Goal: Information Seeking & Learning: Learn about a topic

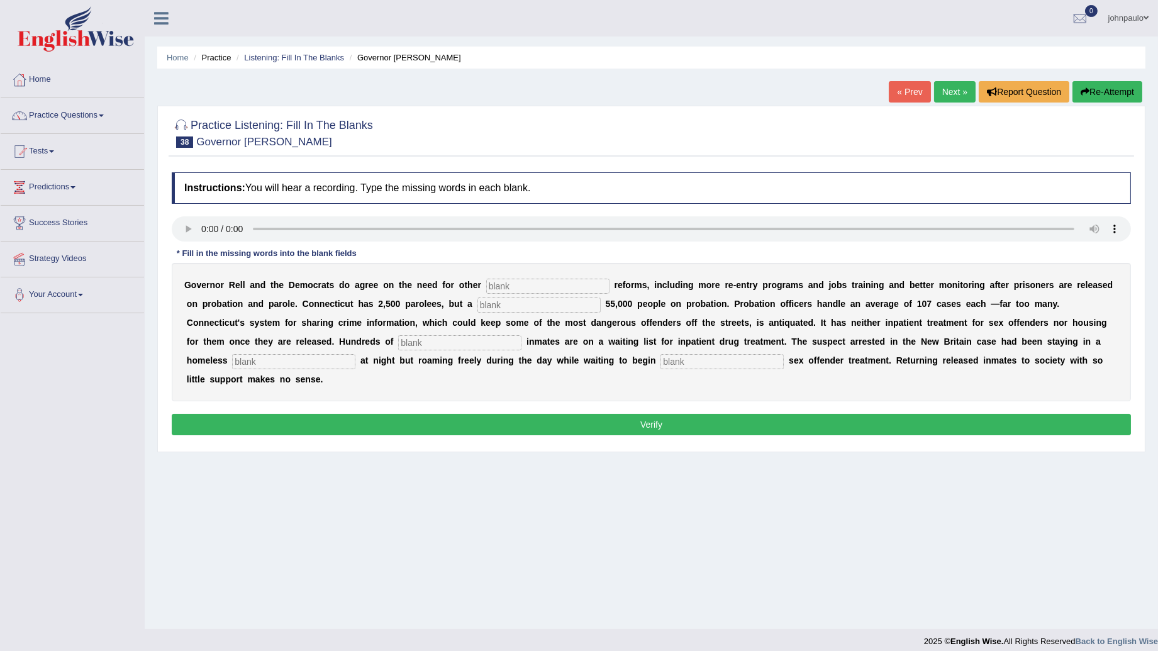
click at [1120, 21] on link "johnpaulo" at bounding box center [1128, 16] width 59 height 33
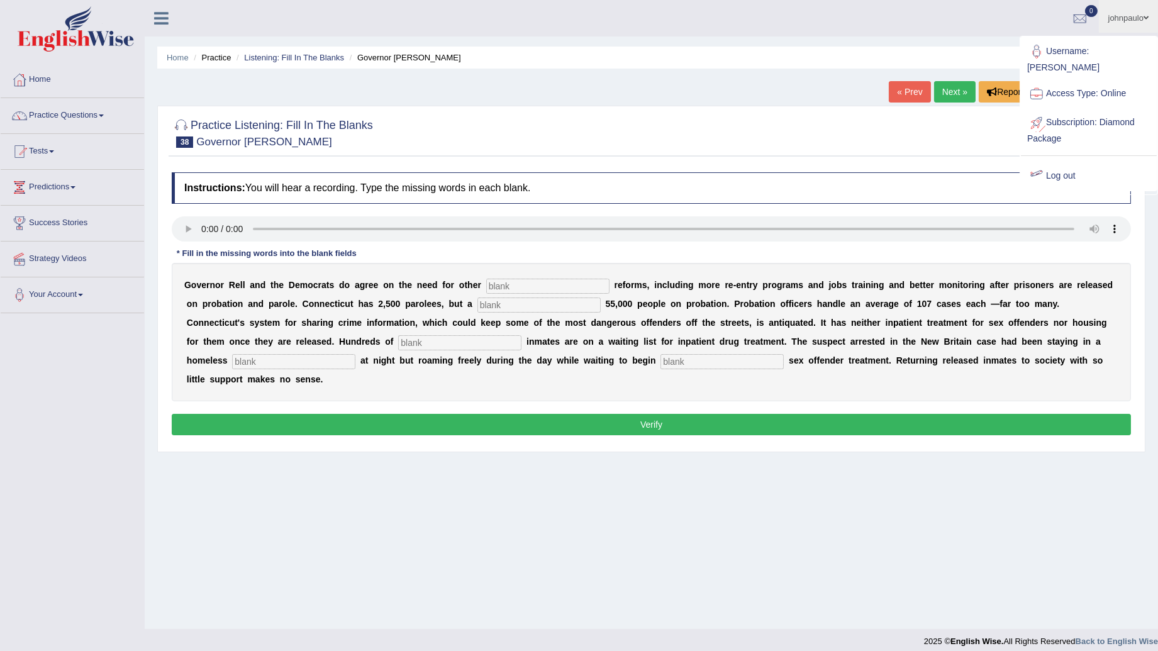
click at [1071, 162] on link "Log out" at bounding box center [1089, 176] width 136 height 29
click at [1067, 164] on div "Practice Listening: Fill In The Blanks 38 Governor Rell Instructions: You will …" at bounding box center [651, 279] width 988 height 347
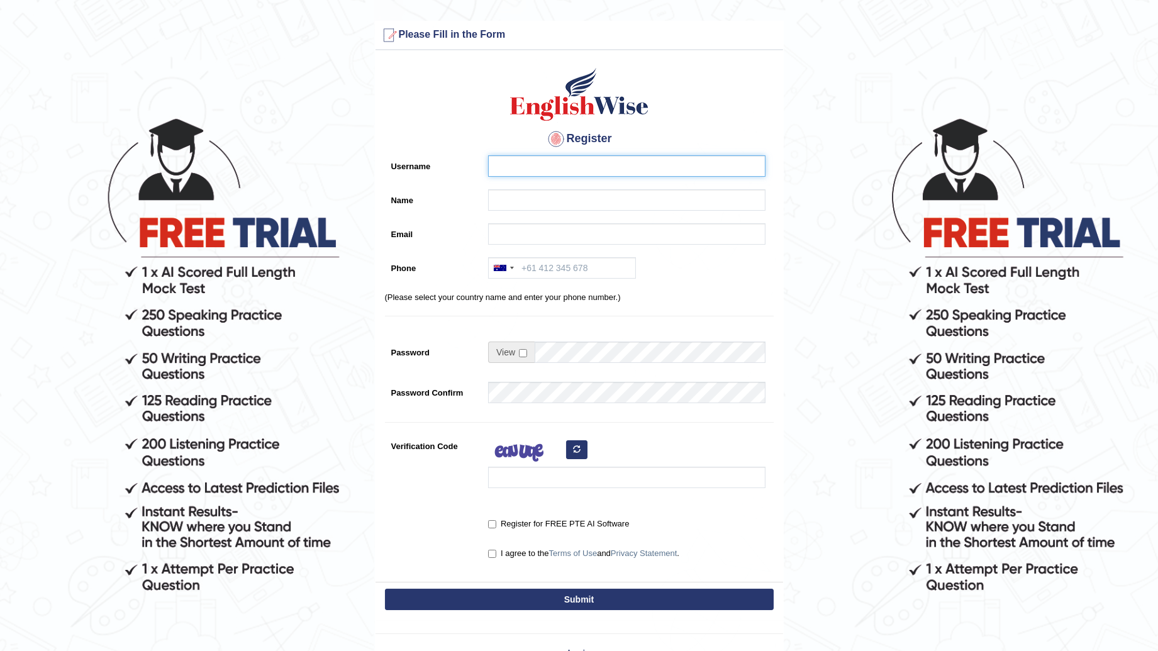
type input "devera"
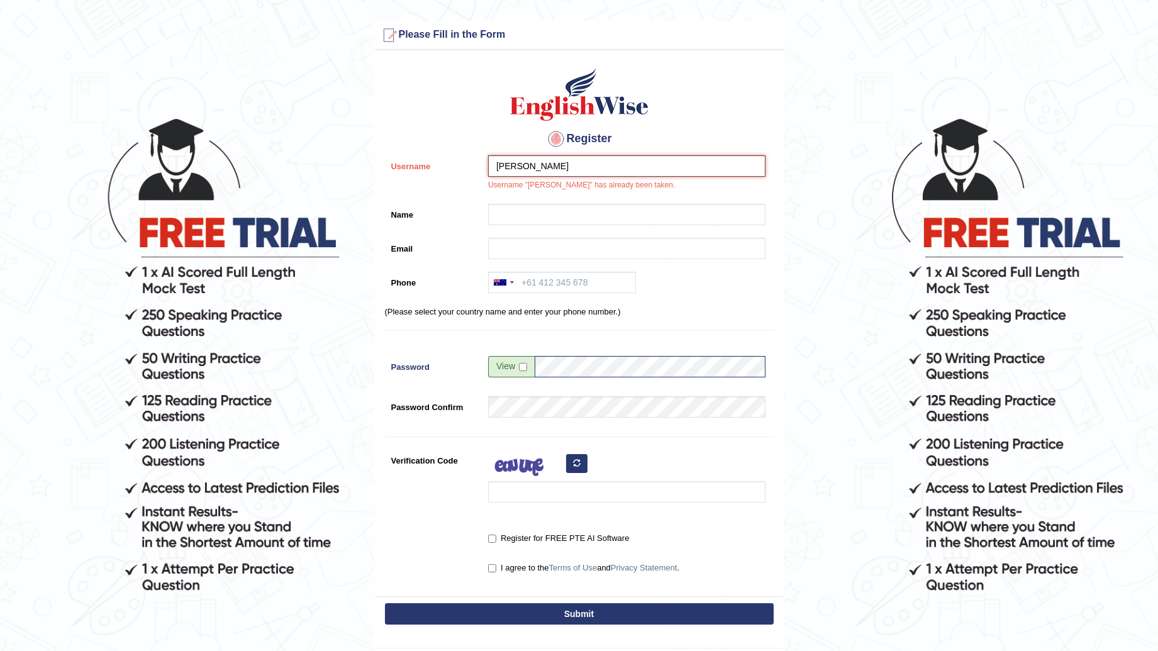
drag, startPoint x: 606, startPoint y: 162, endPoint x: 455, endPoint y: 185, distance: 153.4
click at [455, 185] on div "Username devera Username "devera" has already been taken." at bounding box center [579, 176] width 389 height 42
type input "a"
type input "akonkuek"
click at [574, 215] on input "Name" at bounding box center [626, 214] width 277 height 21
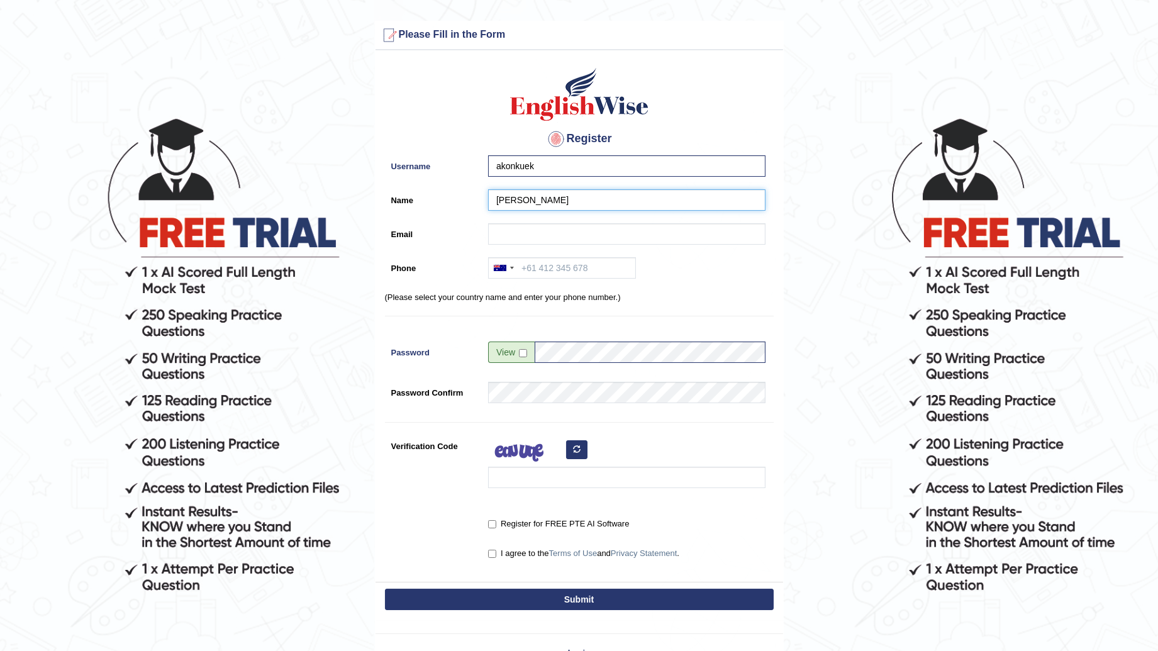
type input "Akon Kuek"
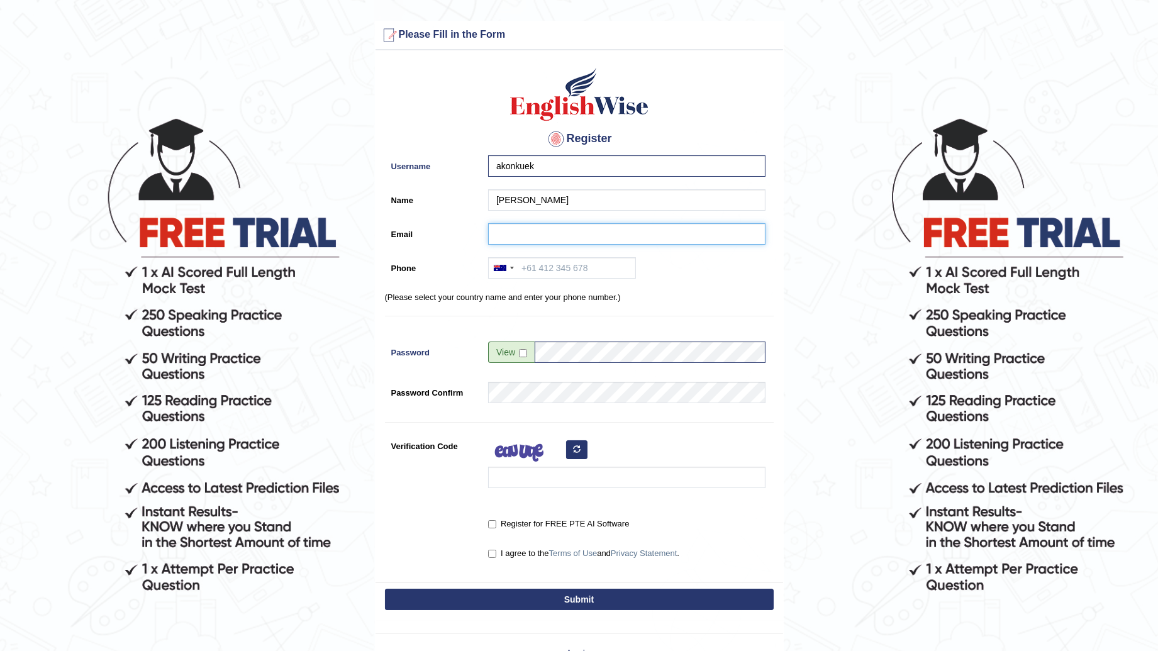
click at [550, 223] on input "Email" at bounding box center [626, 233] width 277 height 21
type input "liz25madit@gmail.com"
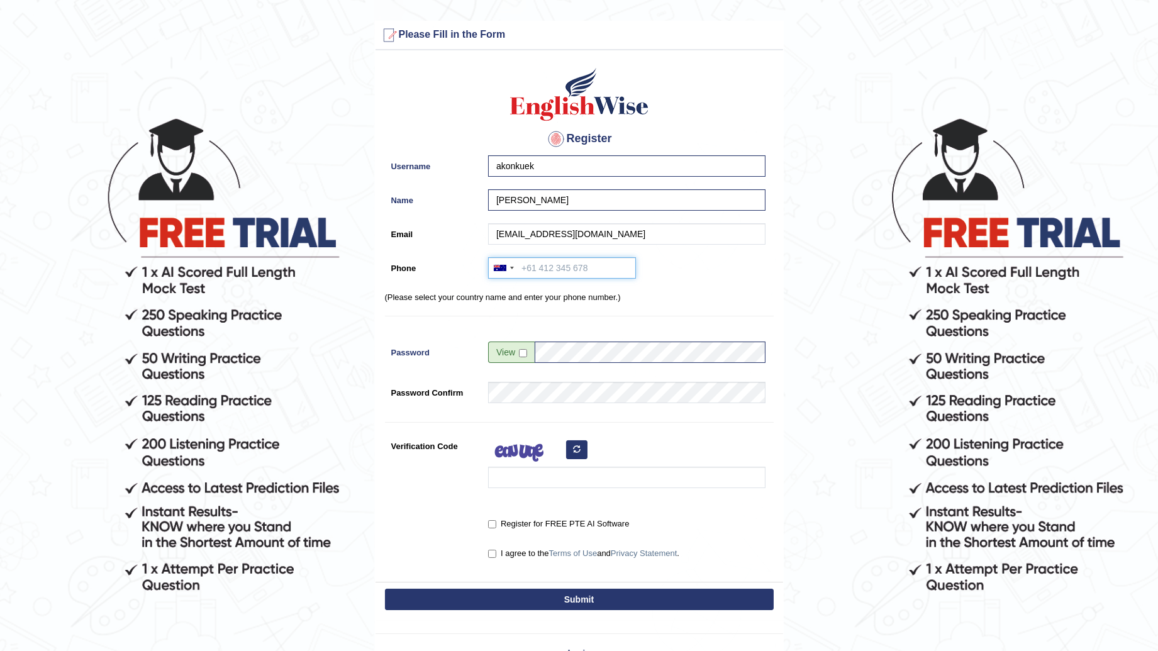
click at [549, 257] on input "Phone" at bounding box center [562, 267] width 148 height 21
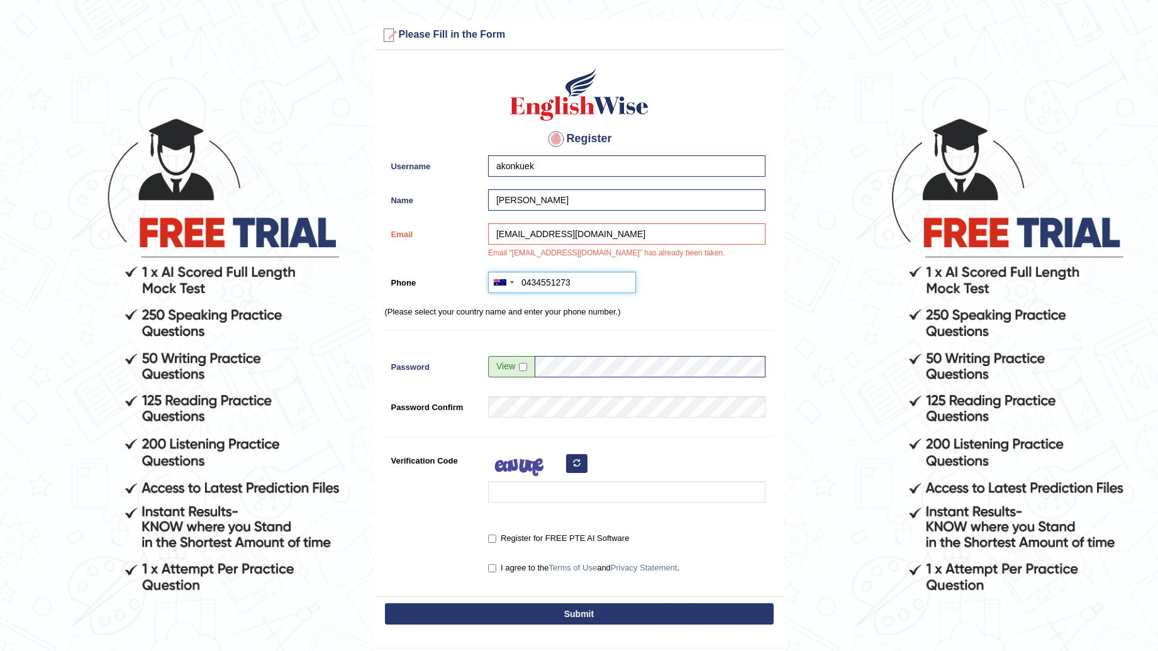
type input "0434551273"
click at [615, 335] on div "Register Username akonkuek Name Akon Kuek Email liz25madit@gmail.com Email "liz…" at bounding box center [580, 327] width 408 height 540
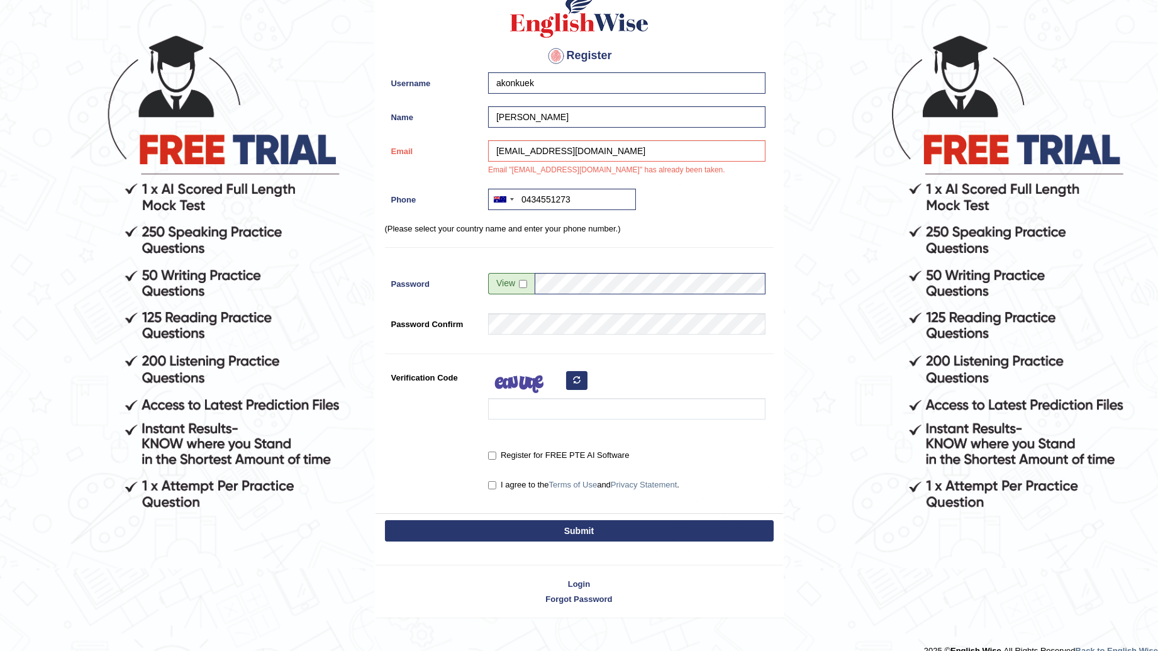
scroll to position [101, 0]
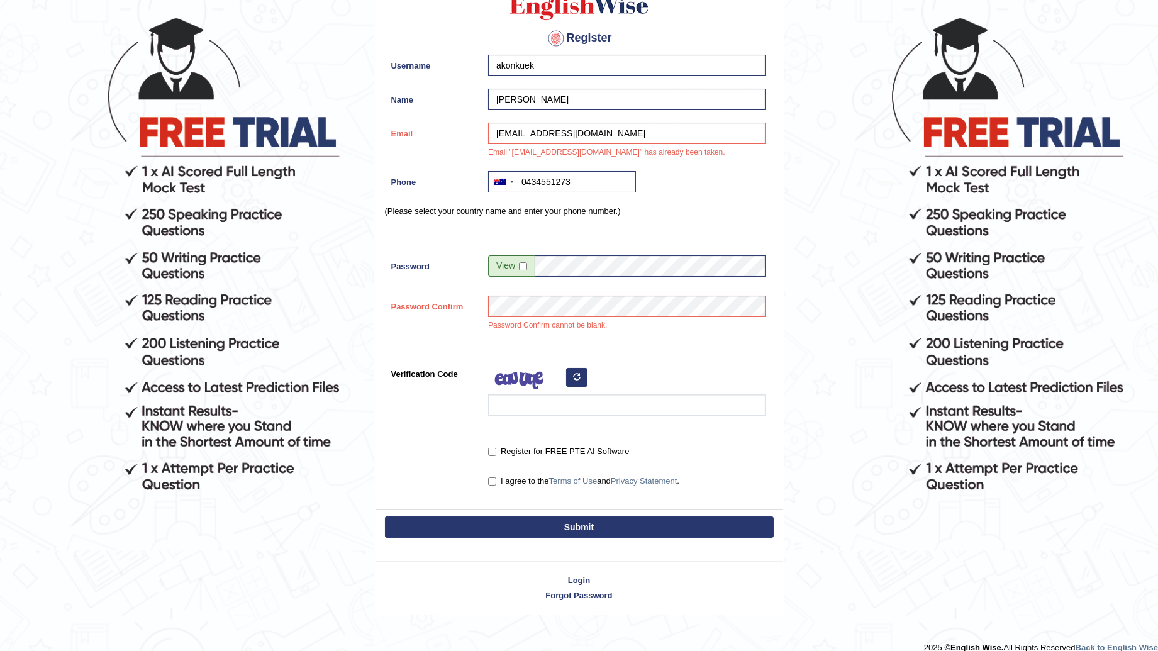
click at [799, 288] on form "Please fix the following errors: Please Fill in the Form Register Username akon…" at bounding box center [579, 267] width 1154 height 694
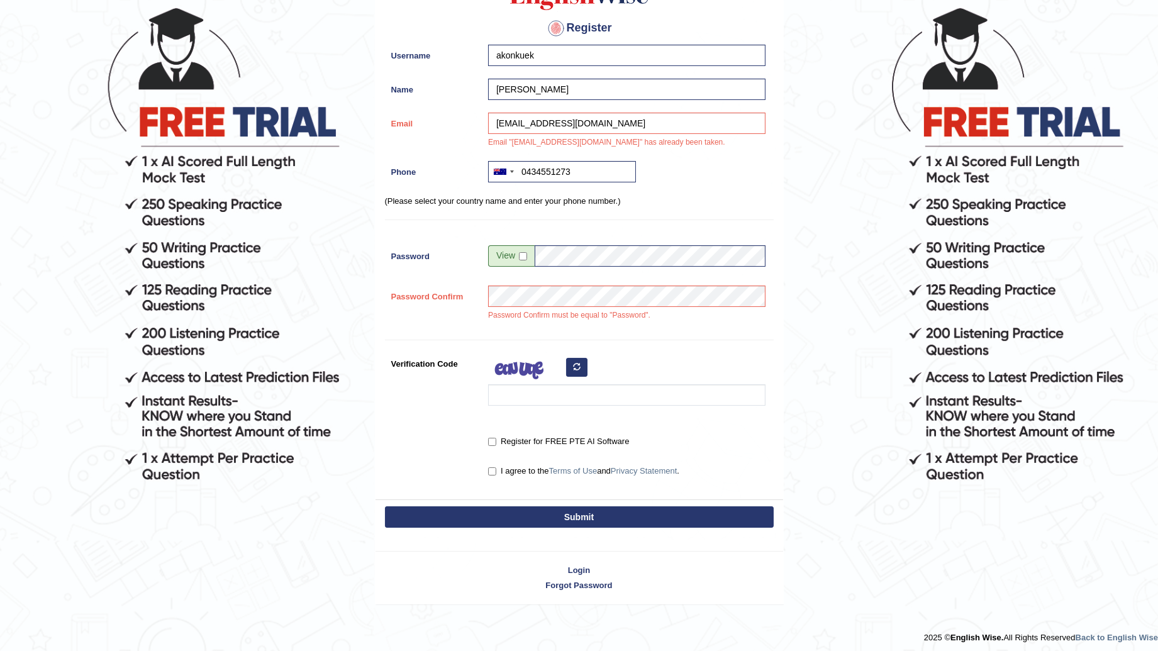
scroll to position [114, 0]
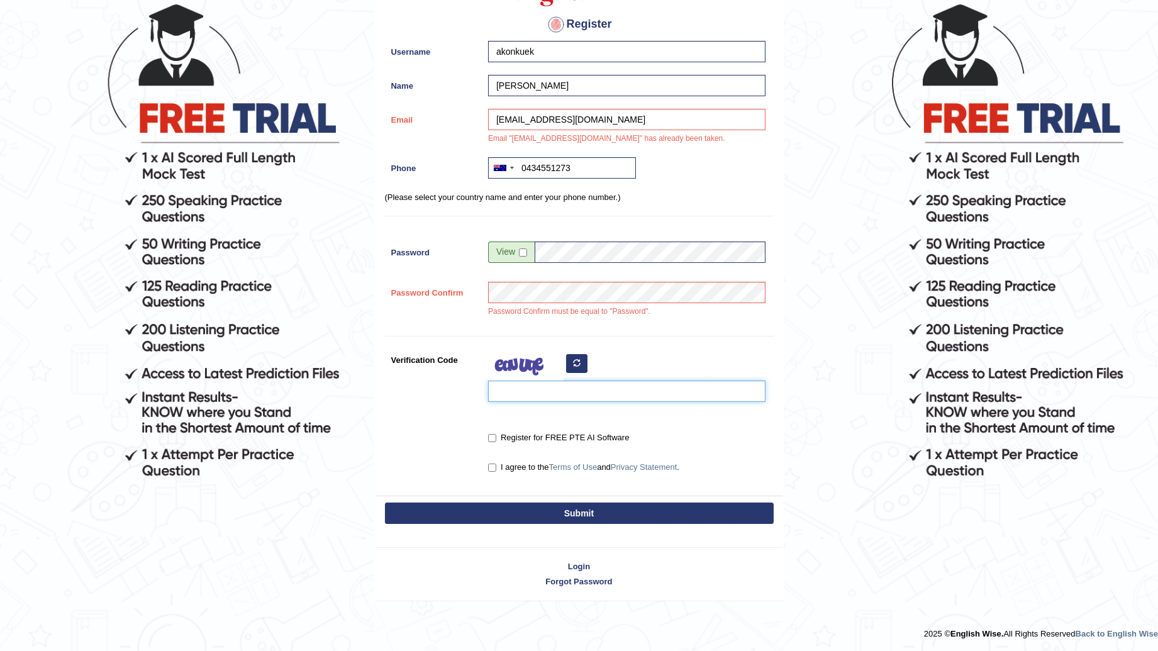
click at [505, 398] on input "Verification Code" at bounding box center [626, 391] width 277 height 21
click at [579, 560] on link "Login" at bounding box center [580, 566] width 408 height 12
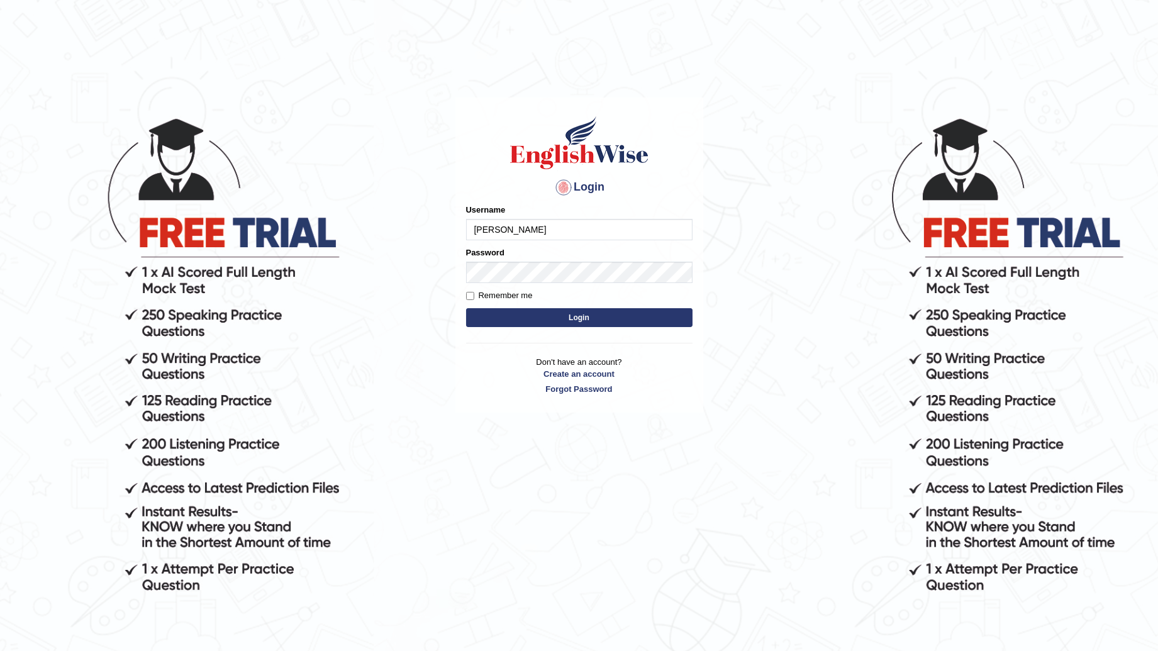
click at [535, 223] on input "devera" at bounding box center [579, 229] width 226 height 21
type input "d"
type input "l"
type input "532024"
click at [464, 274] on div "Login Please fix the following errors: Username 532024 Password Remember me Log…" at bounding box center [579, 254] width 248 height 315
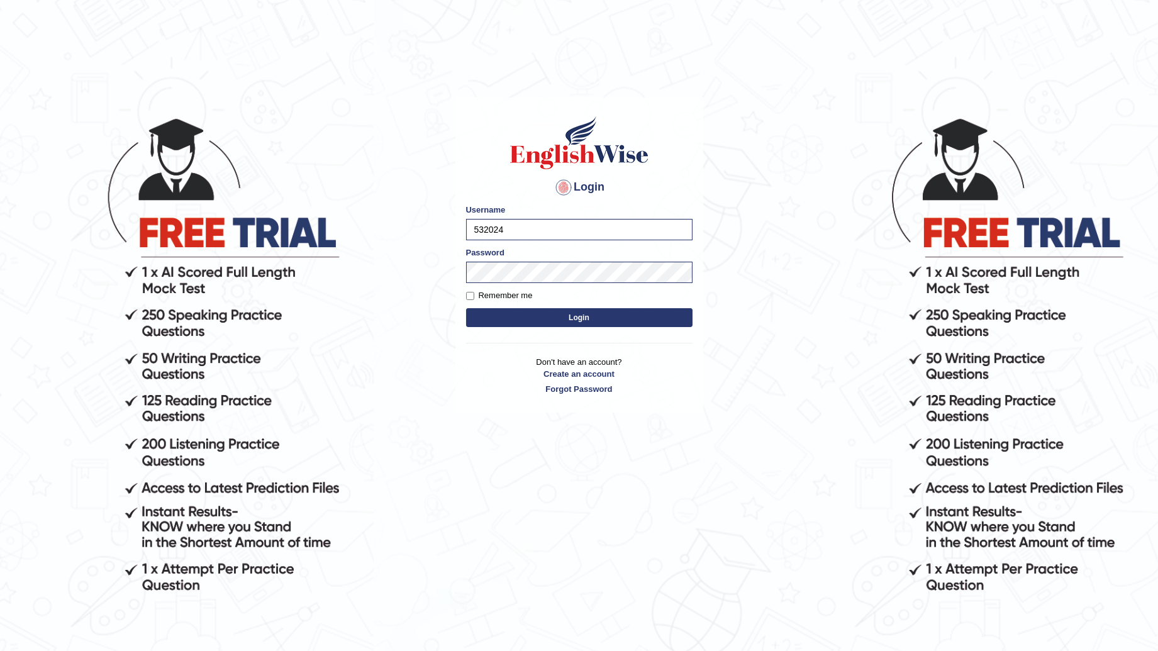
click at [476, 322] on button "Login" at bounding box center [579, 317] width 226 height 19
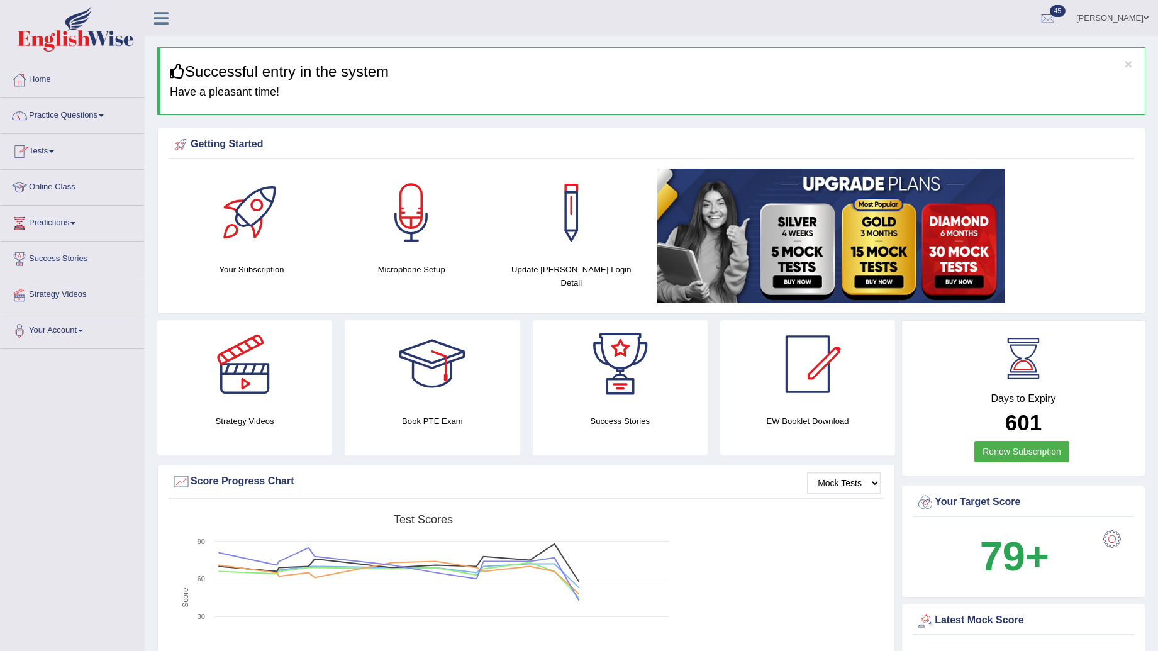
click at [49, 129] on link "Practice Questions" at bounding box center [72, 113] width 143 height 31
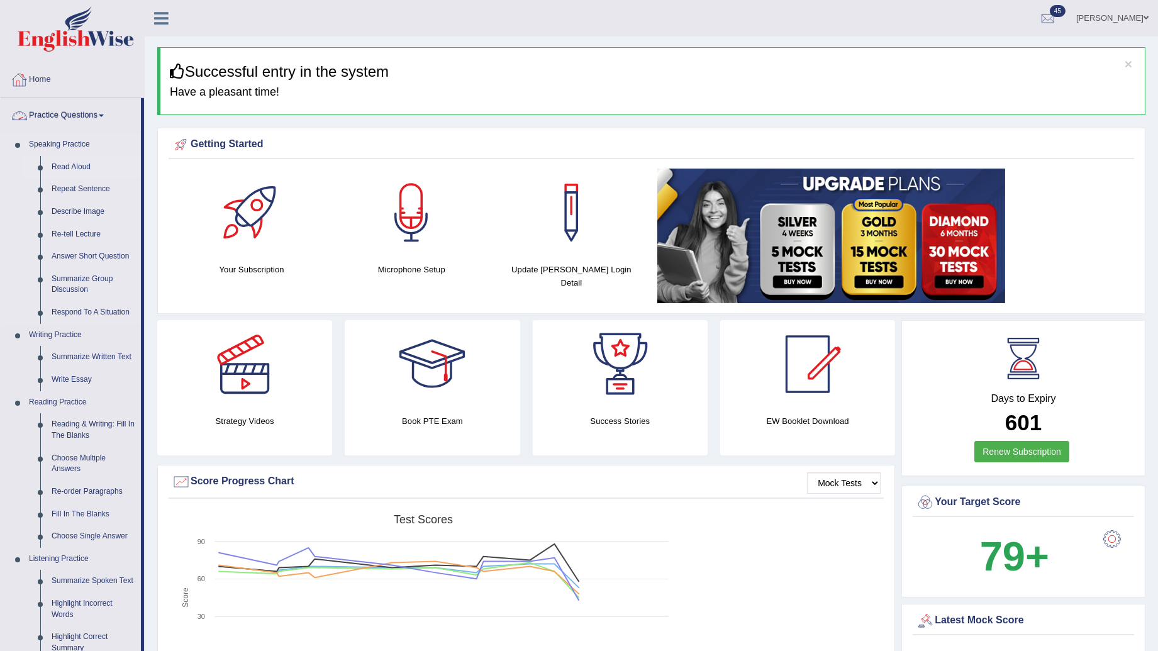
click at [82, 158] on link "Read Aloud" at bounding box center [93, 167] width 95 height 23
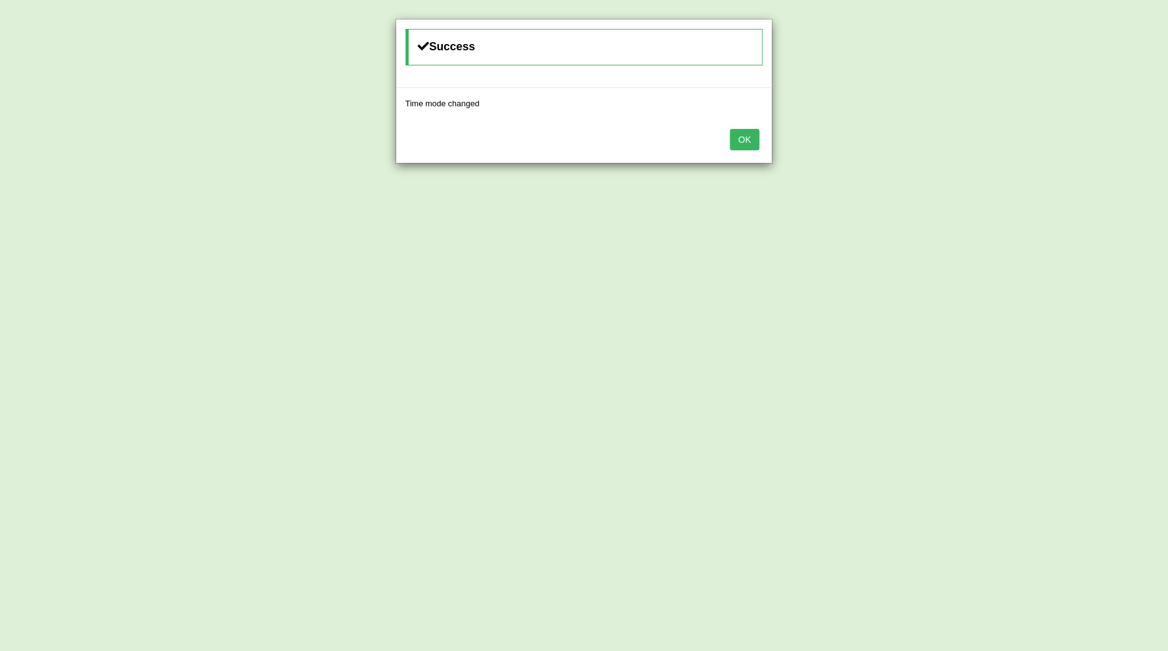
click at [742, 139] on button "OK" at bounding box center [744, 139] width 29 height 21
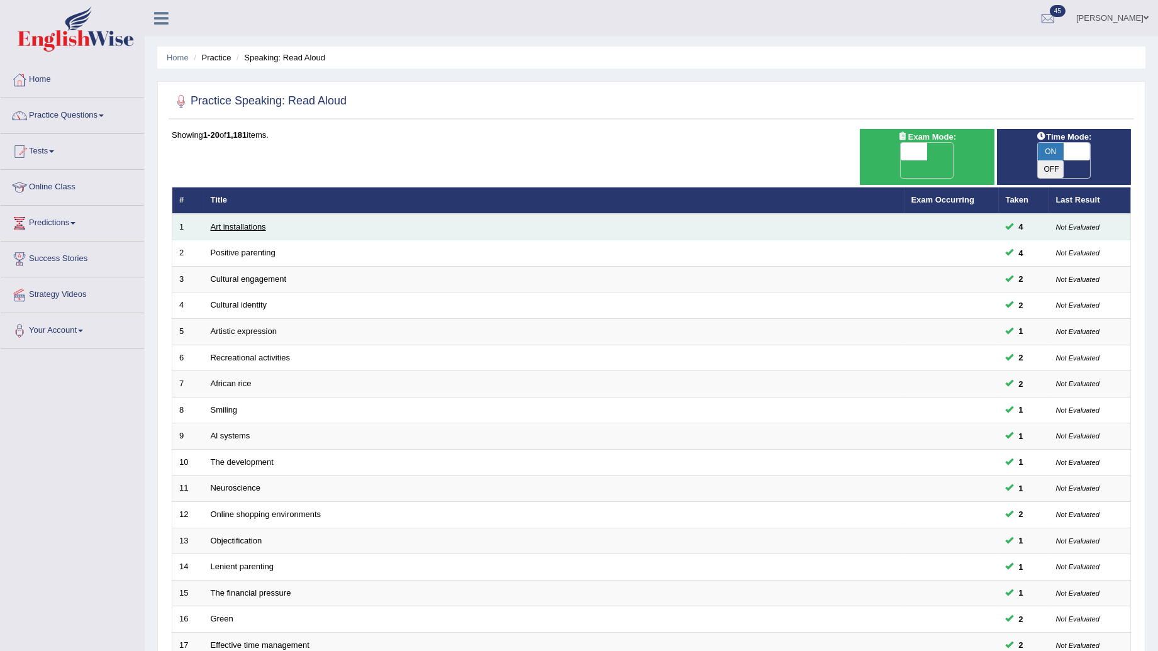
click at [239, 222] on link "Art installations" at bounding box center [238, 226] width 55 height 9
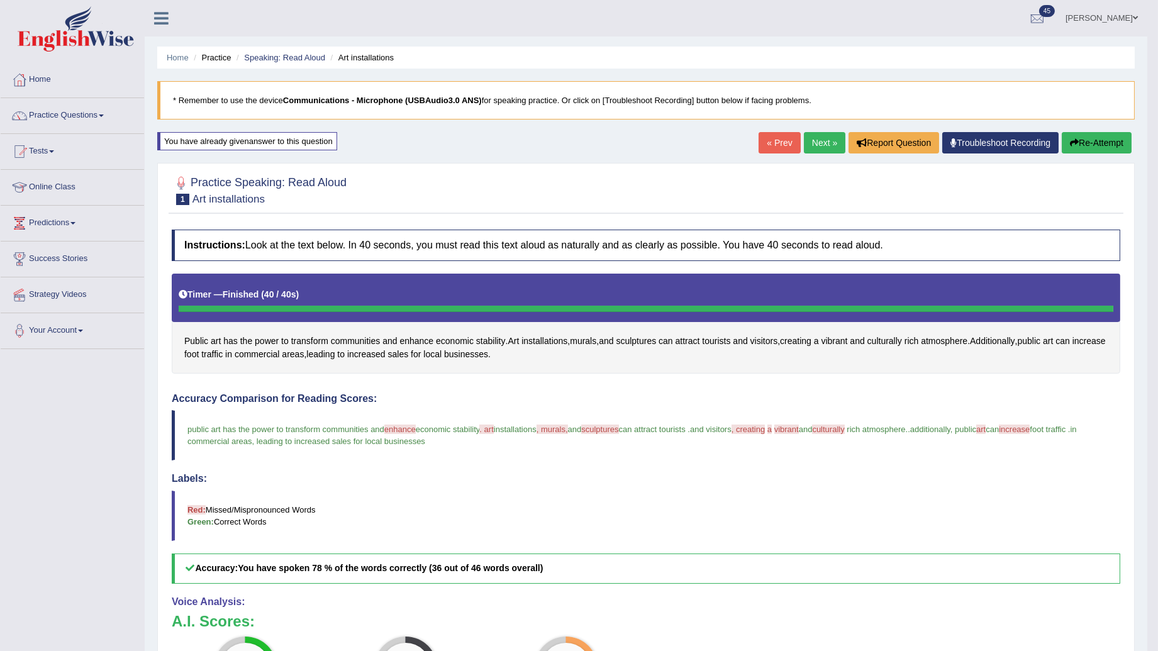
click at [822, 146] on link "Next »" at bounding box center [825, 142] width 42 height 21
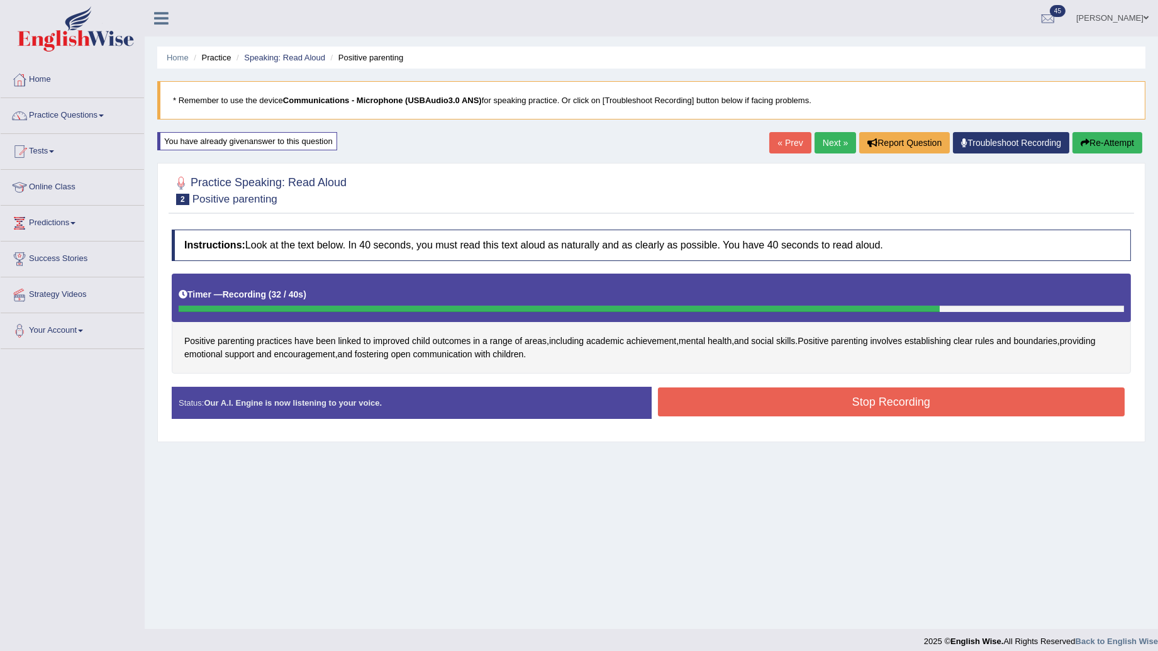
click at [882, 404] on button "Stop Recording" at bounding box center [891, 401] width 467 height 29
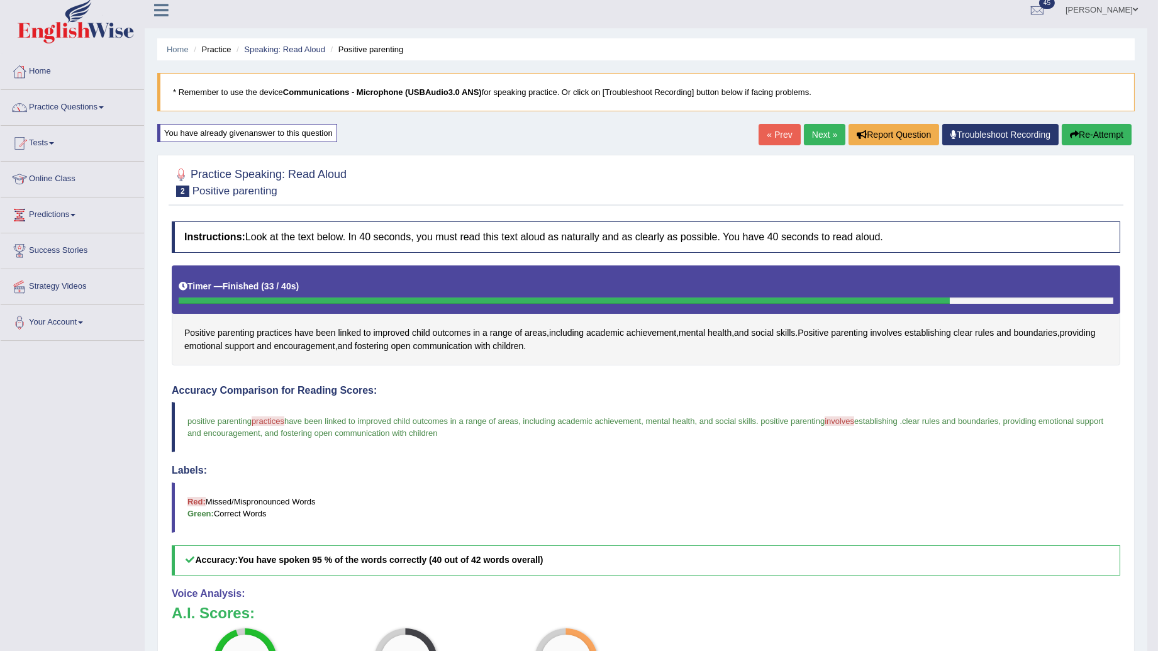
scroll to position [8, 0]
click at [83, 117] on link "Practice Questions" at bounding box center [72, 106] width 143 height 31
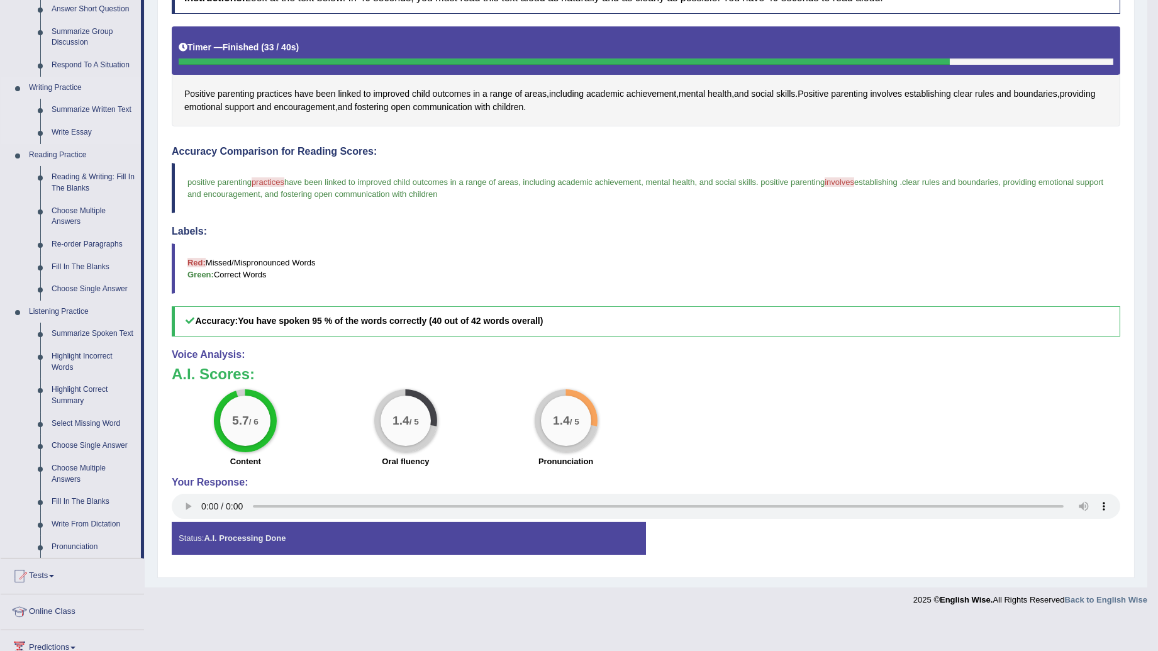
scroll to position [217, 0]
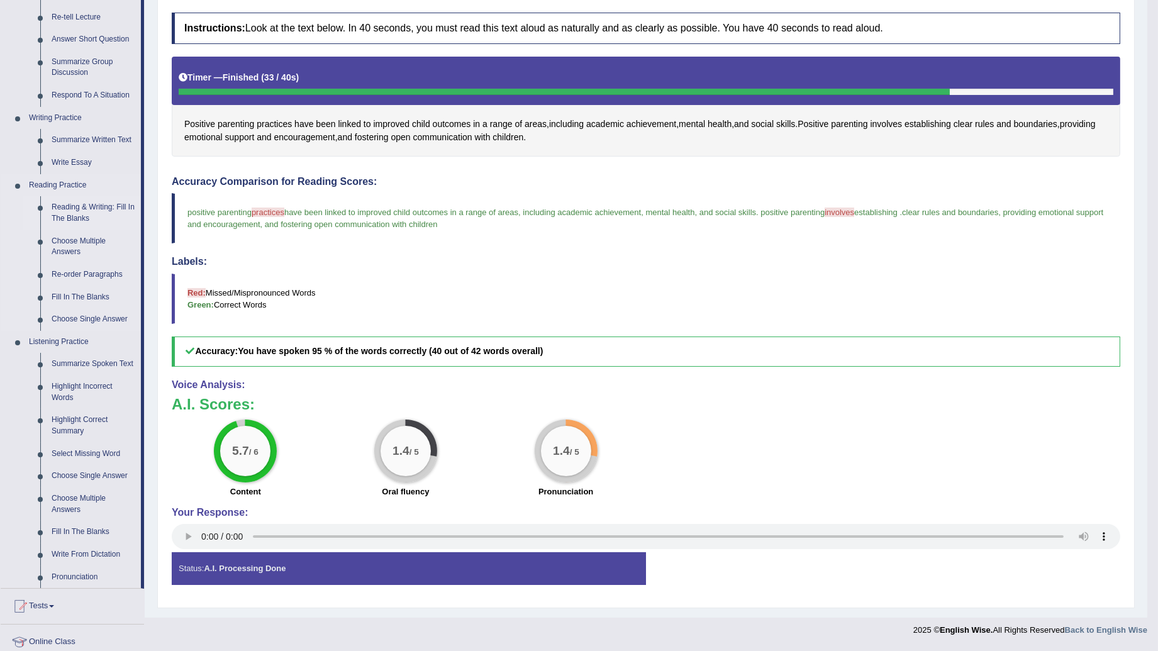
click at [86, 205] on link "Reading & Writing: Fill In The Blanks" at bounding box center [93, 212] width 95 height 33
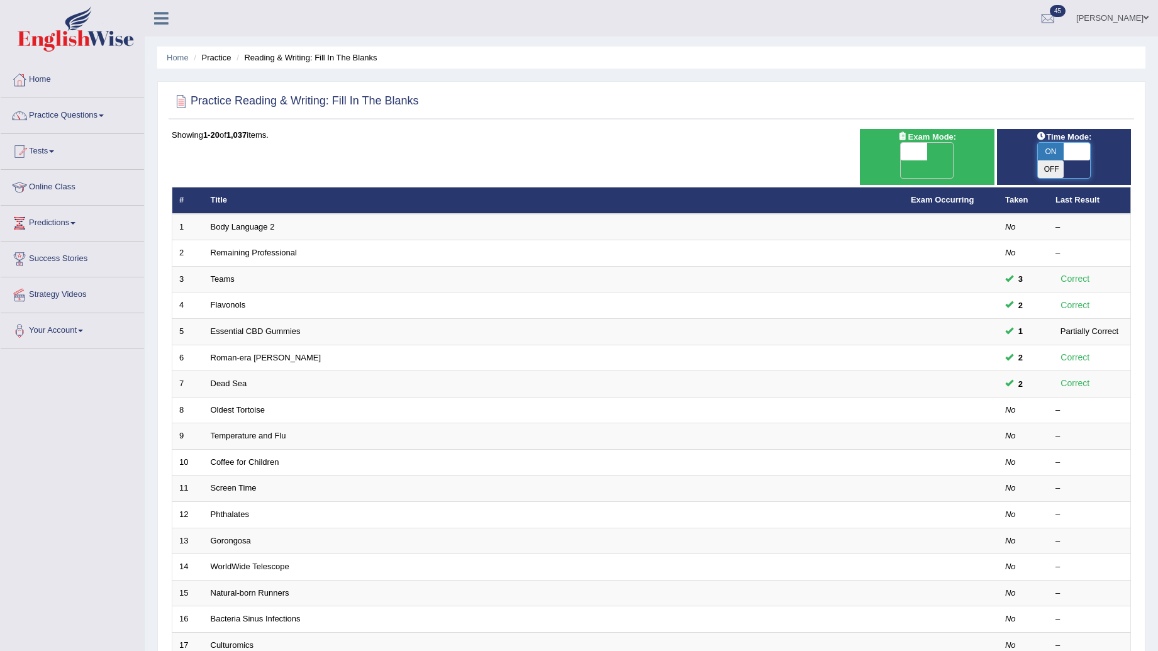
click at [1072, 145] on span at bounding box center [1077, 152] width 26 height 18
checkbox input "false"
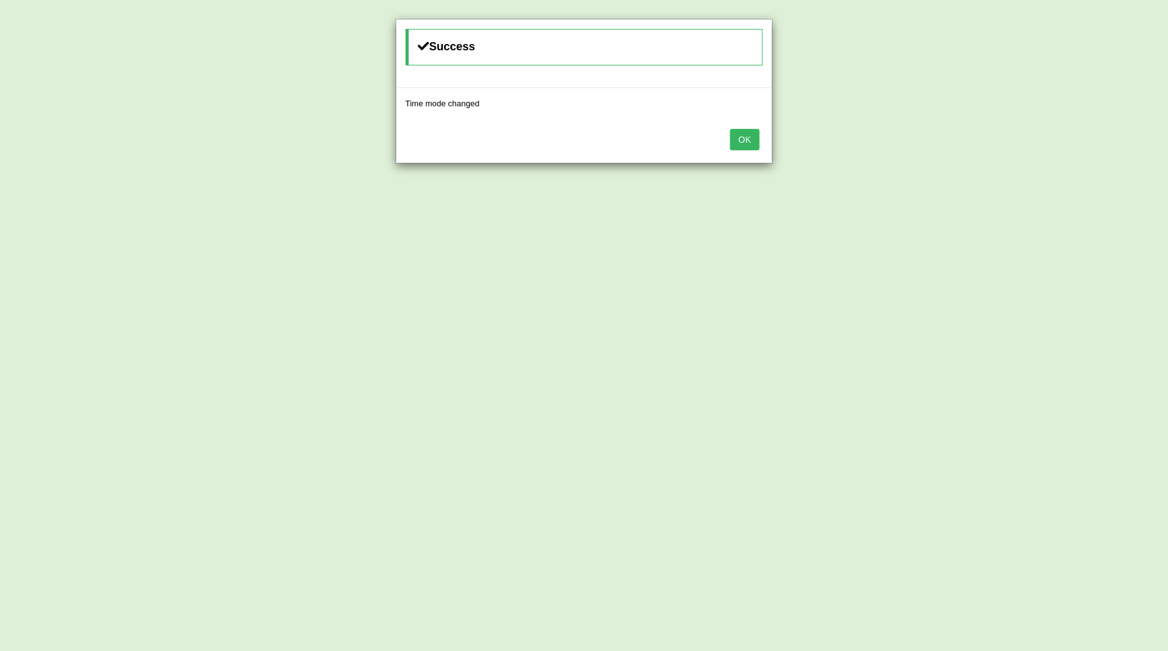
click at [738, 135] on button "OK" at bounding box center [744, 139] width 29 height 21
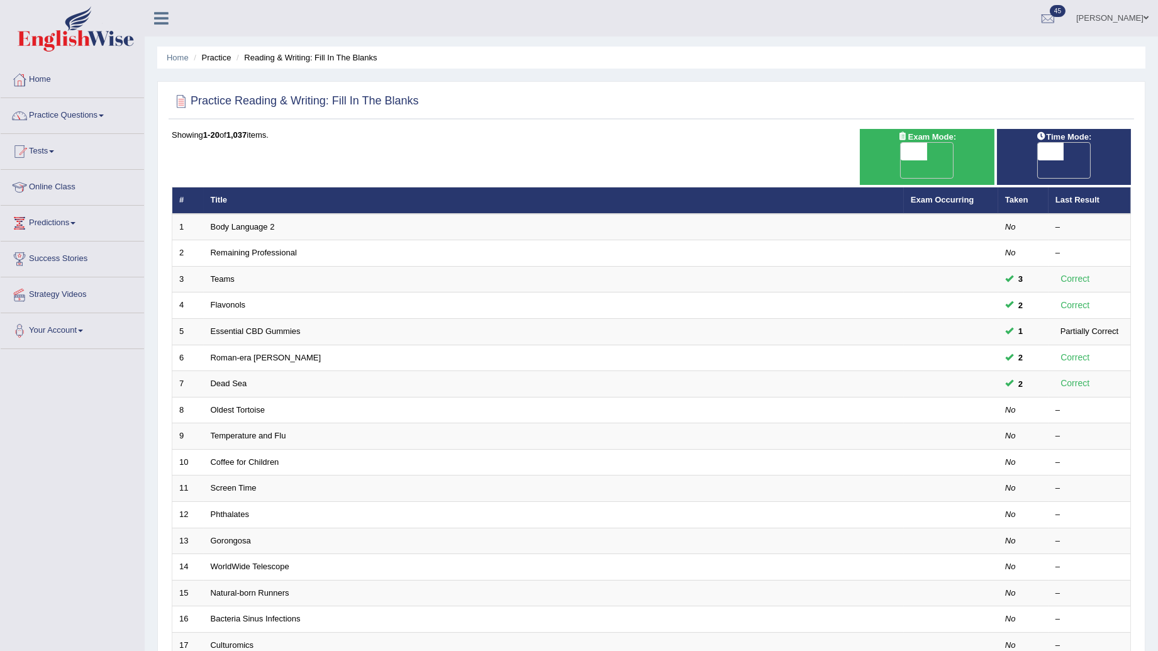
click at [926, 145] on span at bounding box center [914, 152] width 26 height 18
checkbox input "true"
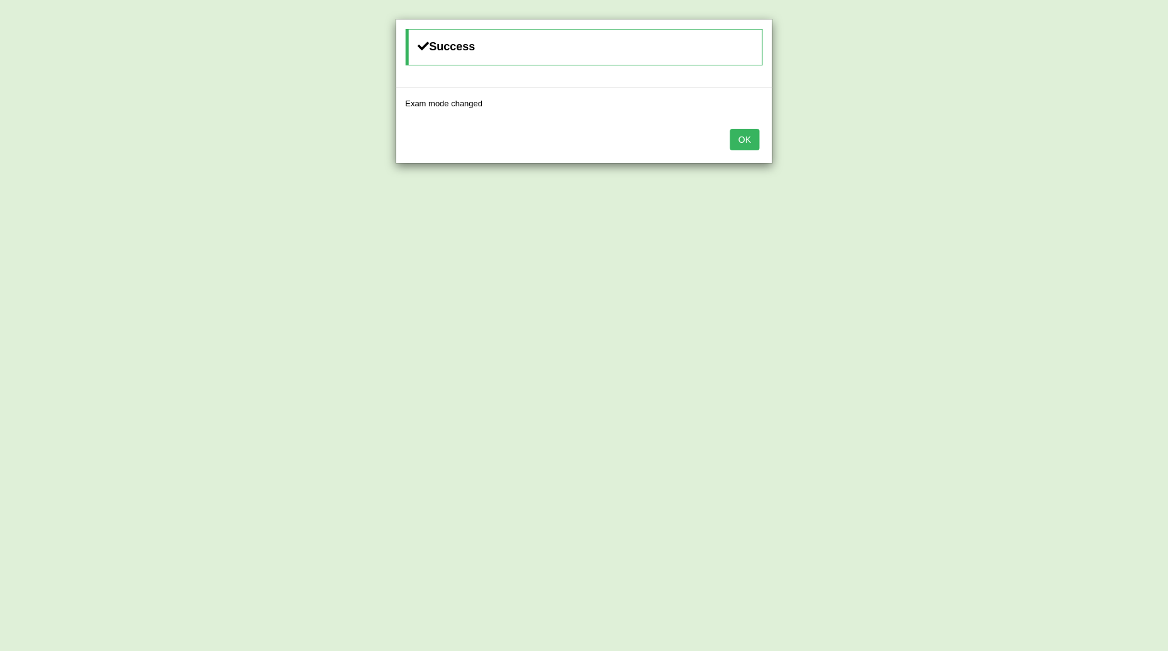
click at [750, 139] on button "OK" at bounding box center [744, 139] width 29 height 21
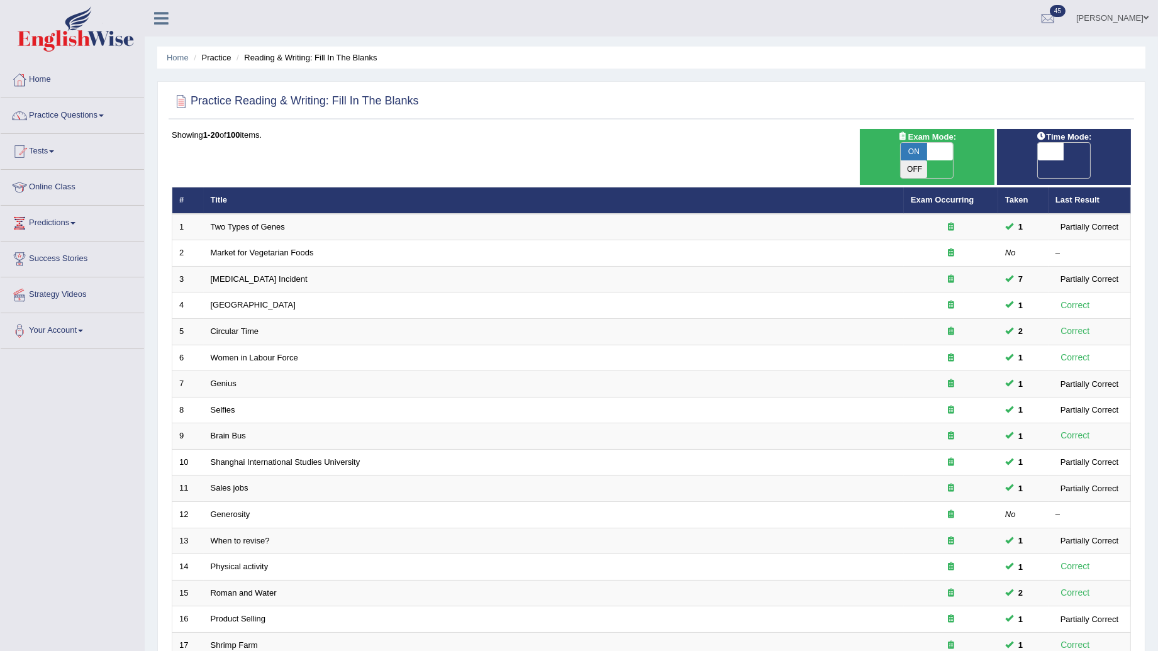
click at [263, 274] on link "[MEDICAL_DATA] Incident" at bounding box center [259, 278] width 97 height 9
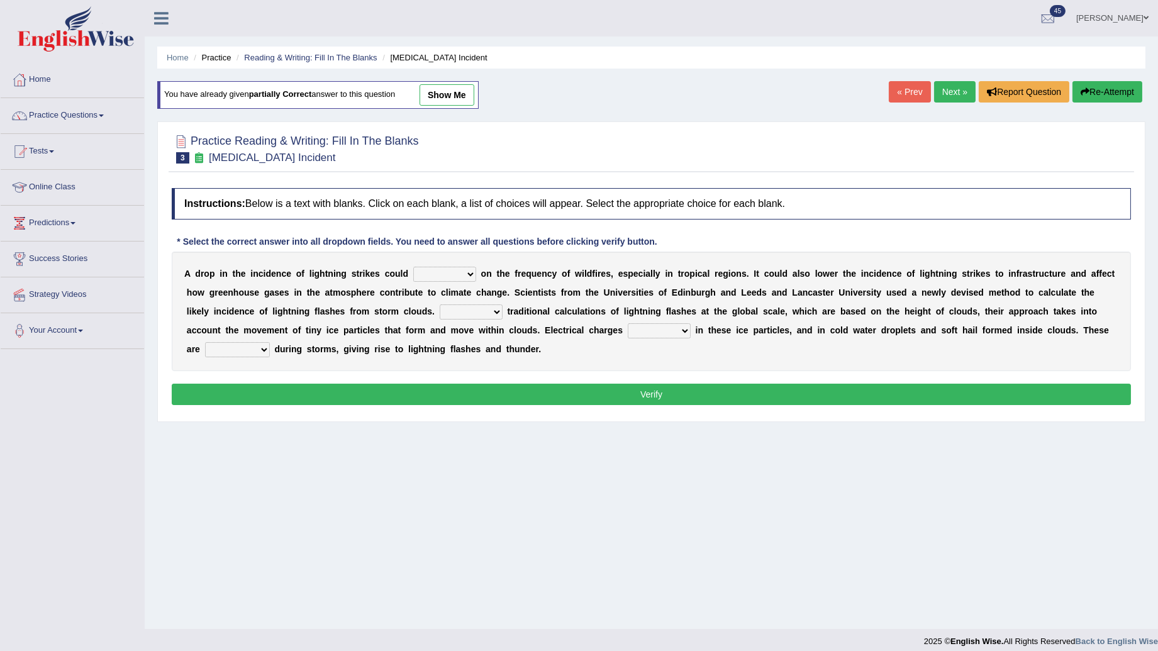
click at [445, 277] on select "dwell focus impact depend" at bounding box center [444, 274] width 63 height 15
select select "impact"
click at [413, 267] on select "dwell focus impact depend" at bounding box center [444, 274] width 63 height 15
click at [440, 310] on select "Unlike Unless Except Besides" at bounding box center [471, 311] width 63 height 15
select select "Besides"
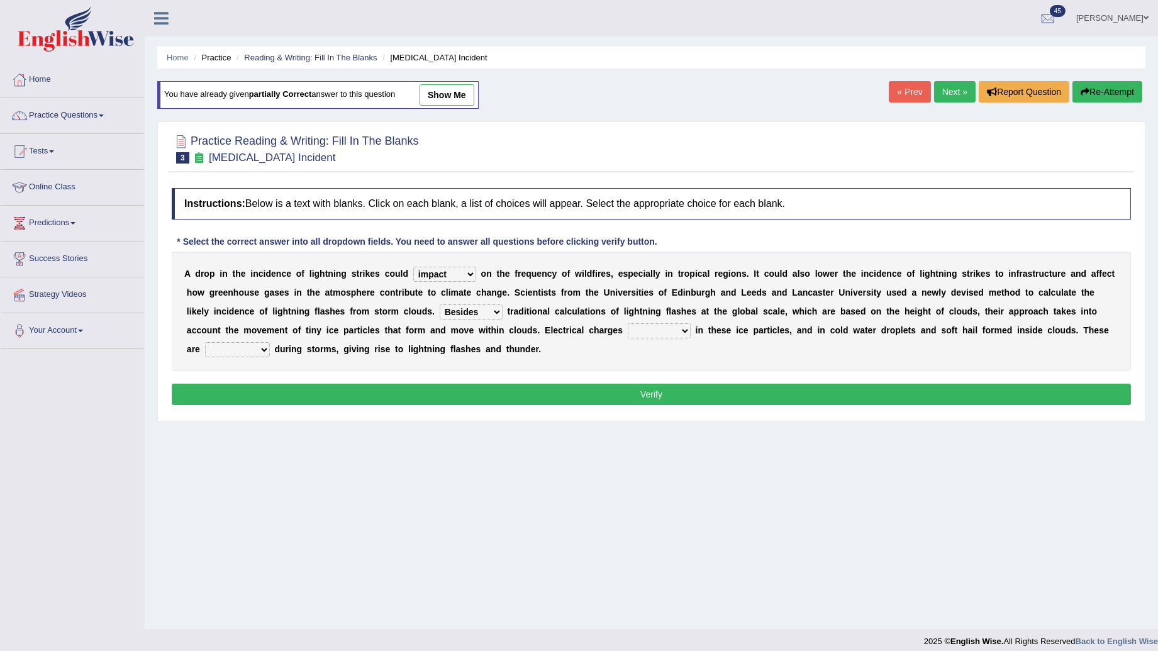
click at [440, 305] on select "Unlike Unless Except Besides" at bounding box center [471, 311] width 63 height 15
click at [628, 337] on select "run off build up mess up zoom in" at bounding box center [659, 330] width 63 height 15
select select "build up"
click at [628, 324] on select "run off build up mess up zoom in" at bounding box center [659, 330] width 63 height 15
click at [270, 342] on select "collected diverted rounded discharged" at bounding box center [237, 349] width 65 height 15
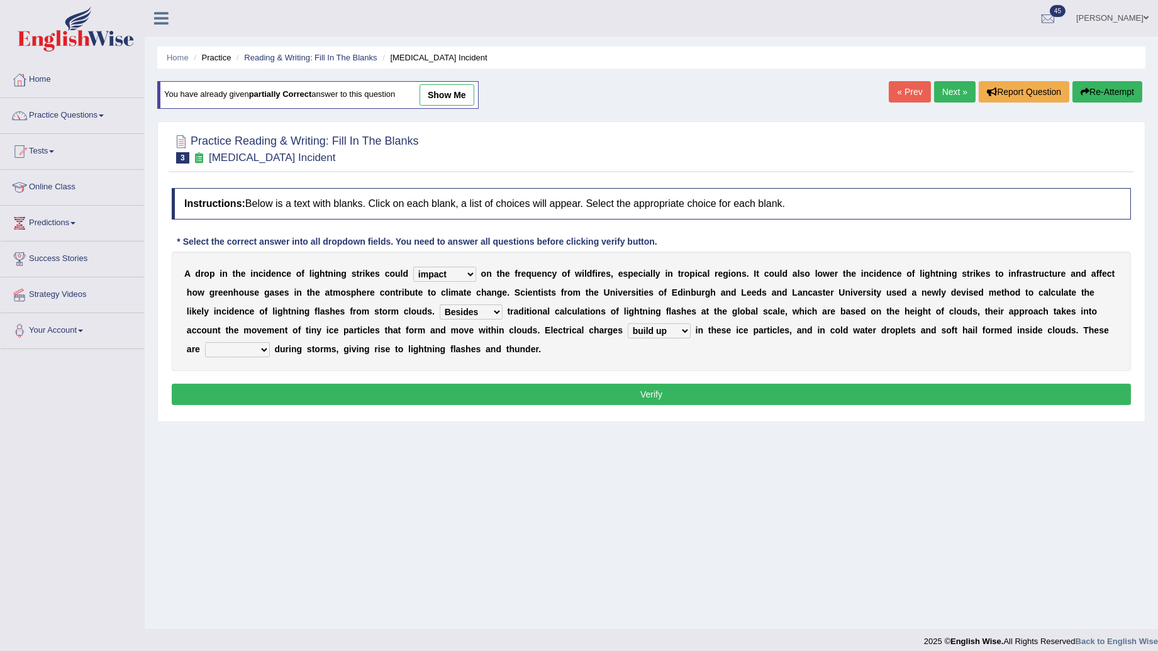
select select "discharged"
click at [270, 342] on select "collected diverted rounded discharged" at bounding box center [237, 349] width 65 height 15
click at [440, 309] on select "Unlike Unless Except Besides" at bounding box center [471, 311] width 63 height 15
click at [214, 510] on div "Home Practice Reading & Writing: Fill In The Blanks Lightning Strike Incident Y…" at bounding box center [651, 314] width 1013 height 629
click at [627, 391] on button "Verify" at bounding box center [651, 394] width 959 height 21
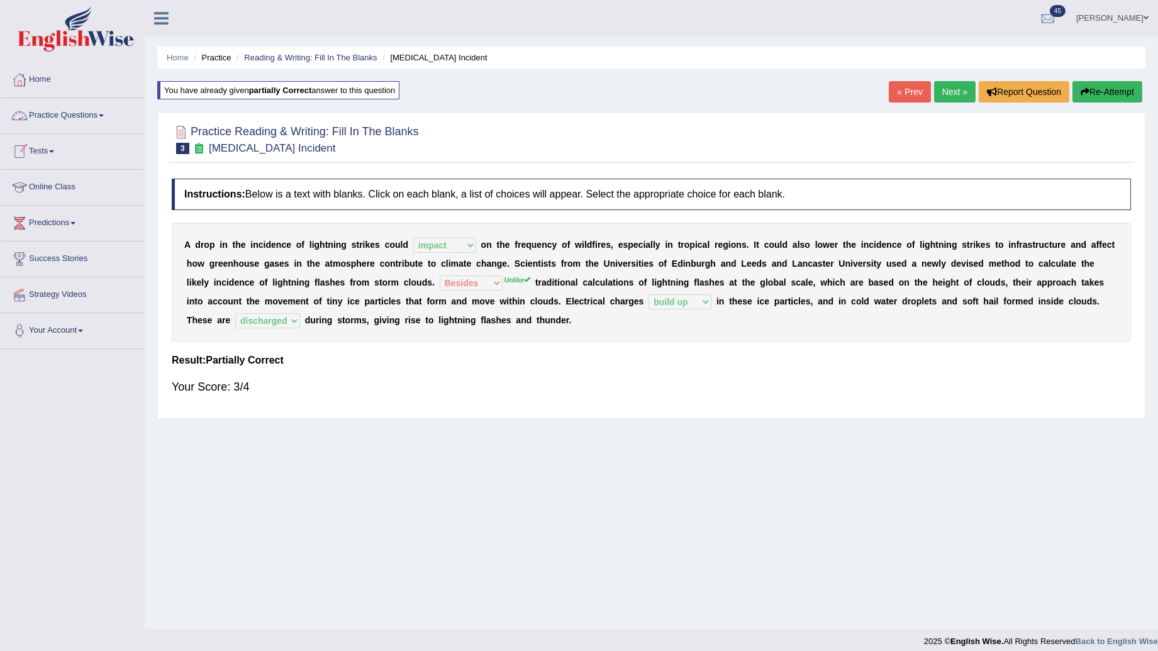
click at [66, 155] on link "Tests" at bounding box center [72, 149] width 143 height 31
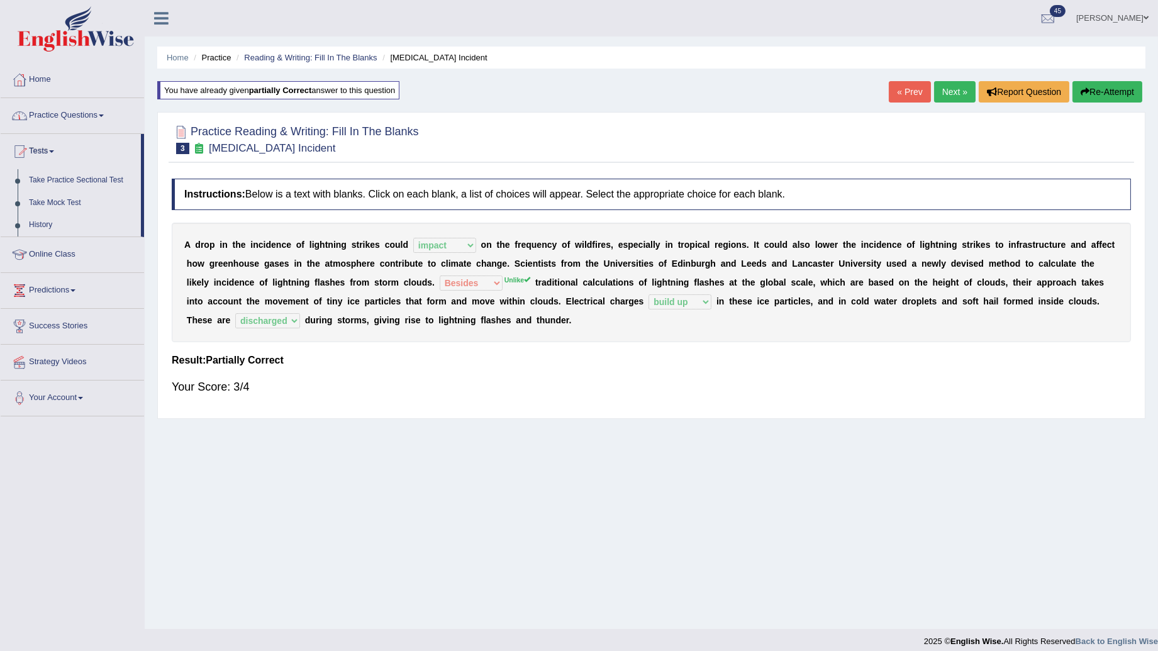
click at [67, 123] on link "Practice Questions" at bounding box center [72, 113] width 143 height 31
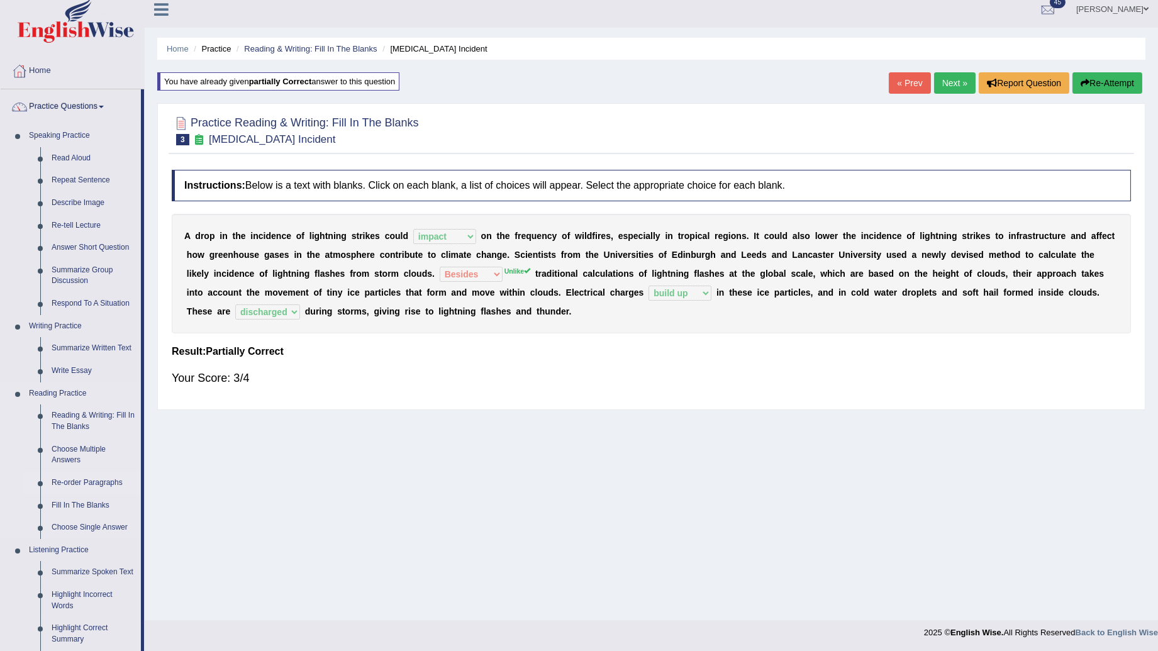
scroll to position [370, 0]
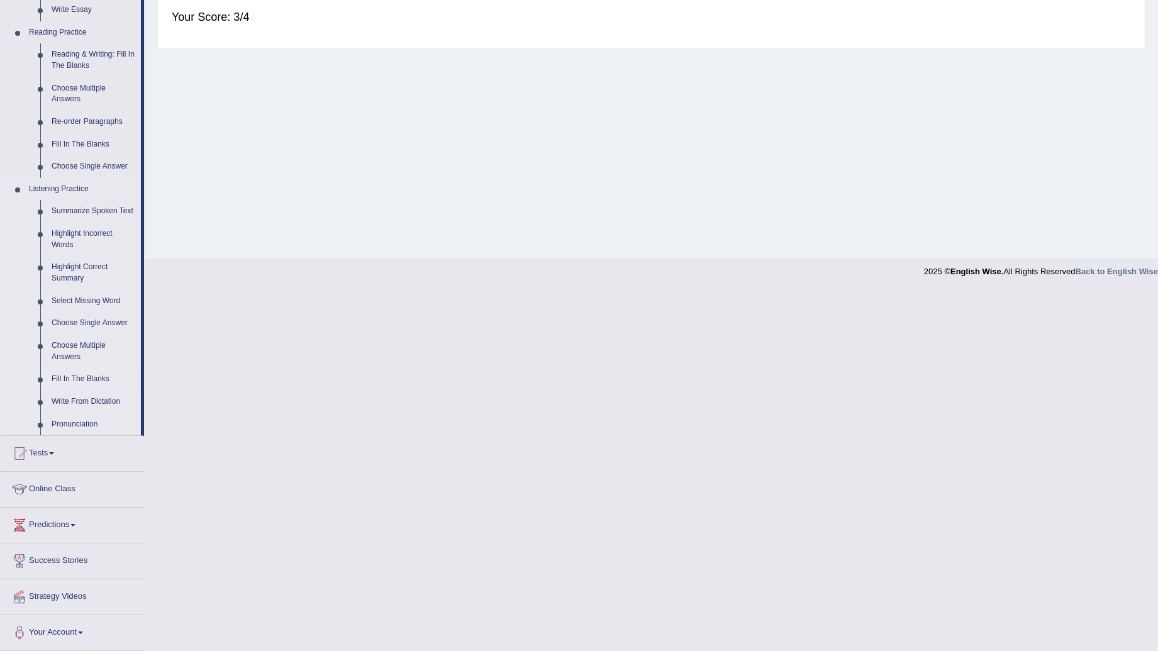
click at [76, 374] on link "Fill In The Blanks" at bounding box center [93, 379] width 95 height 23
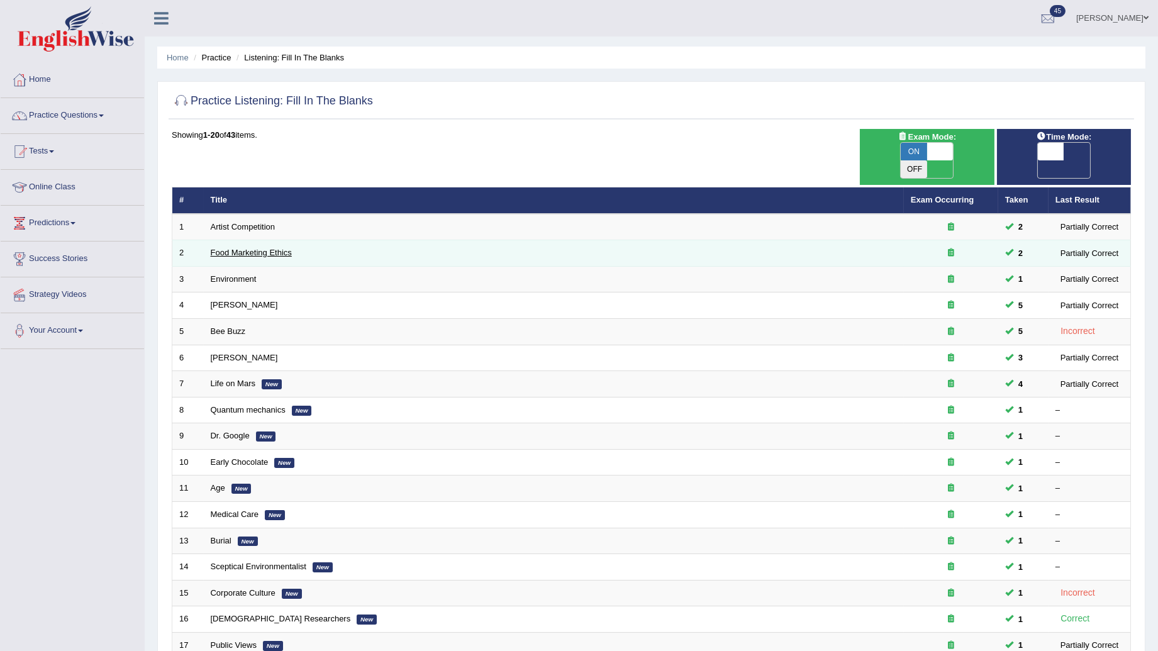
click at [291, 248] on link "Food Marketing Ethics" at bounding box center [251, 252] width 81 height 9
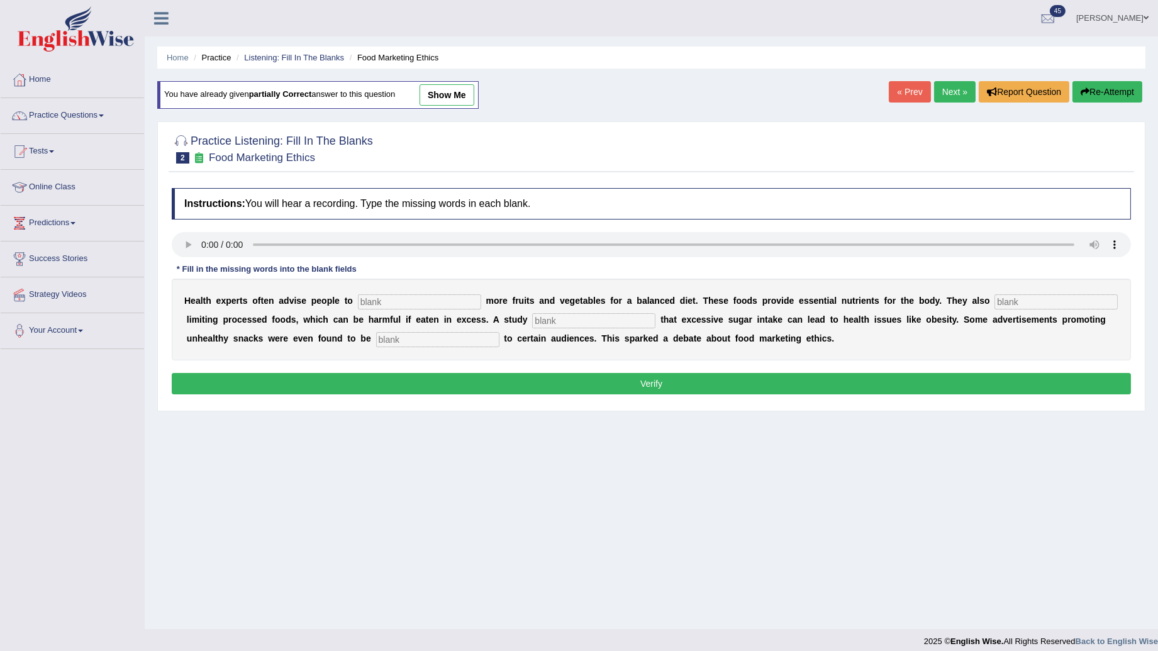
click at [376, 343] on input "text" at bounding box center [437, 339] width 123 height 15
type input "diabetes"
click at [418, 309] on input "text" at bounding box center [419, 301] width 123 height 15
click at [1007, 300] on input "text" at bounding box center [1055, 301] width 123 height 15
type input "provide"
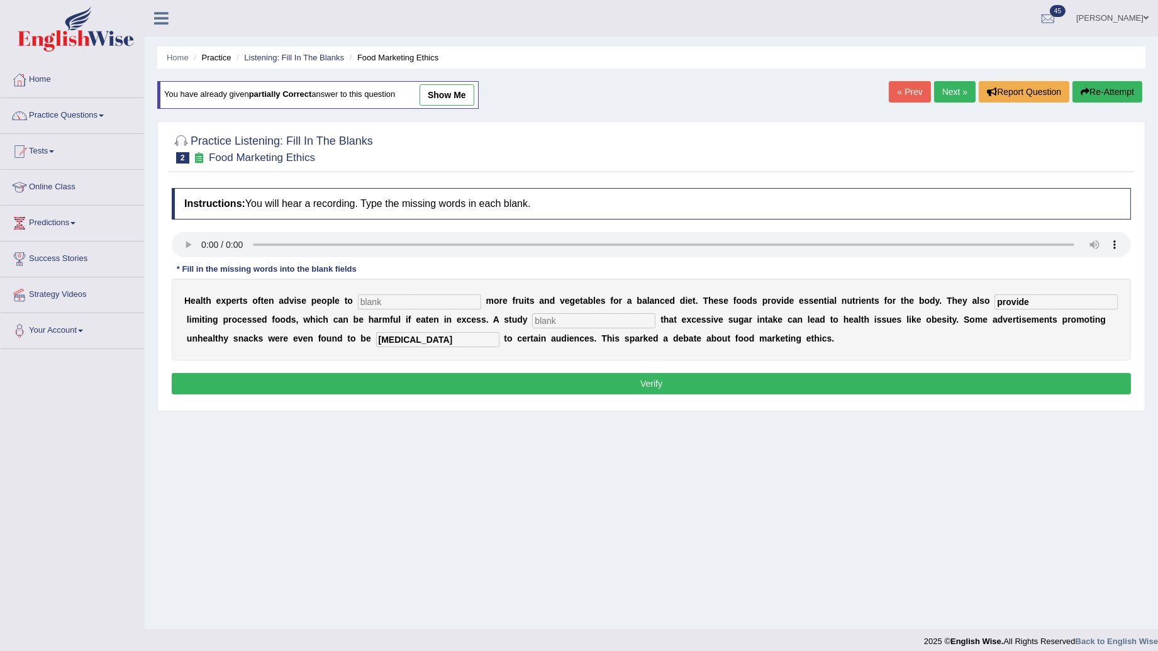
click at [426, 305] on input "text" at bounding box center [419, 301] width 123 height 15
click at [532, 328] on input "text" at bounding box center [593, 320] width 123 height 15
type input "shows"
click at [424, 309] on input "text" at bounding box center [419, 301] width 123 height 15
type input "consume"
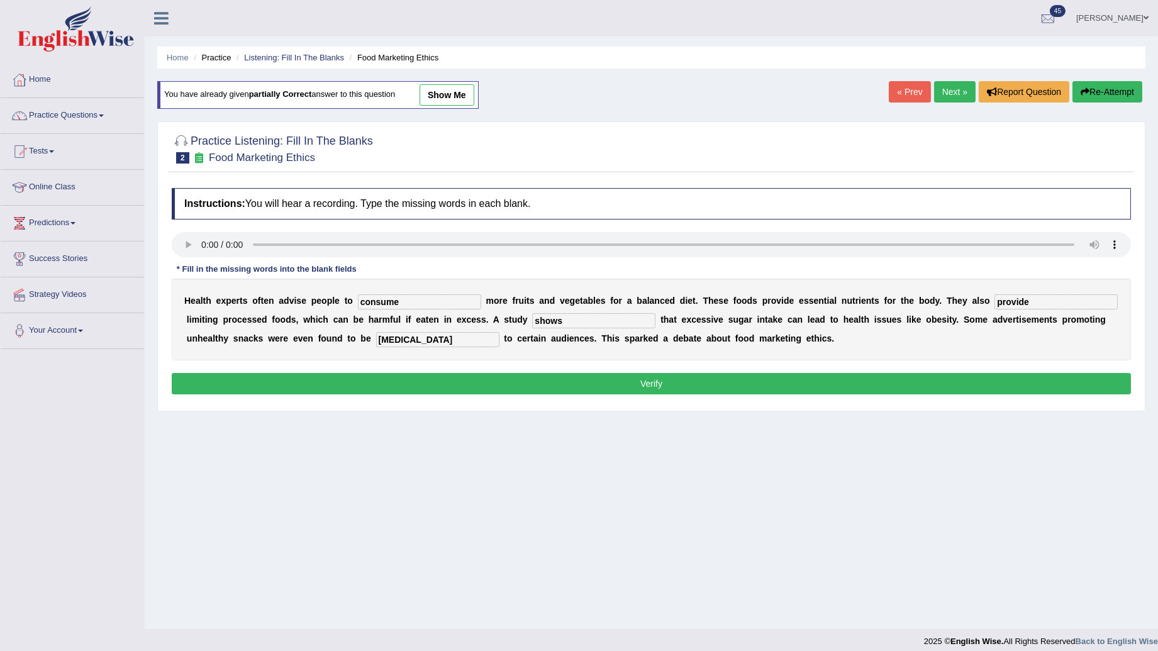
click at [777, 381] on button "Verify" at bounding box center [651, 383] width 959 height 21
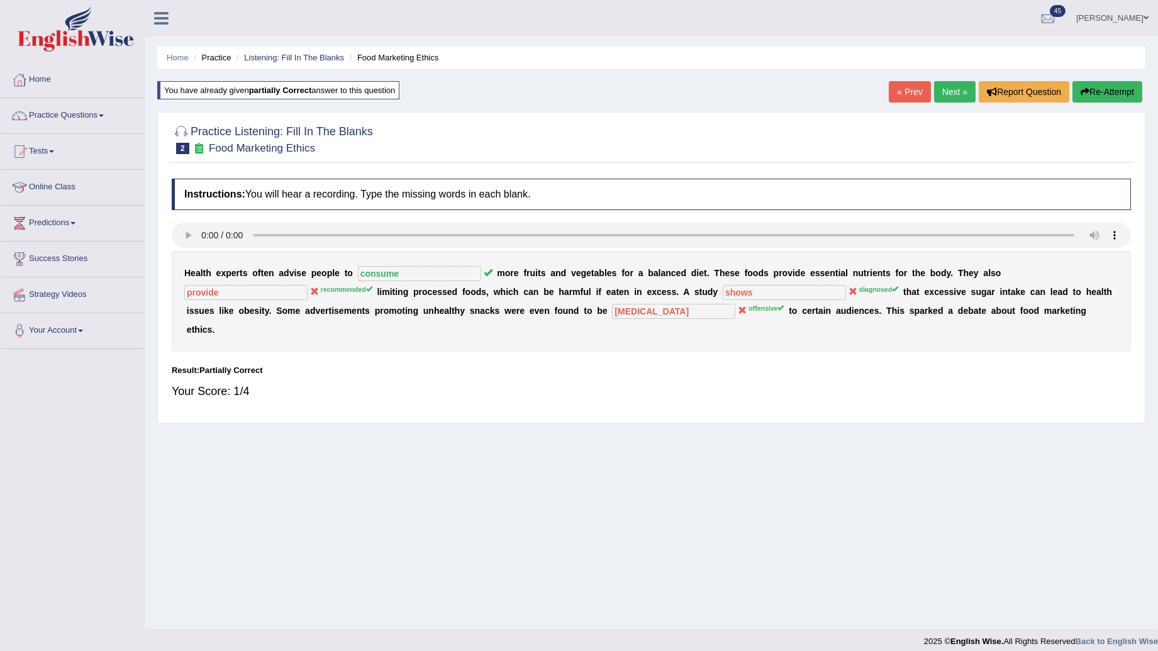
click at [944, 97] on link "Next »" at bounding box center [955, 91] width 42 height 21
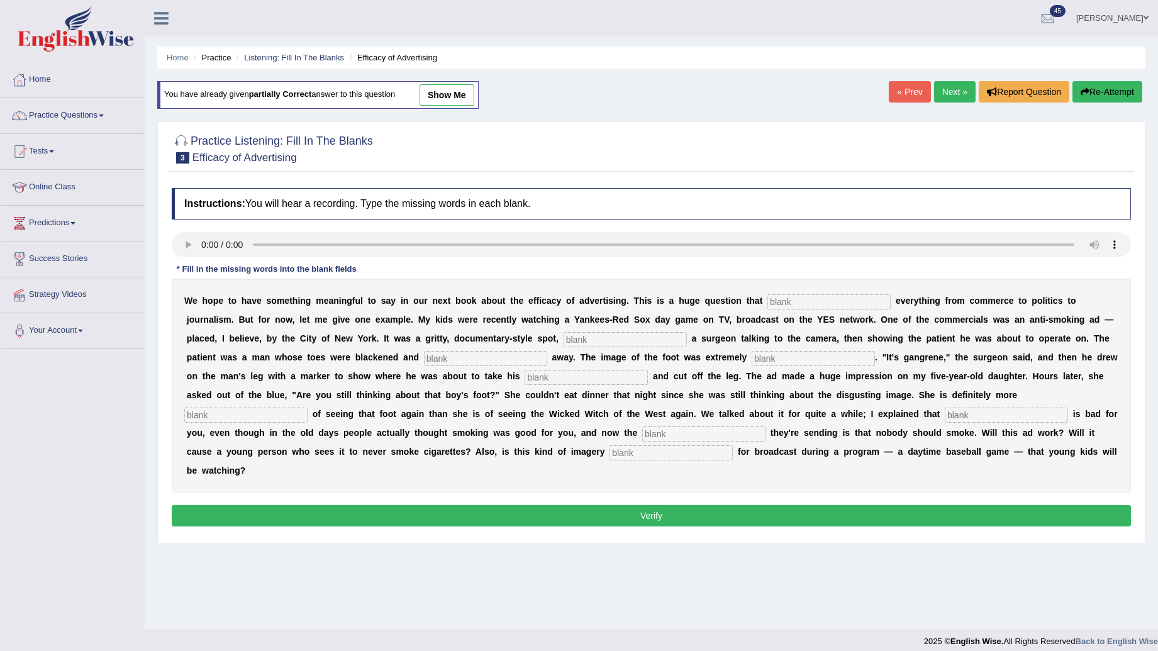
click at [733, 445] on input "text" at bounding box center [671, 452] width 123 height 15
click at [766, 426] on input "text" at bounding box center [703, 433] width 123 height 15
click at [766, 426] on input "Message" at bounding box center [703, 433] width 123 height 15
type input "Messange"
click at [525, 374] on input "text" at bounding box center [586, 377] width 123 height 15
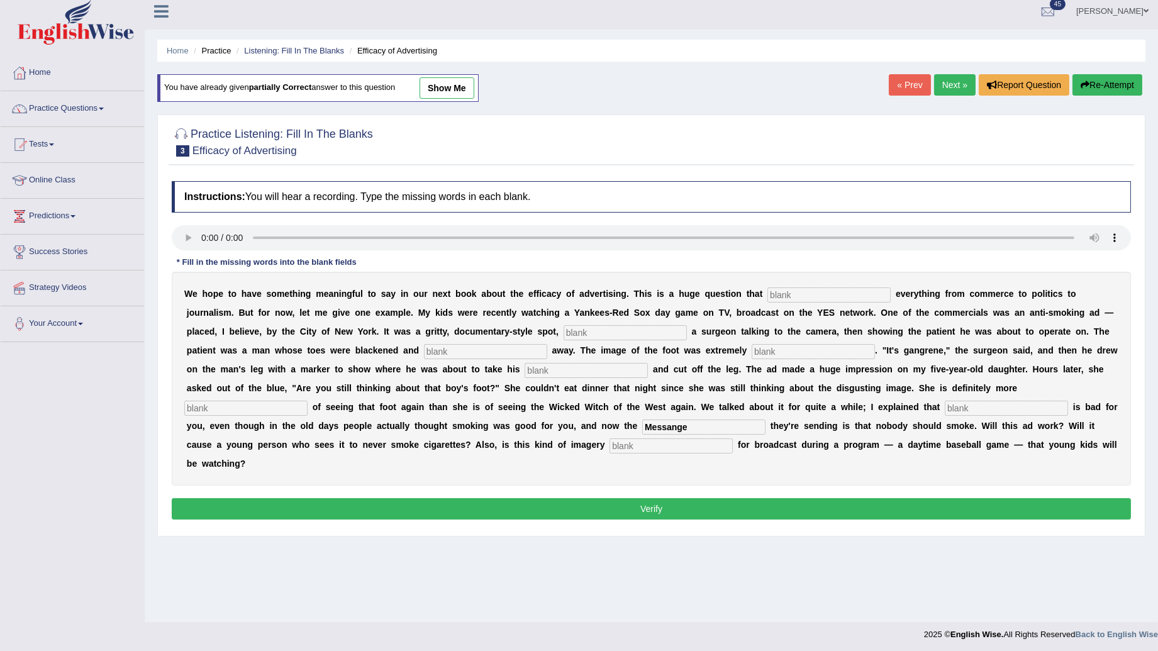
scroll to position [9, 0]
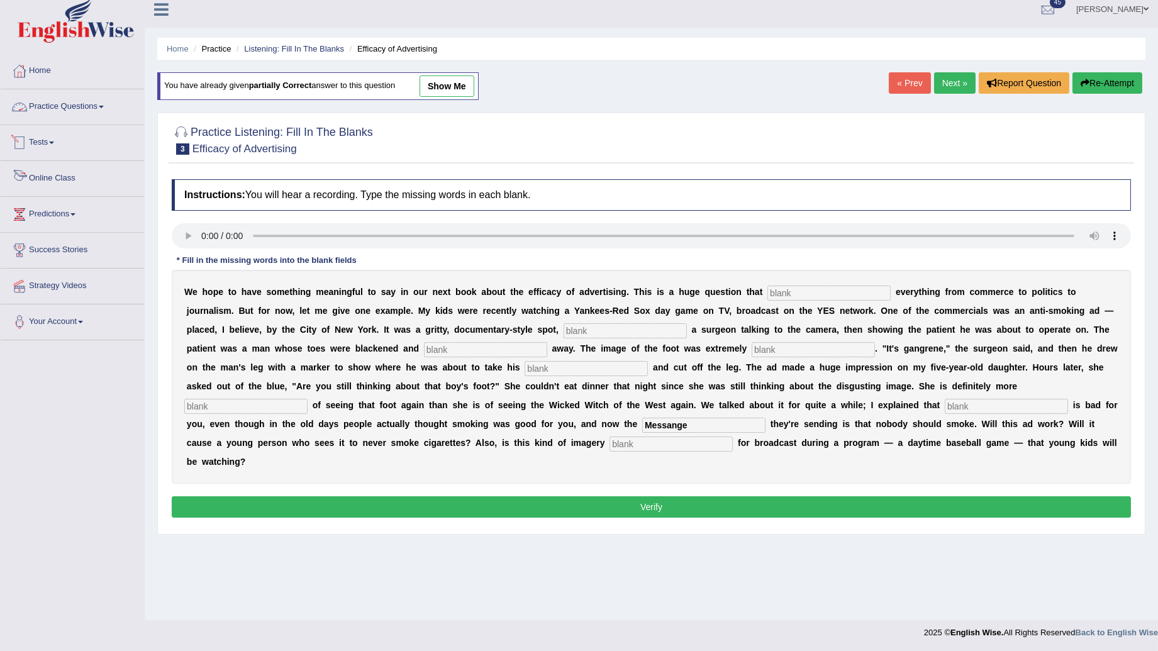
click at [66, 102] on link "Practice Questions" at bounding box center [72, 104] width 143 height 31
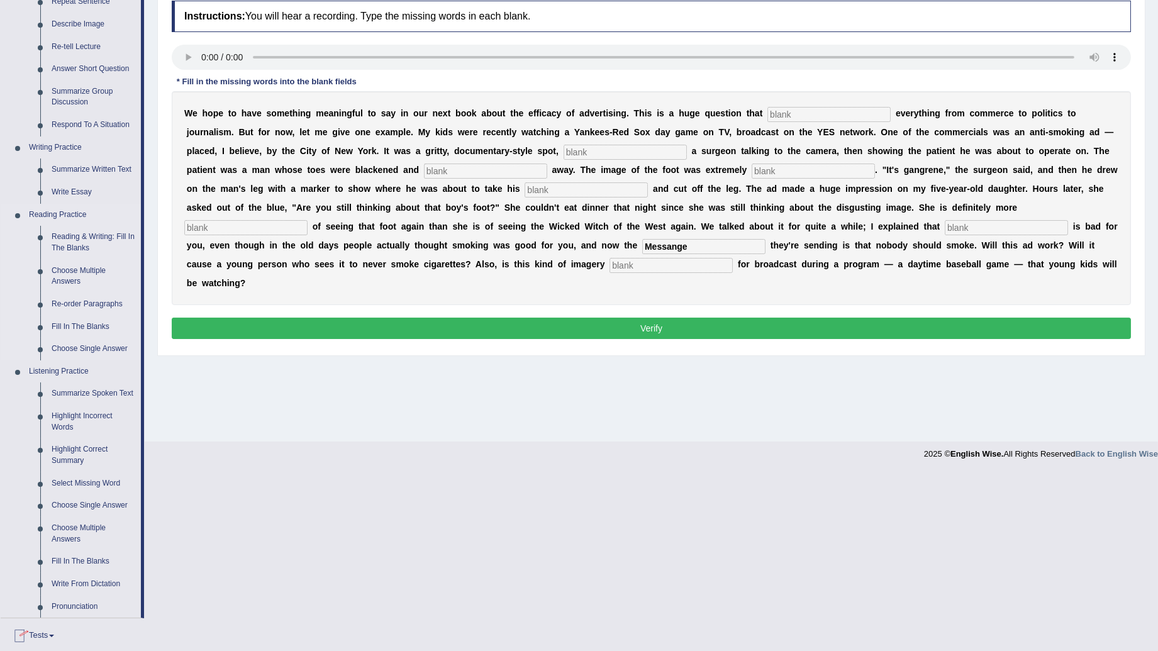
scroll to position [370, 0]
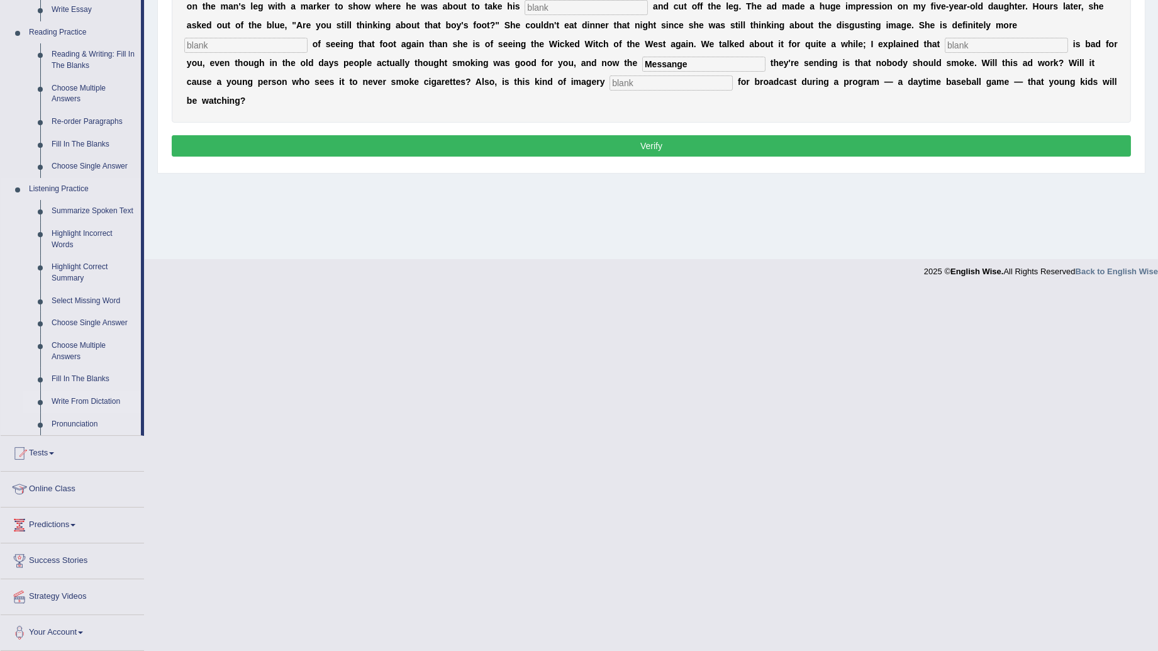
click at [99, 403] on link "Write From Dictation" at bounding box center [93, 402] width 95 height 23
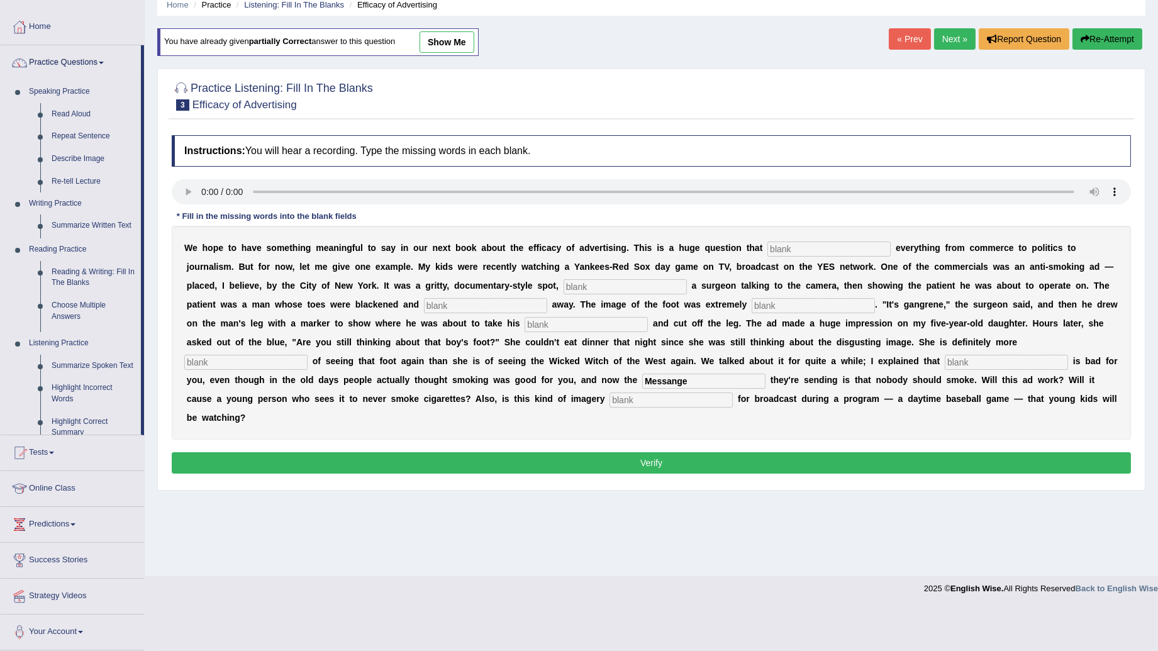
scroll to position [9, 0]
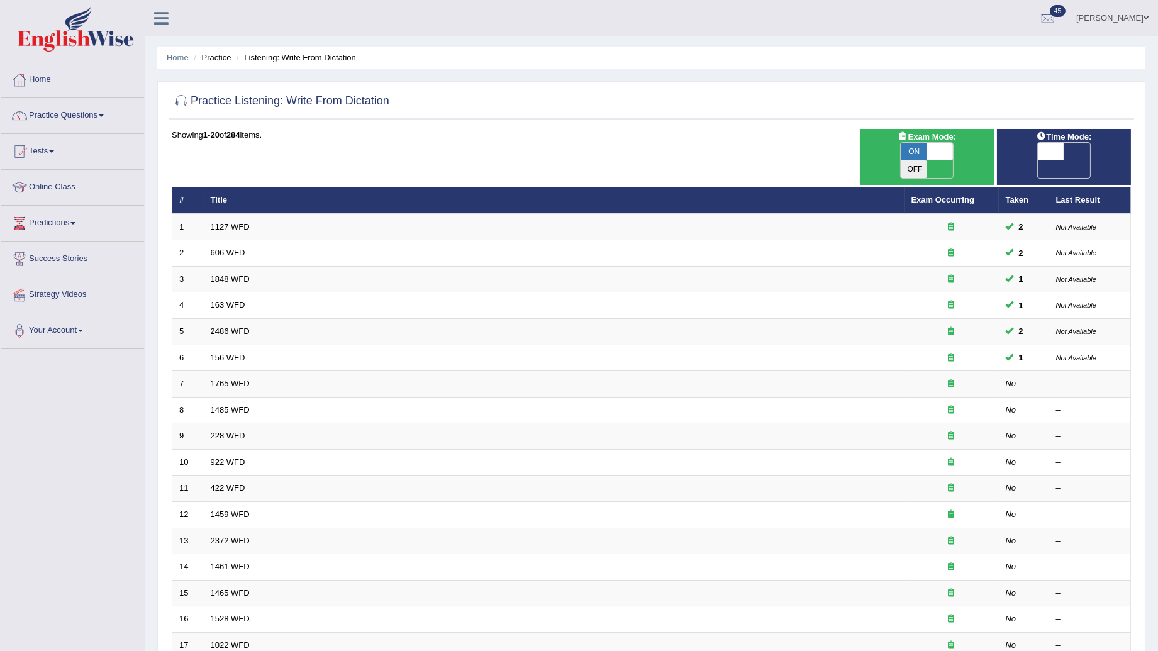
click at [1046, 157] on span at bounding box center [1051, 152] width 26 height 18
checkbox input "true"
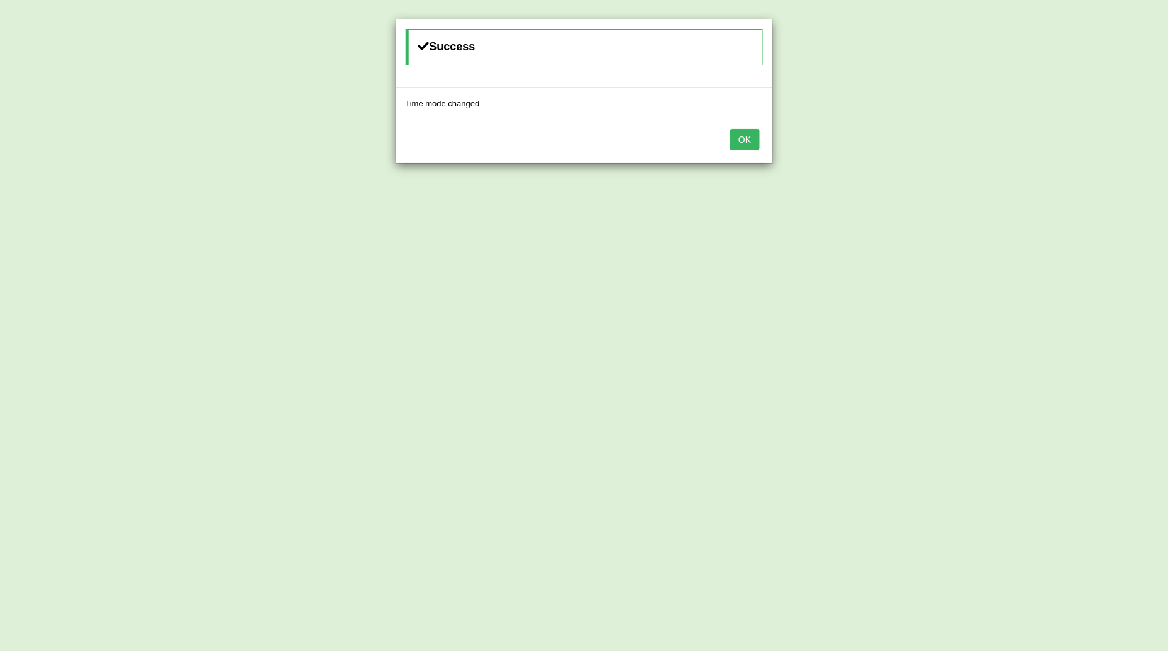
click at [757, 140] on button "OK" at bounding box center [744, 139] width 29 height 21
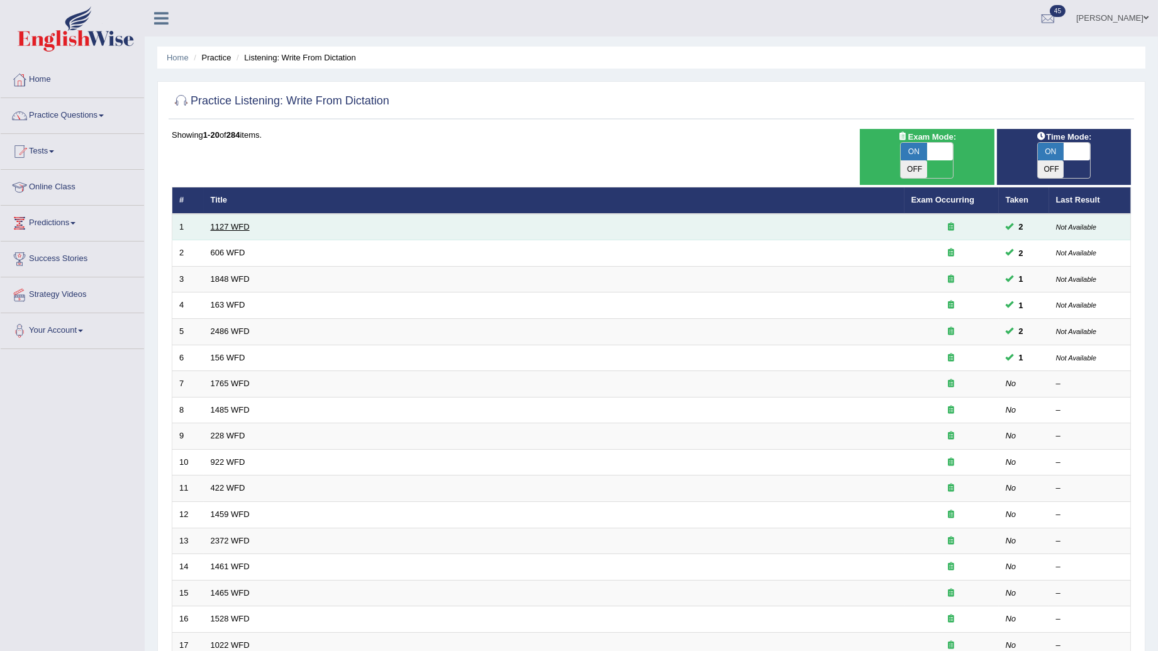
click at [233, 222] on link "1127 WFD" at bounding box center [230, 226] width 39 height 9
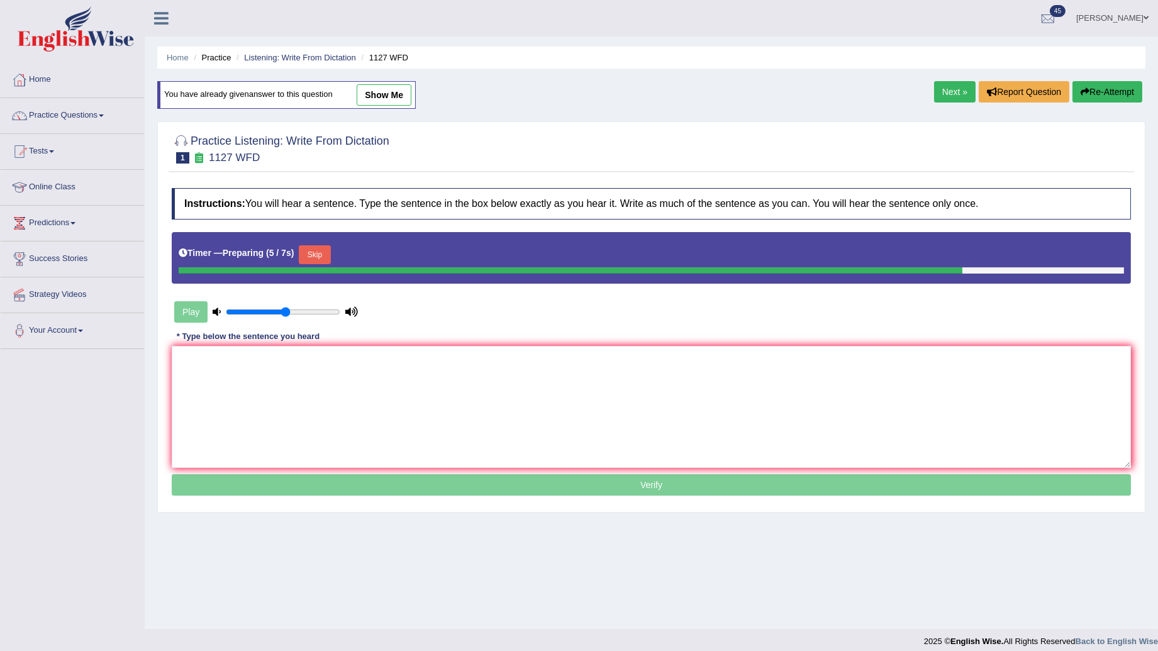
click at [1118, 93] on button "Re-Attempt" at bounding box center [1107, 91] width 70 height 21
click at [1122, 79] on div "Home Practice Listening: Write From Dictation 1127 WFD You have already given a…" at bounding box center [651, 314] width 1013 height 629
click at [1127, 89] on button "Re-Attempt" at bounding box center [1107, 91] width 70 height 21
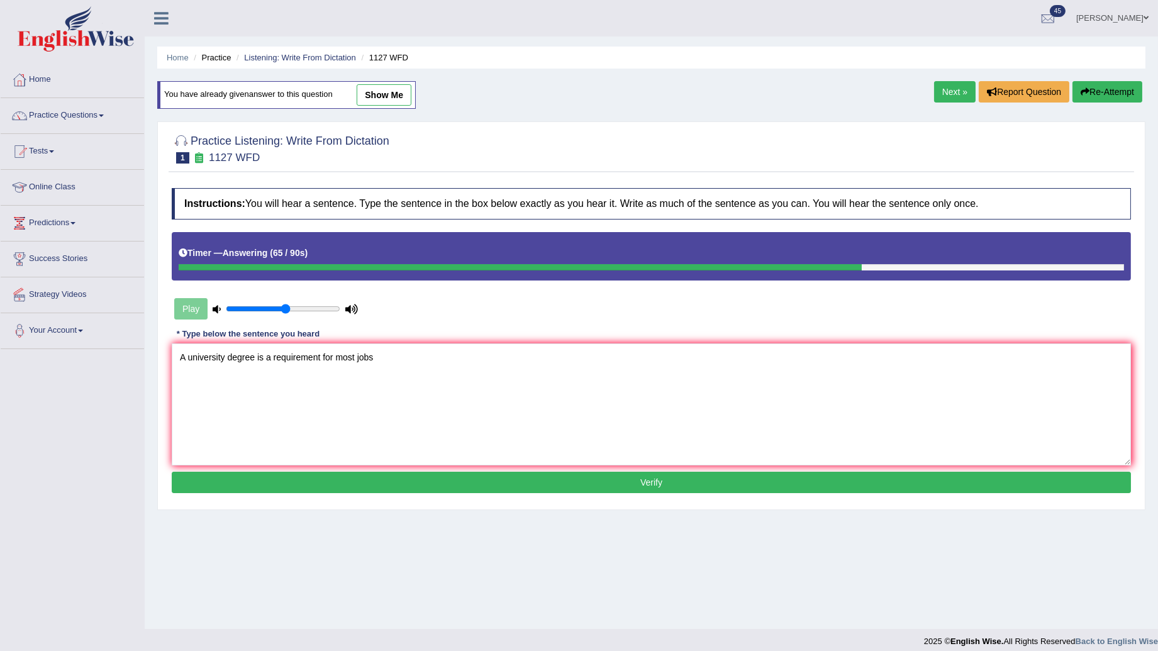
type textarea "A university degree is a requirement for most jobs"
click at [615, 491] on button "Verify" at bounding box center [651, 482] width 959 height 21
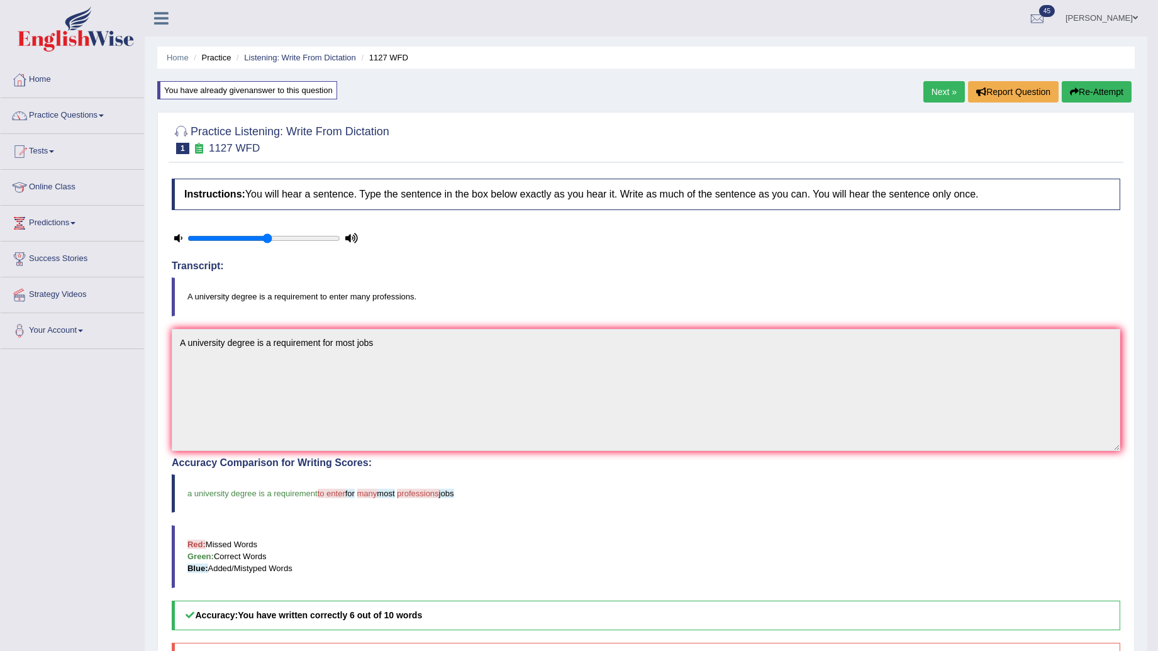
click at [945, 91] on link "Next »" at bounding box center [944, 91] width 42 height 21
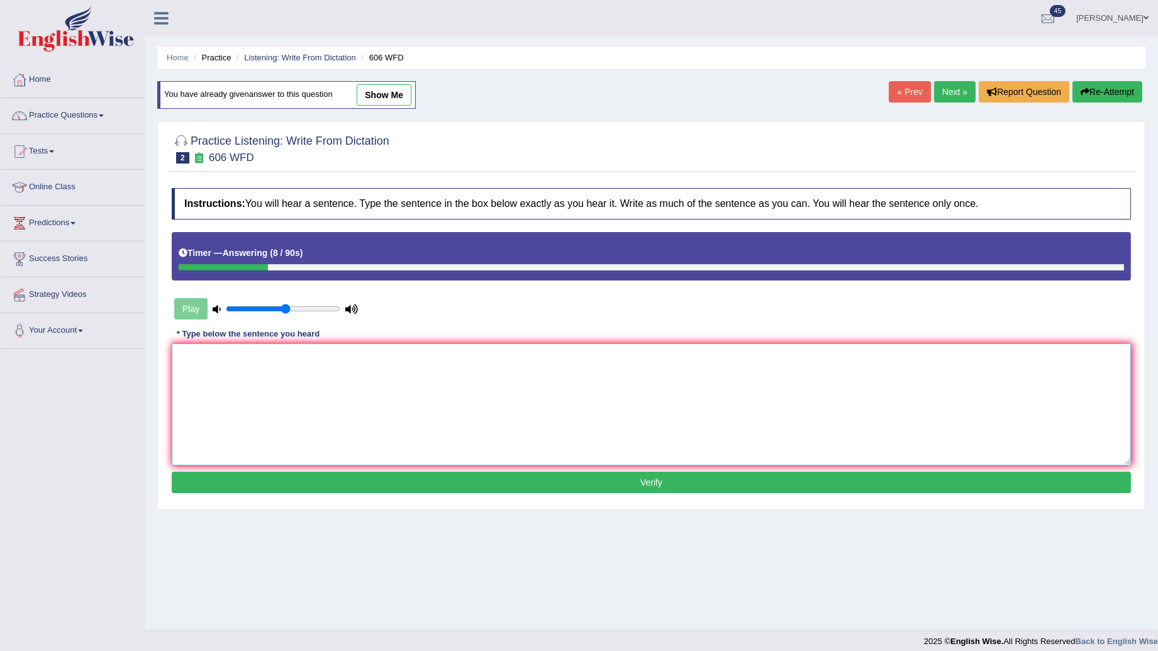
click at [284, 376] on textarea at bounding box center [651, 404] width 959 height 122
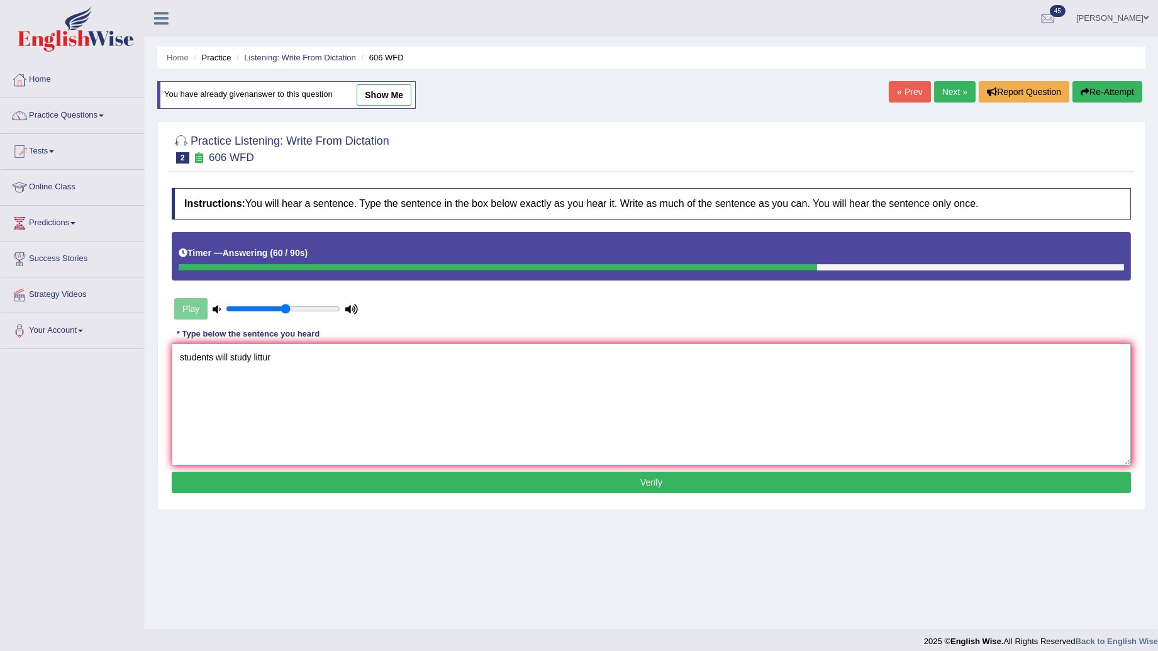
type textarea "students will study littur"
click at [650, 487] on button "Verify" at bounding box center [651, 482] width 959 height 21
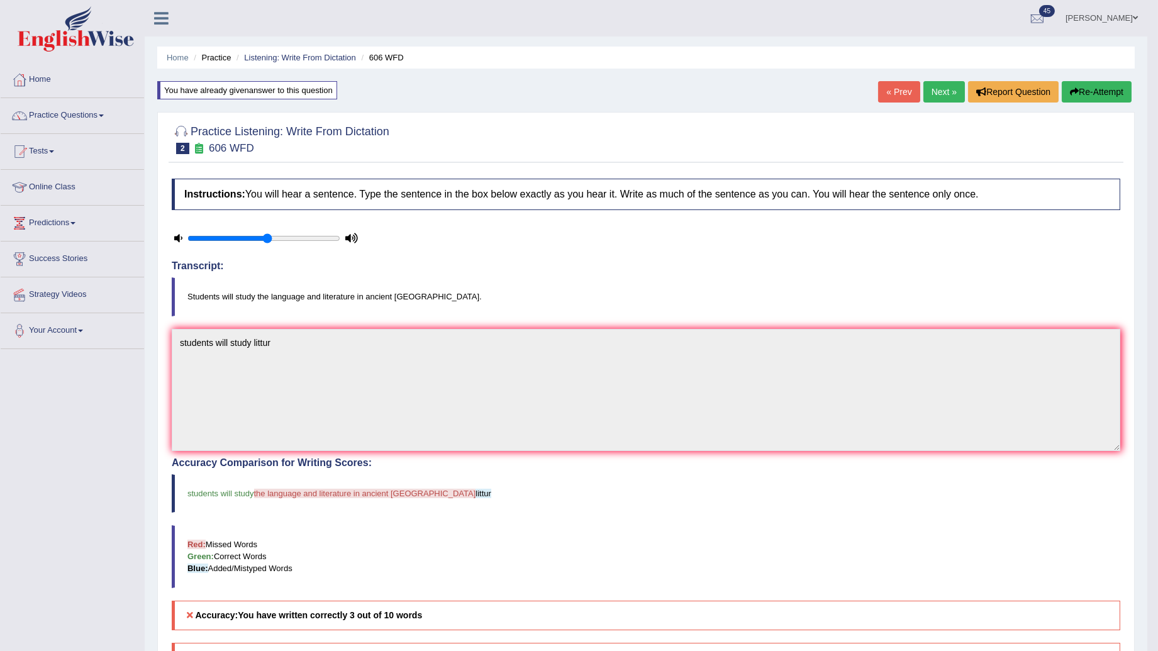
click at [1124, 24] on link "Parul Chaudhary" at bounding box center [1101, 16] width 91 height 33
click at [1059, 169] on link "Log out" at bounding box center [1078, 163] width 136 height 29
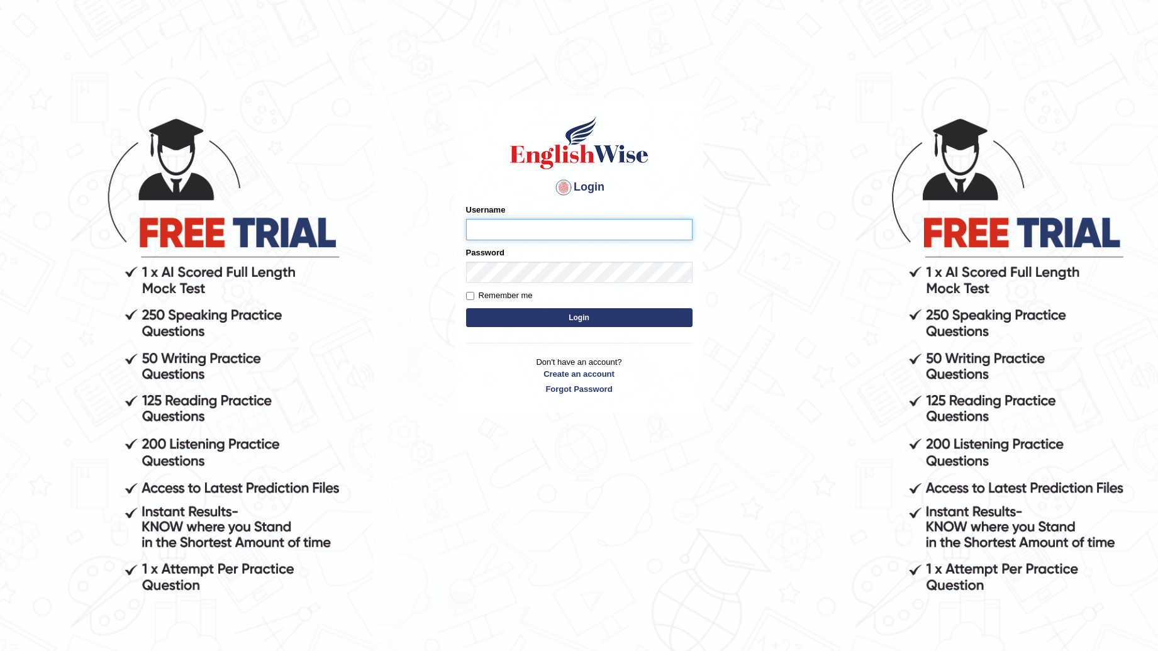
type input "[PERSON_NAME]"
click at [575, 376] on link "Create an account" at bounding box center [579, 374] width 226 height 12
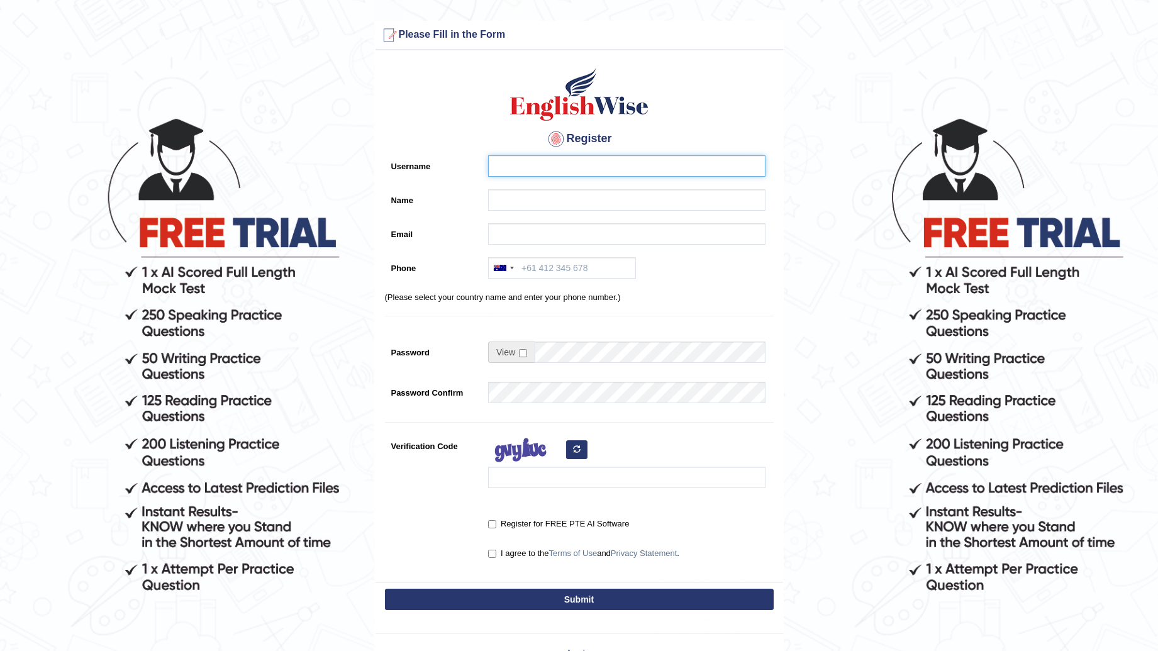
type input "[PERSON_NAME]"
drag, startPoint x: 555, startPoint y: 165, endPoint x: 479, endPoint y: 172, distance: 76.5
click at [479, 172] on div "Username [GEOGRAPHIC_DATA]" at bounding box center [579, 169] width 389 height 28
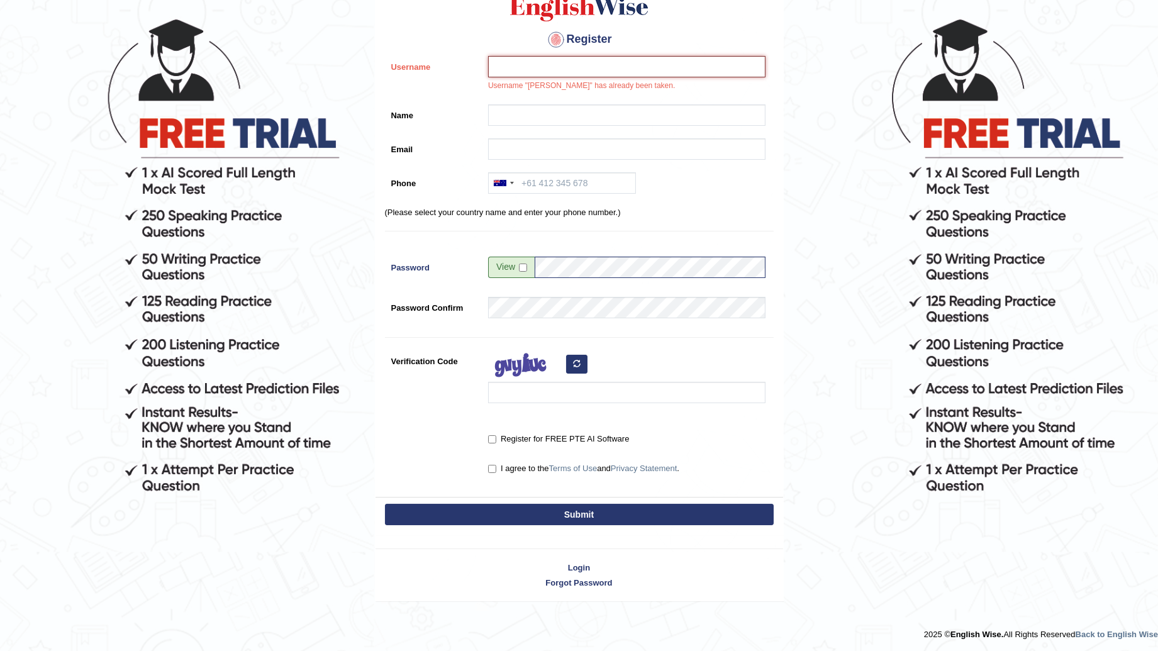
scroll to position [101, 0]
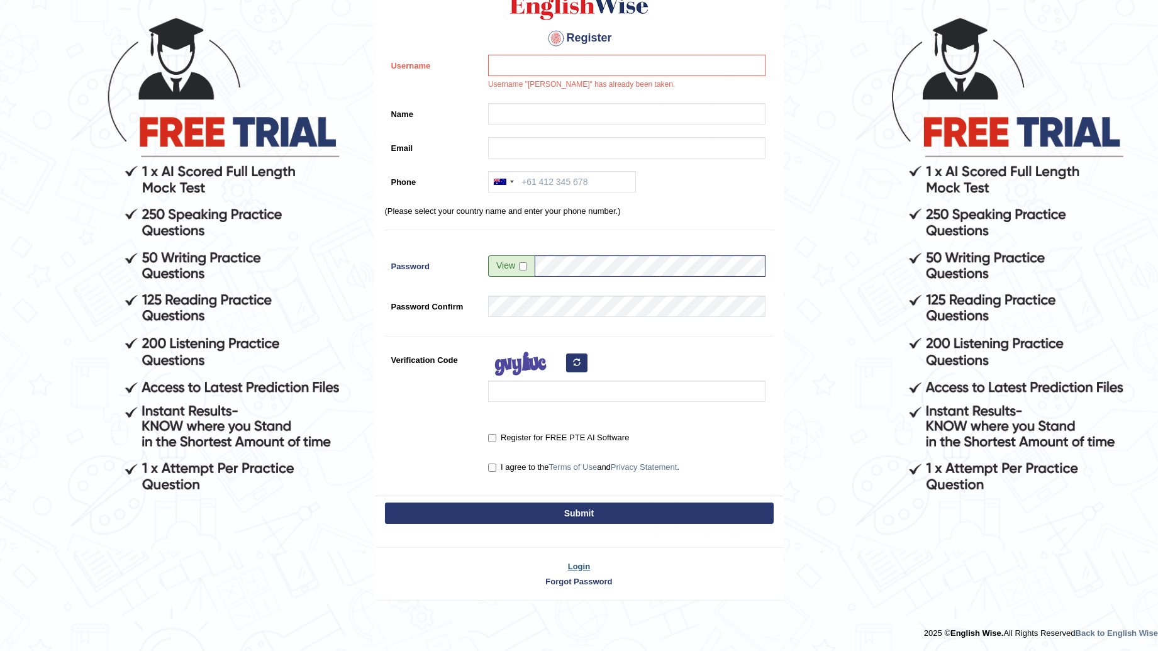
click at [589, 568] on link "Login" at bounding box center [580, 566] width 408 height 12
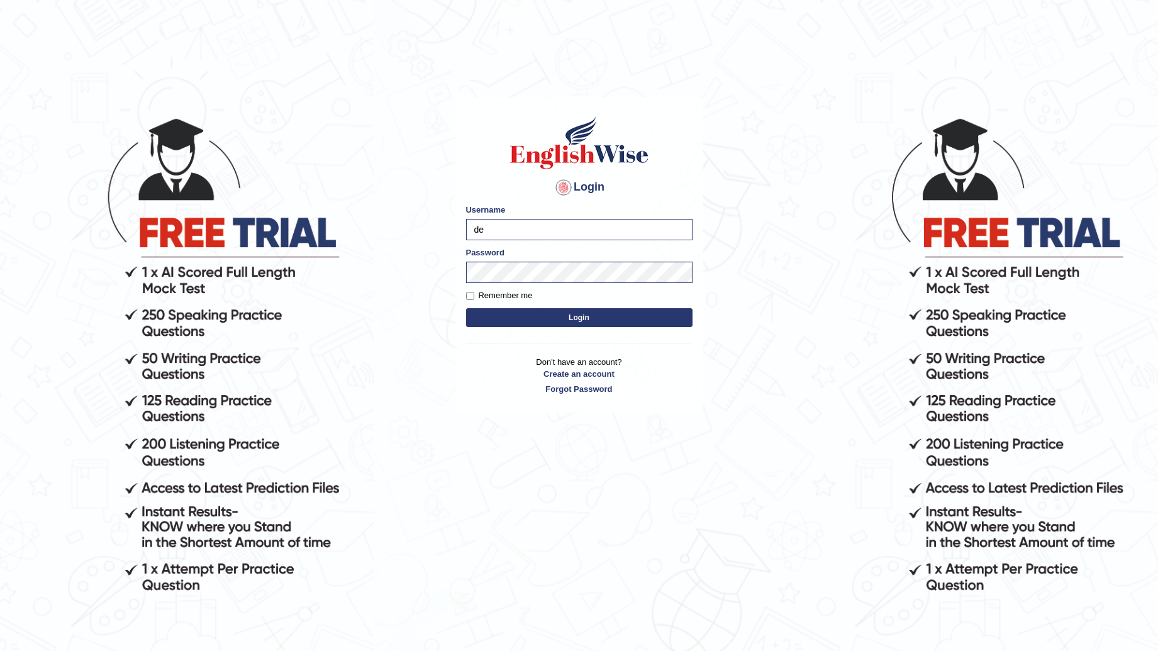
type input "d"
type input "532024"
click at [466, 308] on button "Login" at bounding box center [579, 317] width 226 height 19
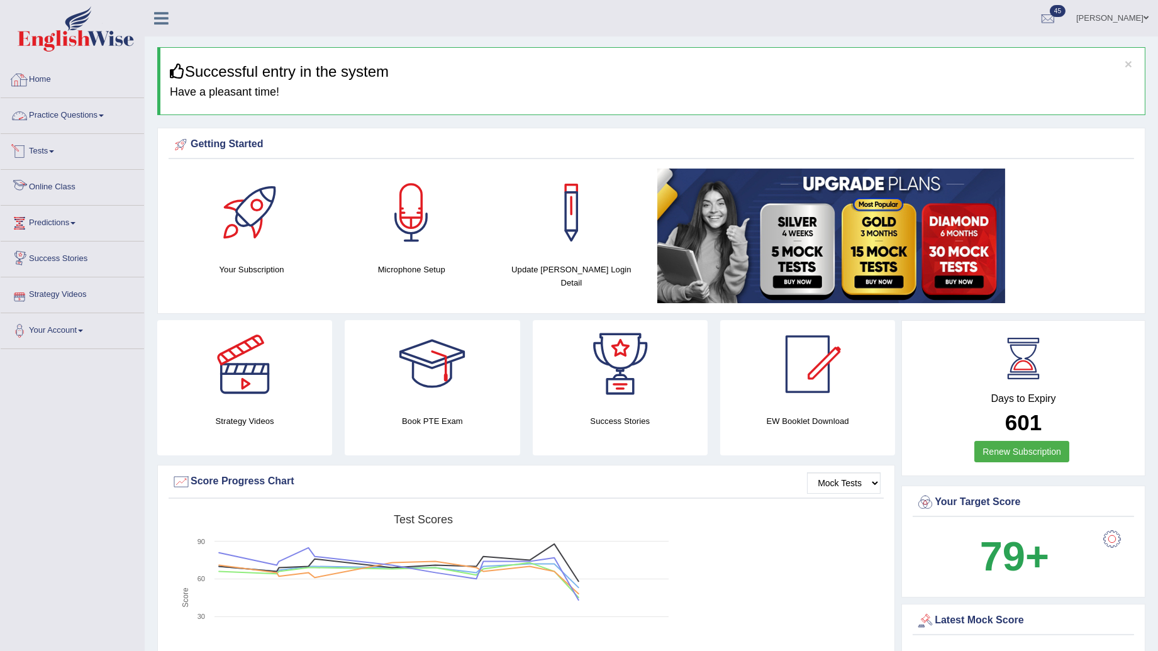
click at [86, 112] on link "Practice Questions" at bounding box center [72, 113] width 143 height 31
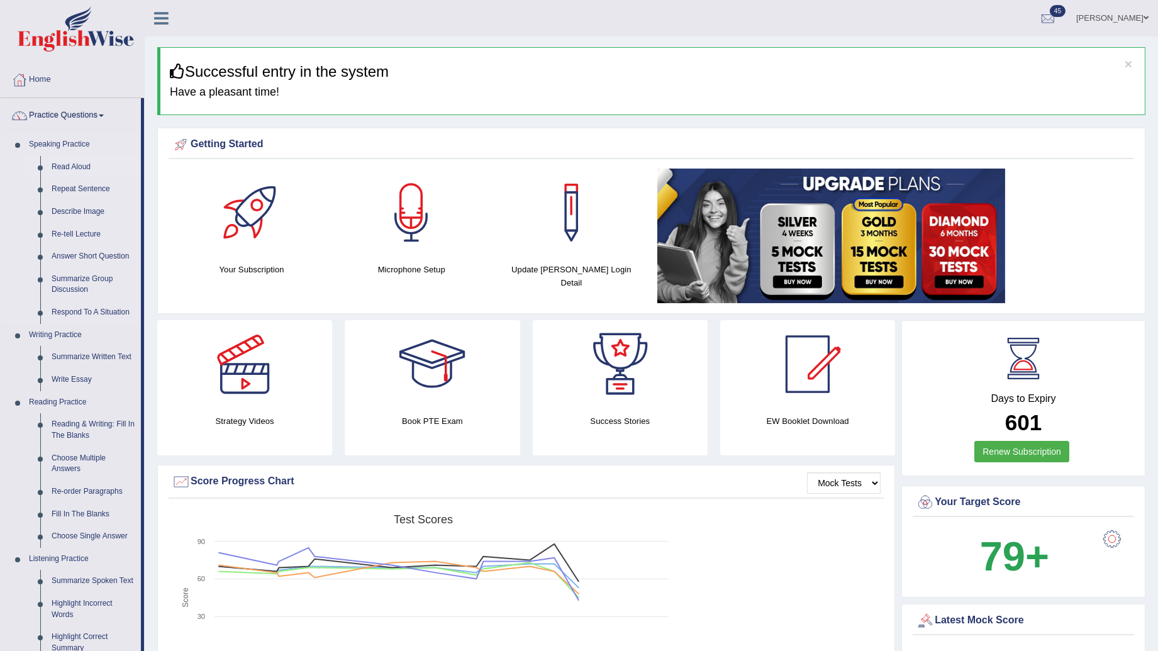
click at [70, 165] on link "Read Aloud" at bounding box center [93, 167] width 95 height 23
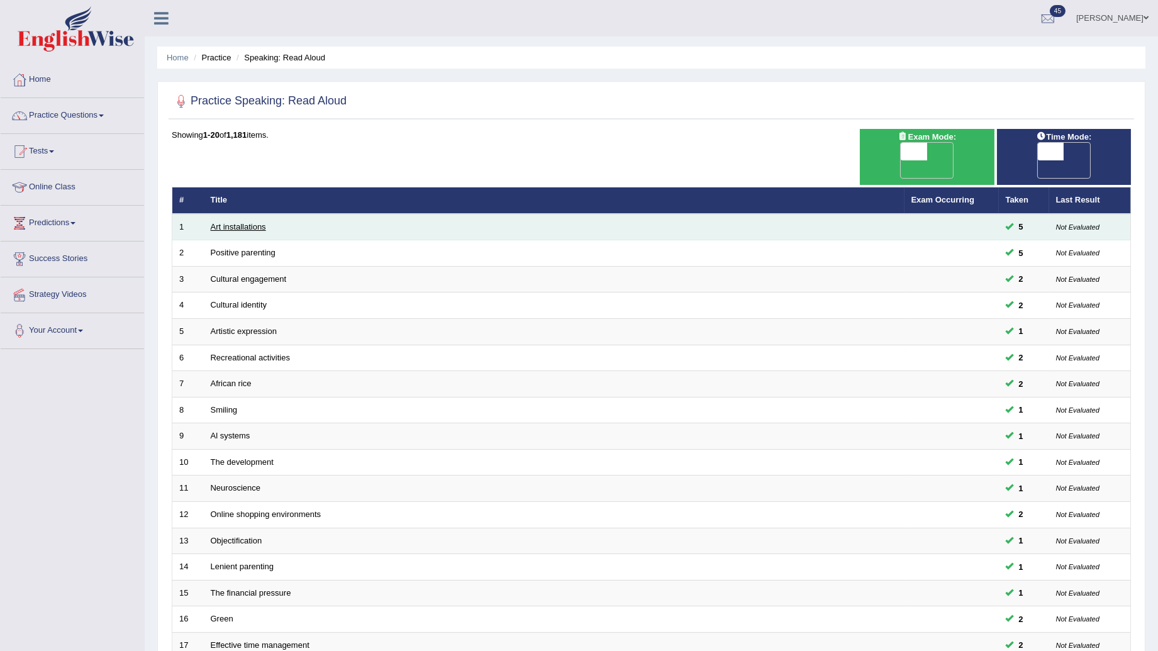
click at [235, 222] on link "Art installations" at bounding box center [238, 226] width 55 height 9
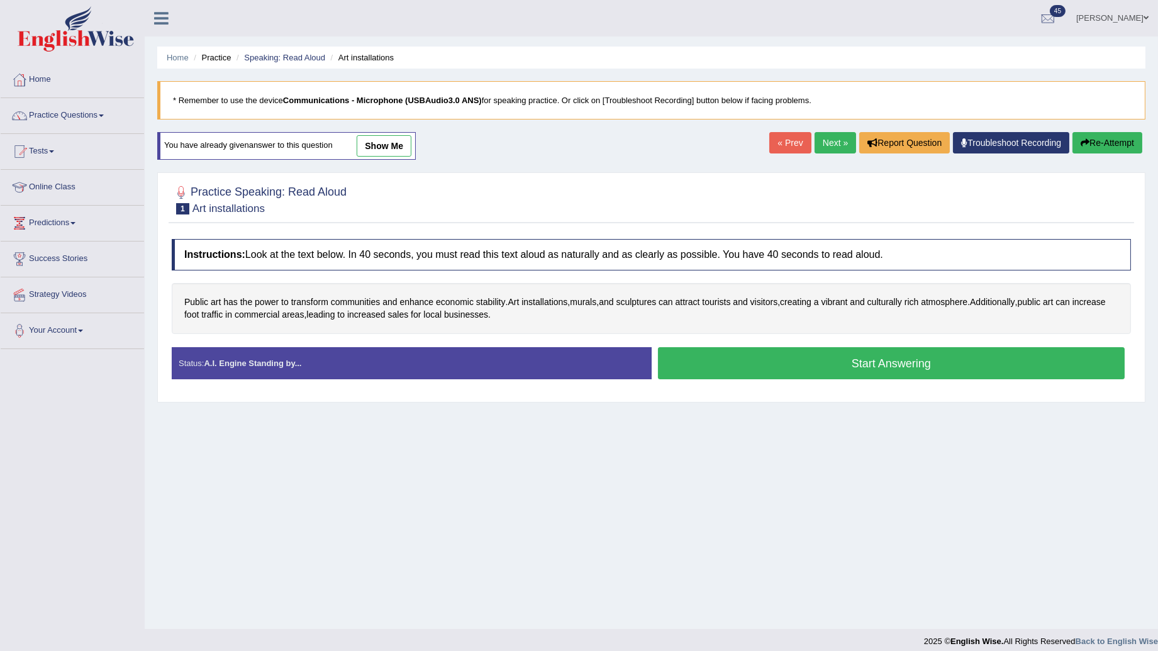
click at [877, 367] on button "Start Answering" at bounding box center [891, 363] width 467 height 32
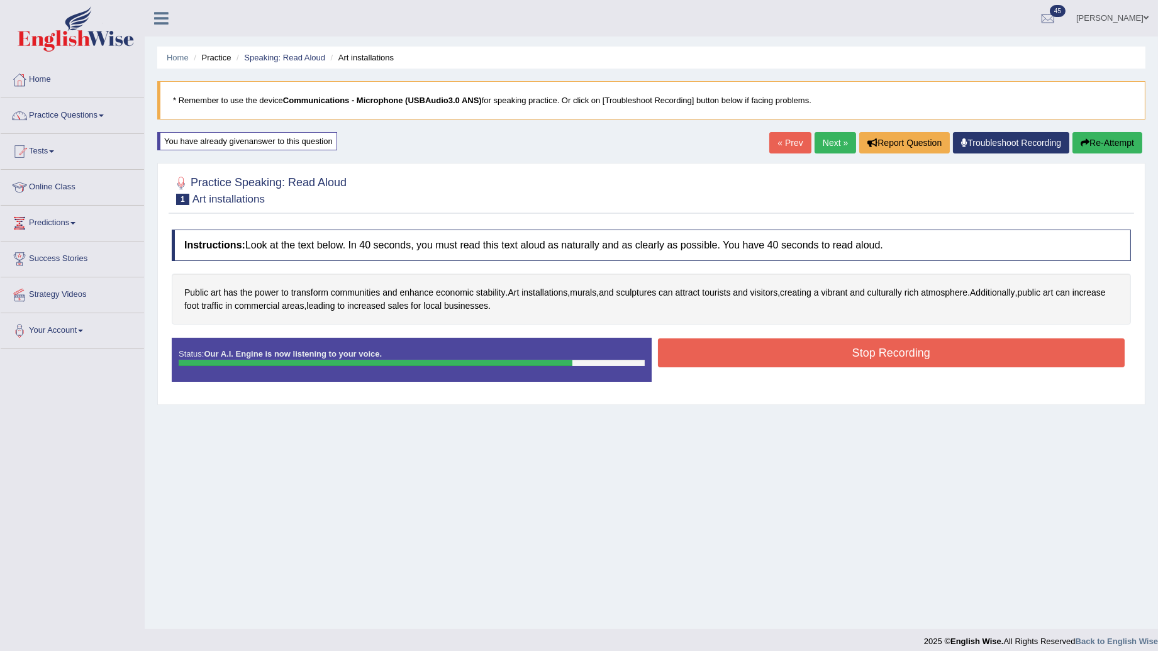
click at [867, 349] on button "Stop Recording" at bounding box center [891, 352] width 467 height 29
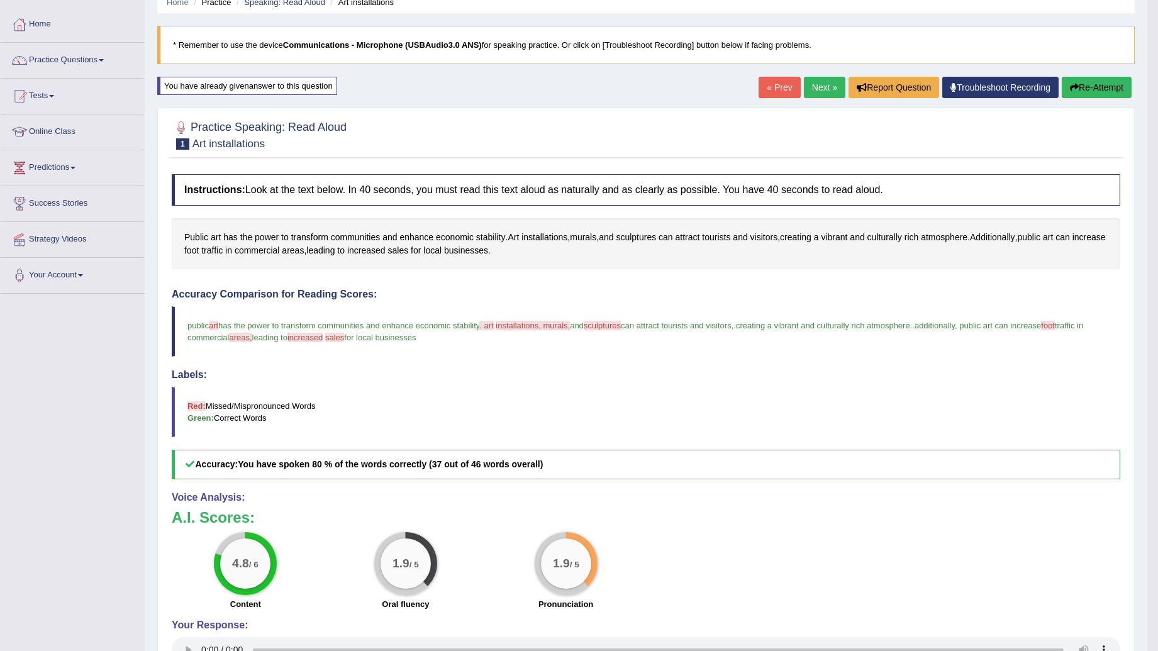
scroll to position [140, 0]
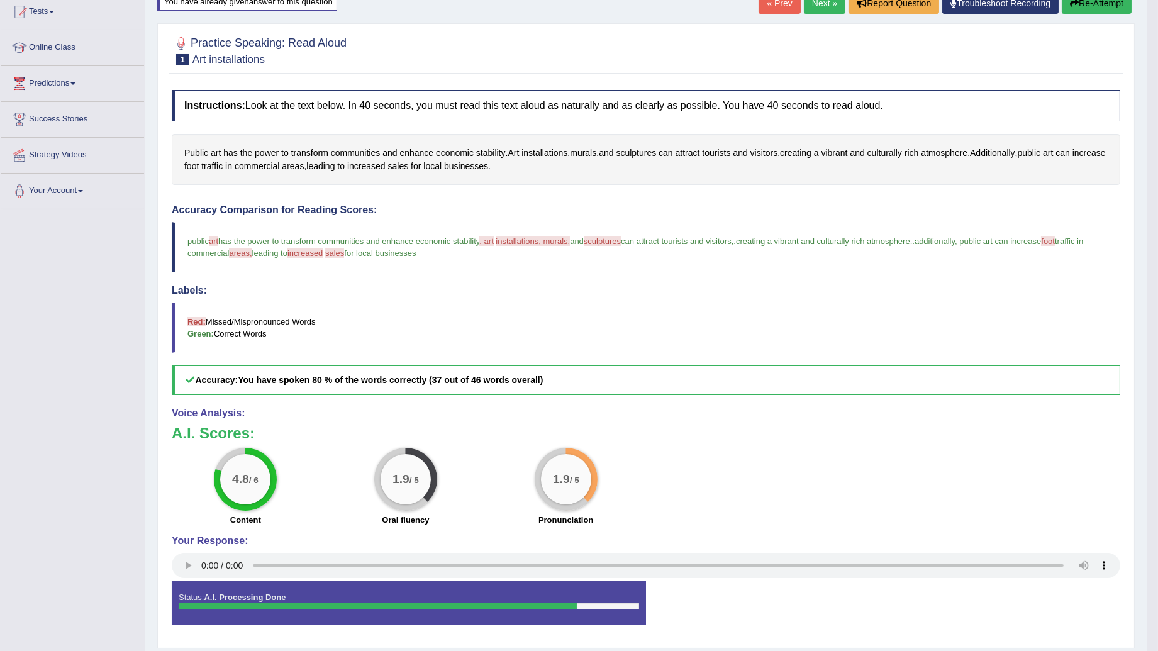
click at [804, 8] on link "Next »" at bounding box center [825, 2] width 42 height 21
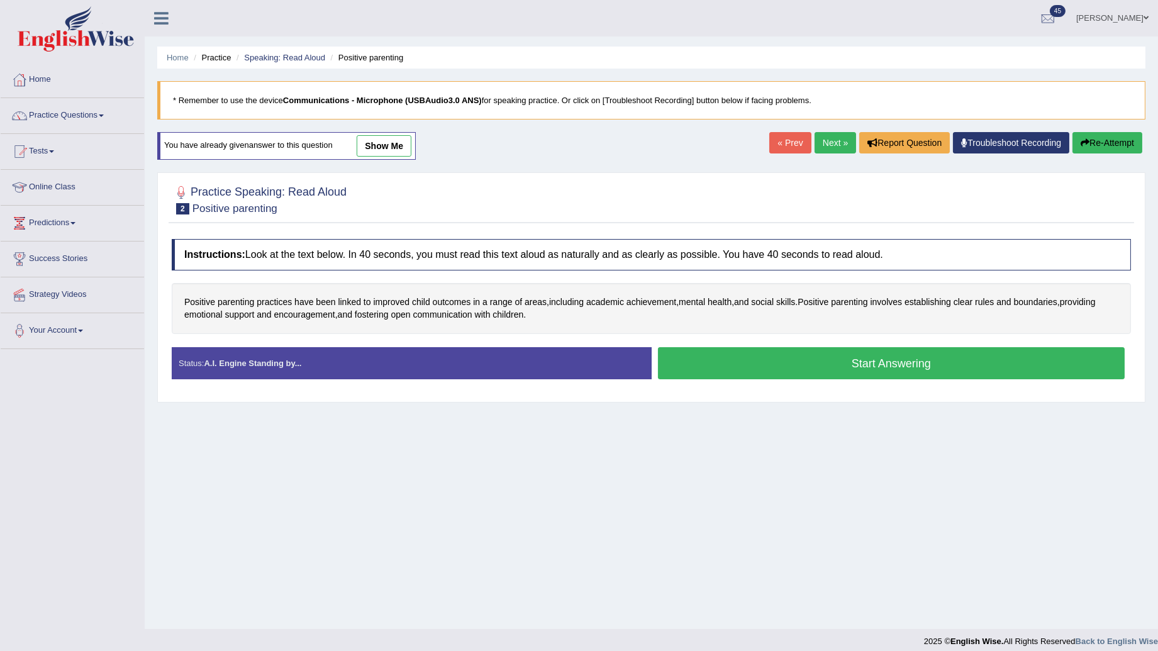
click at [853, 363] on button "Start Answering" at bounding box center [891, 363] width 467 height 32
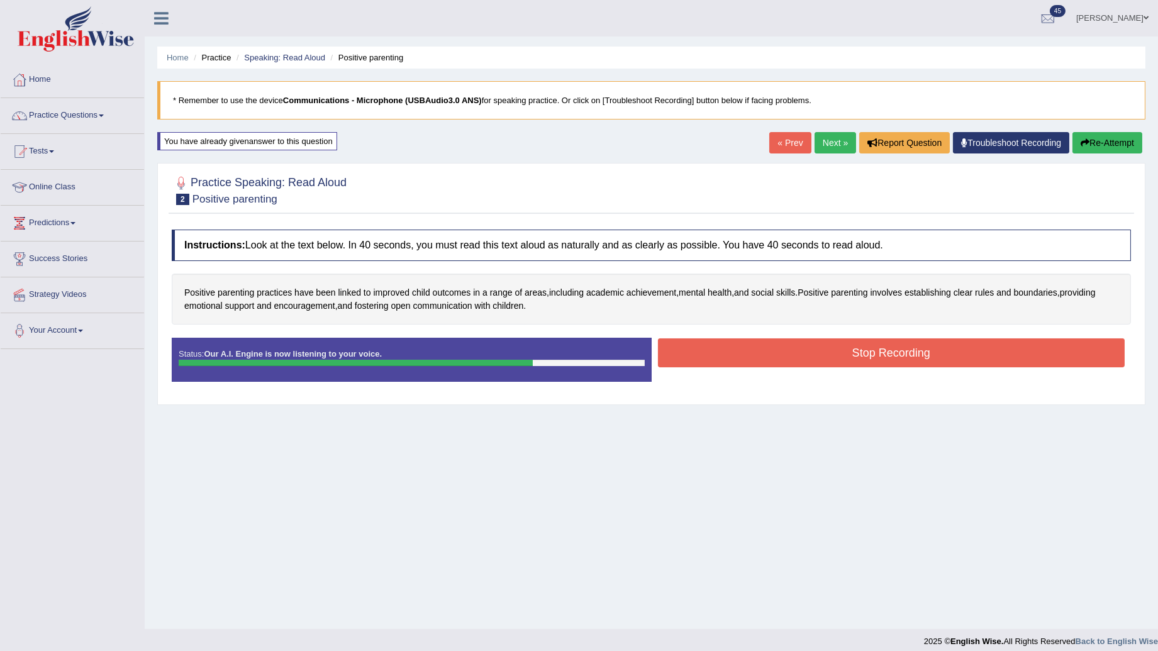
click at [839, 354] on button "Stop Recording" at bounding box center [891, 352] width 467 height 29
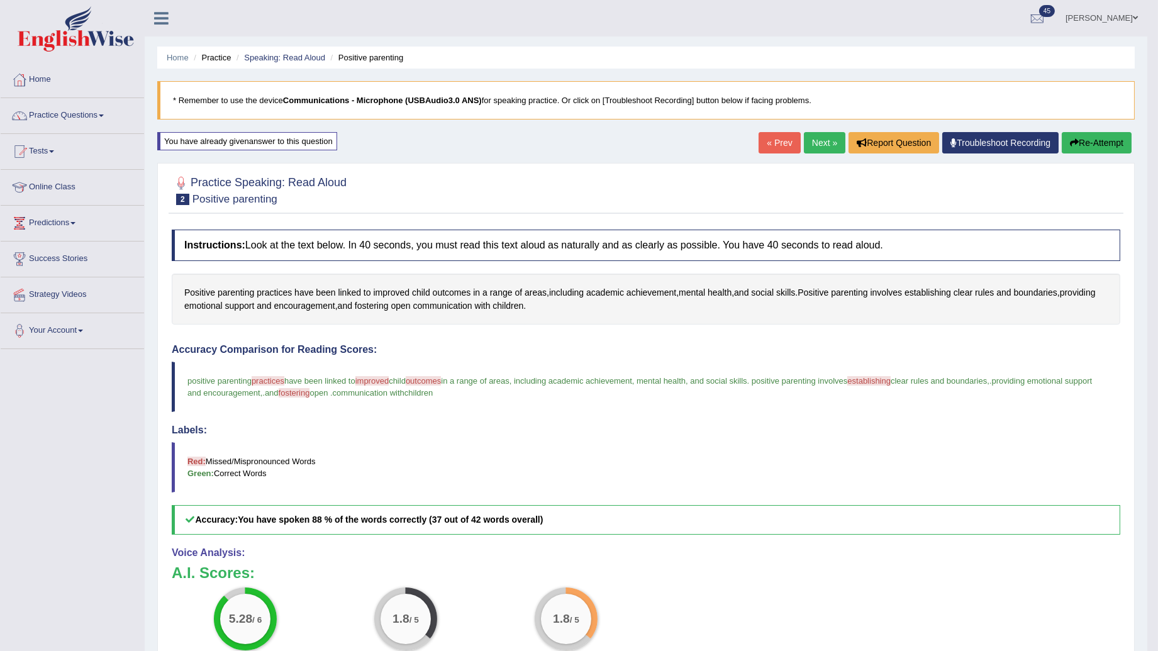
drag, startPoint x: 1107, startPoint y: 143, endPoint x: 1167, endPoint y: 15, distance: 141.3
click at [1108, 140] on button "Re-Attempt" at bounding box center [1097, 142] width 70 height 21
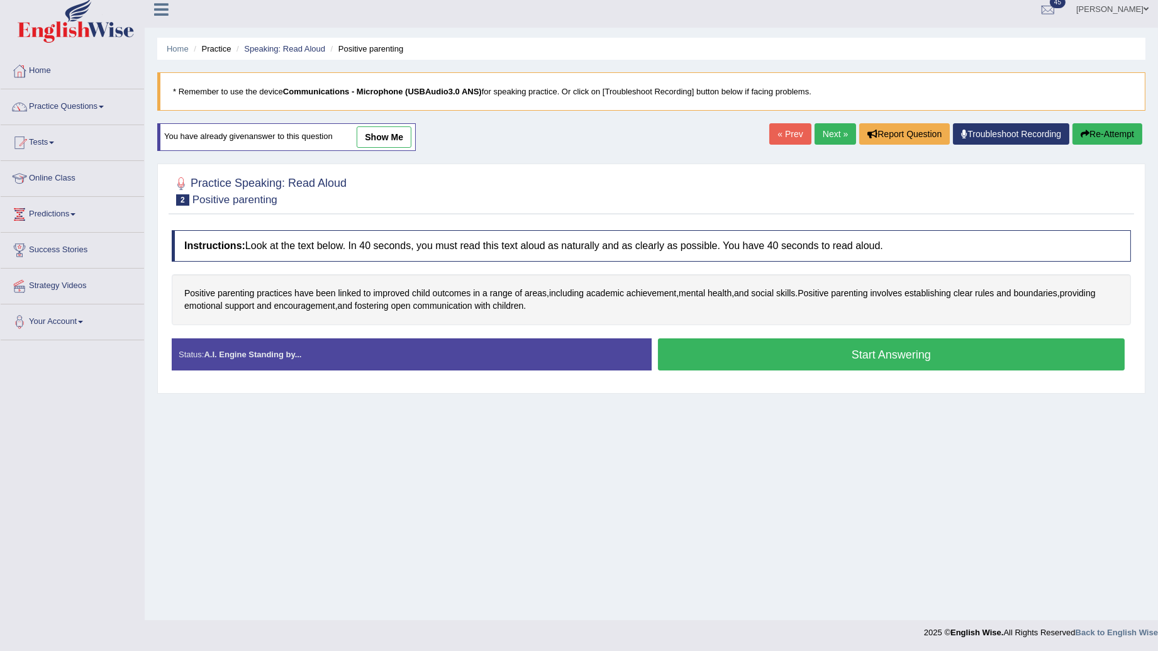
scroll to position [9, 0]
click at [866, 359] on button "Start Answering" at bounding box center [891, 354] width 467 height 32
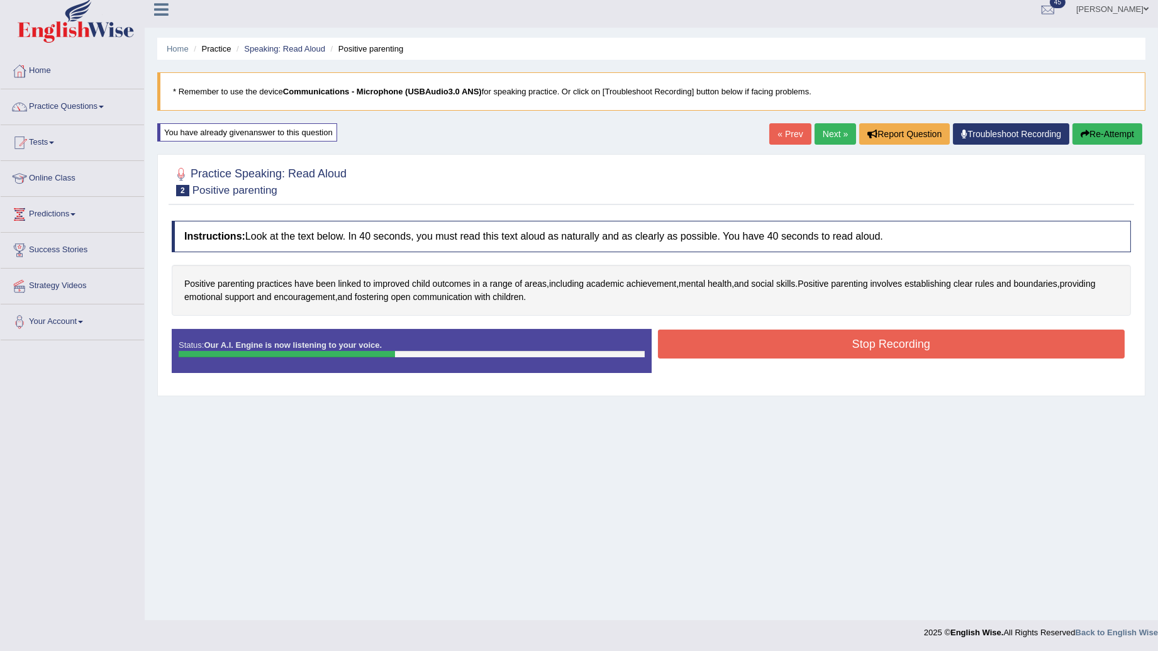
click at [866, 354] on button "Stop Recording" at bounding box center [891, 344] width 467 height 29
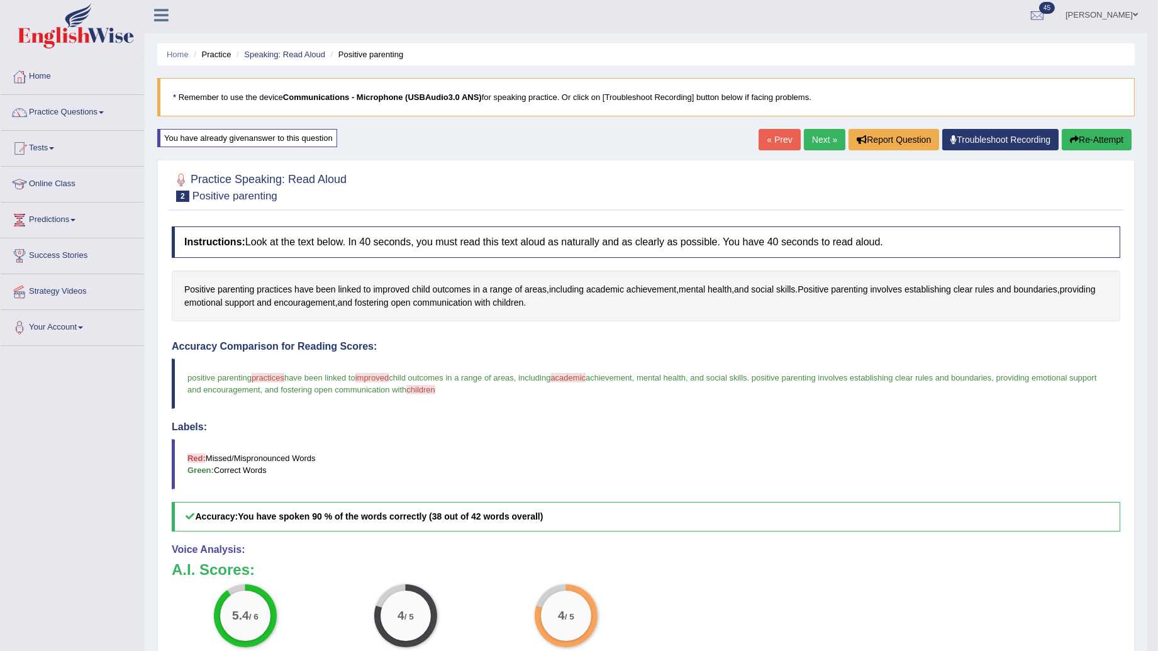
scroll to position [0, 0]
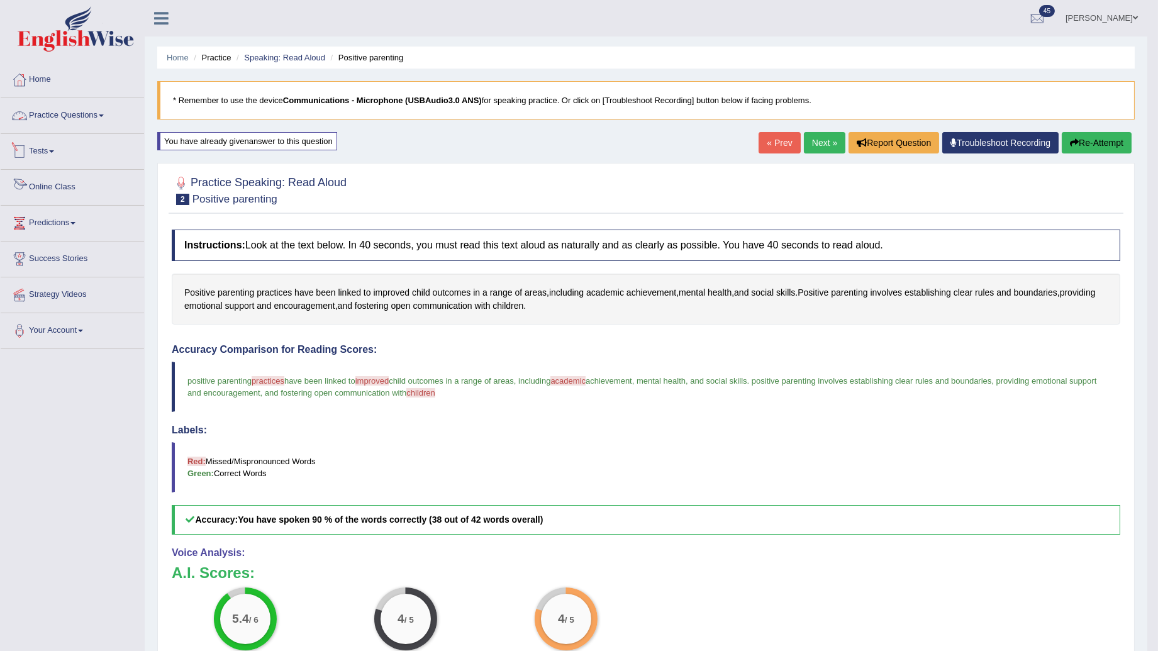
click at [79, 115] on link "Practice Questions" at bounding box center [72, 113] width 143 height 31
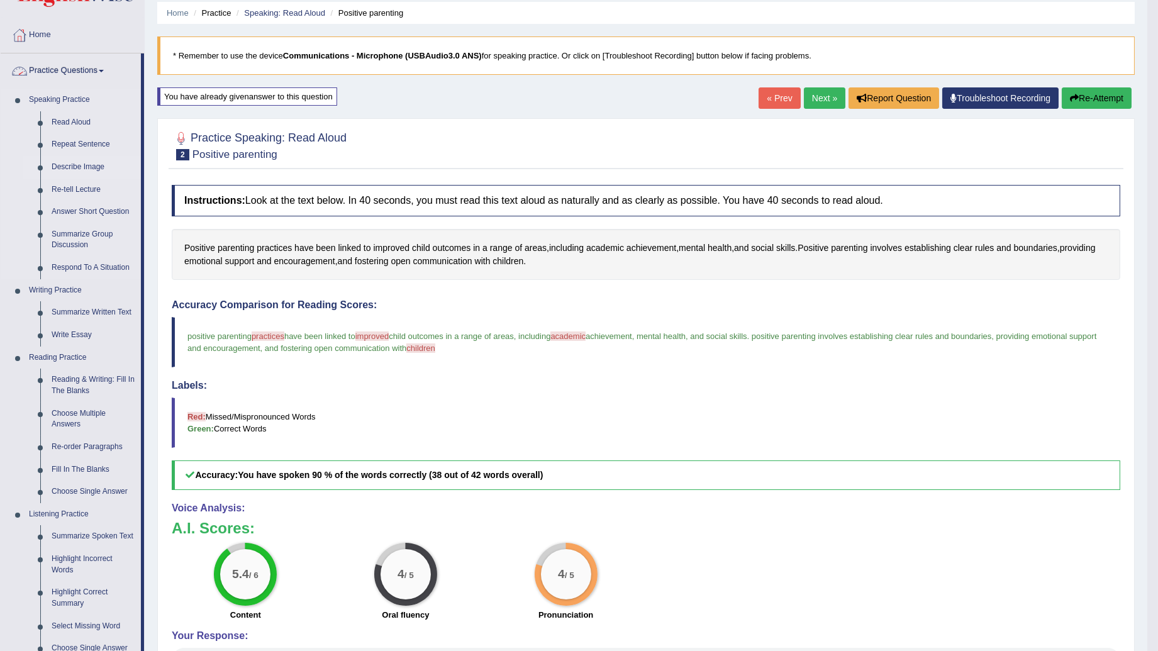
scroll to position [70, 0]
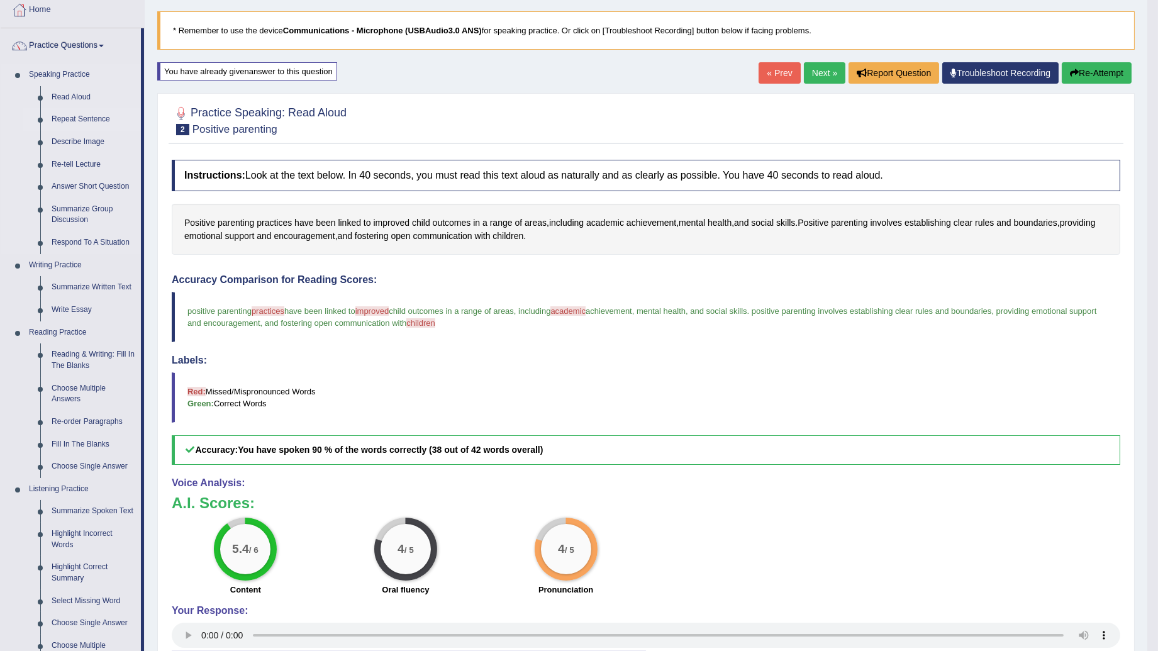
click at [66, 114] on link "Repeat Sentence" at bounding box center [93, 119] width 95 height 23
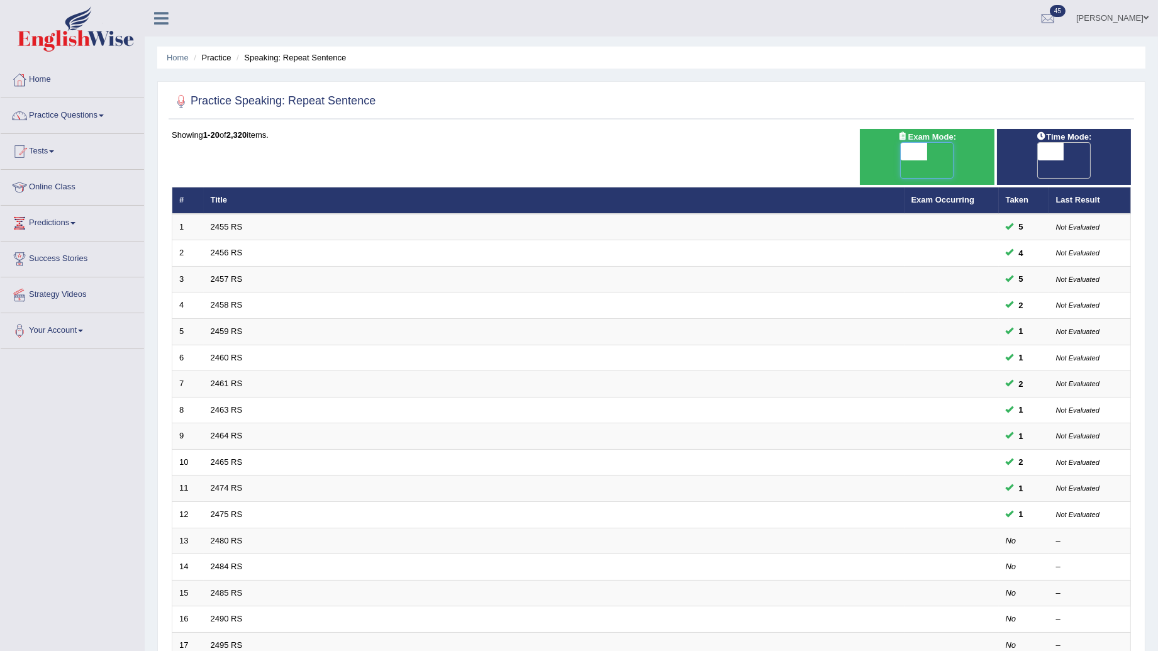
click at [909, 145] on span at bounding box center [914, 152] width 26 height 18
checkbox input "true"
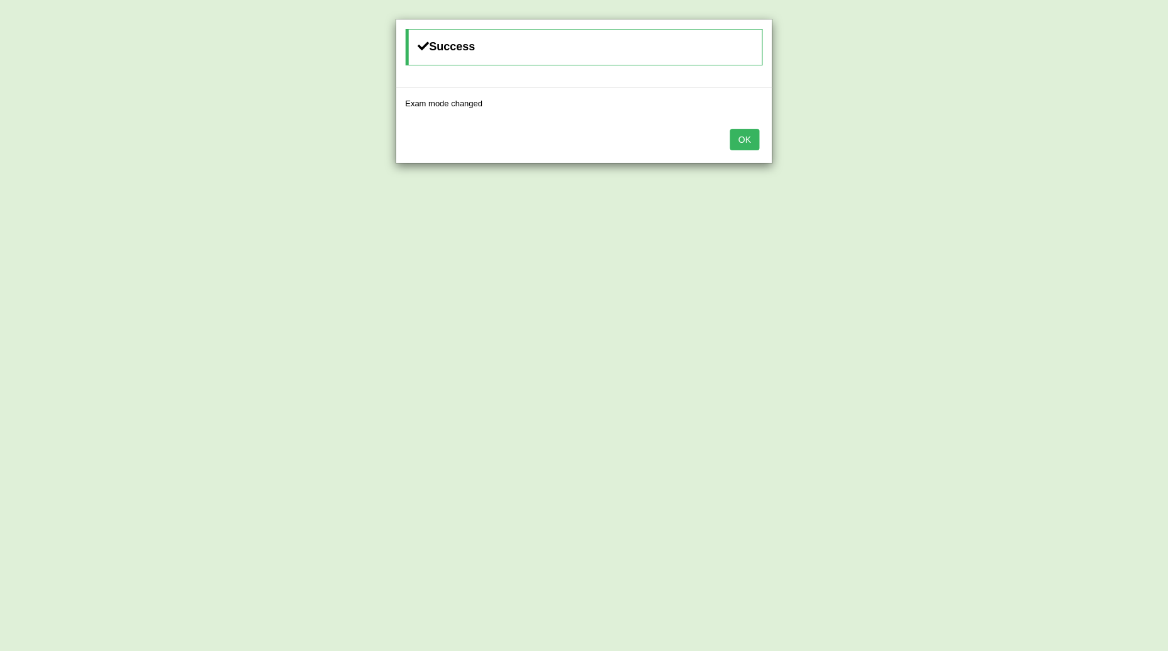
click at [751, 135] on button "OK" at bounding box center [744, 139] width 29 height 21
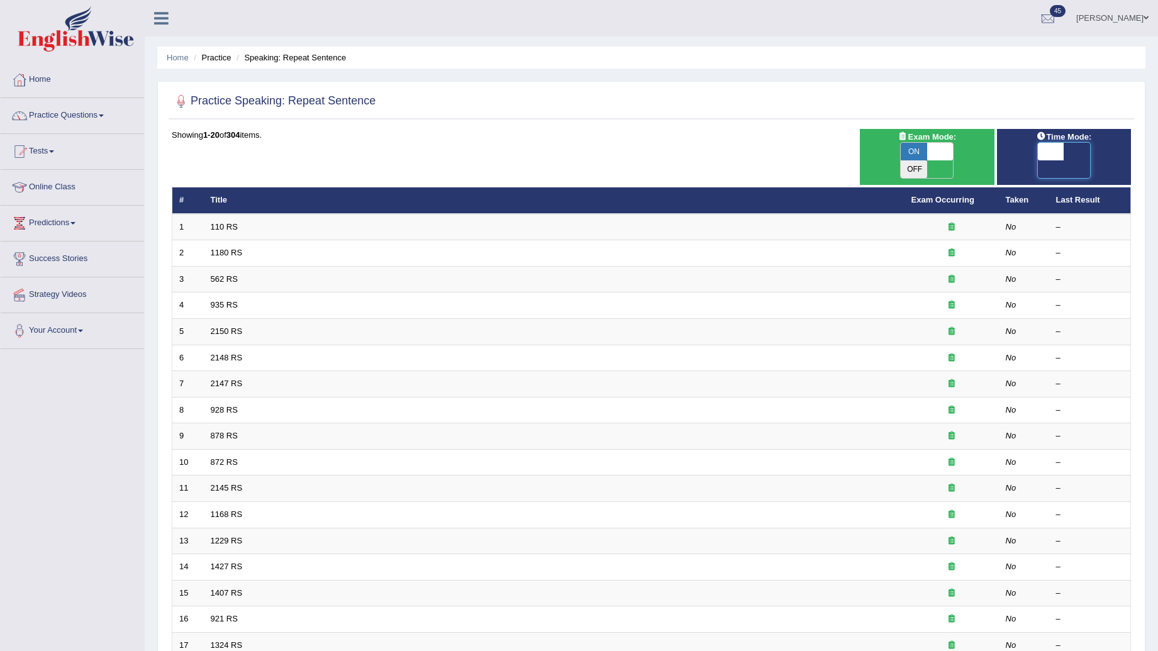
click at [1054, 153] on span at bounding box center [1051, 152] width 26 height 18
checkbox input "true"
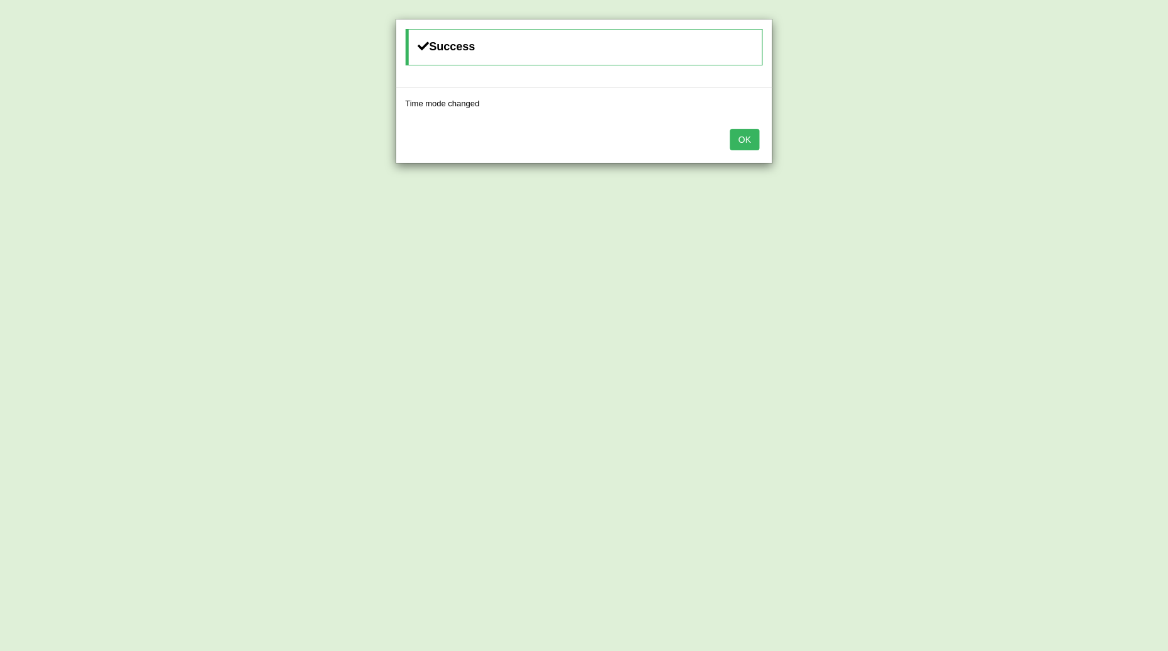
click at [744, 146] on button "OK" at bounding box center [744, 139] width 29 height 21
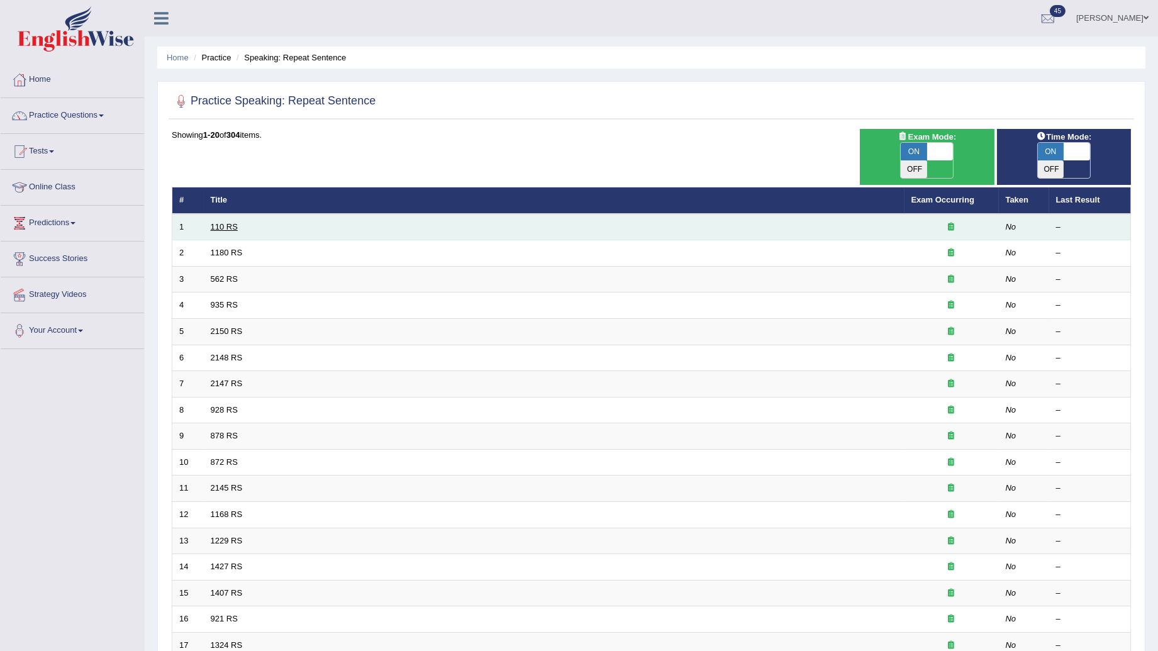
click at [222, 222] on link "110 RS" at bounding box center [224, 226] width 27 height 9
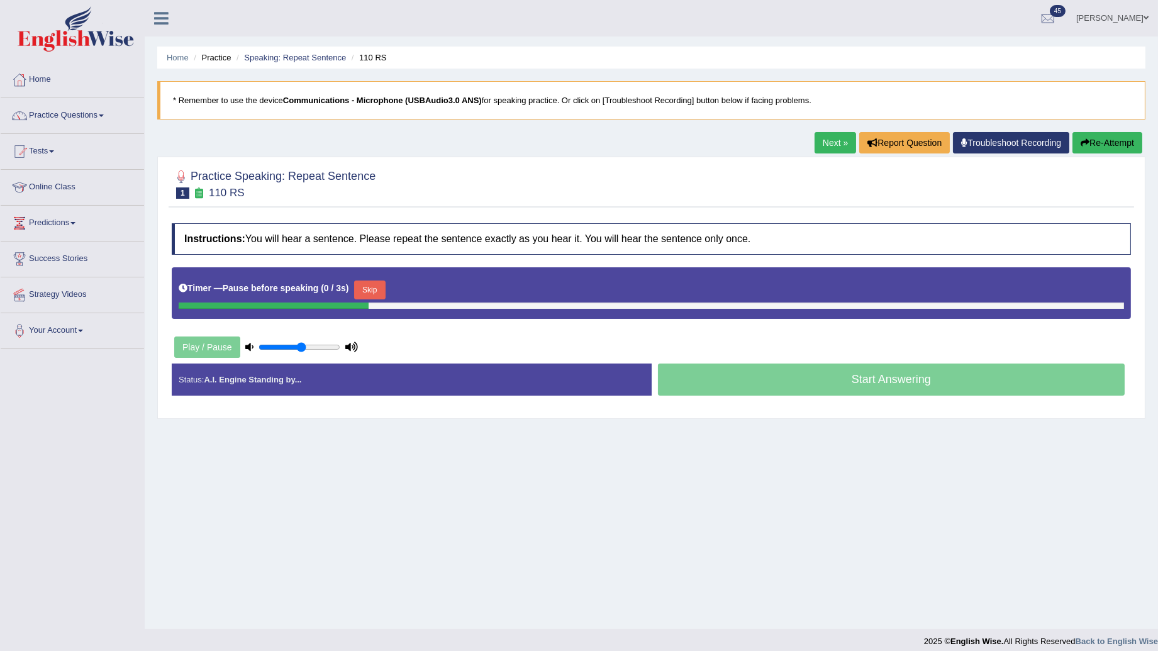
click at [369, 290] on button "Skip" at bounding box center [369, 290] width 31 height 19
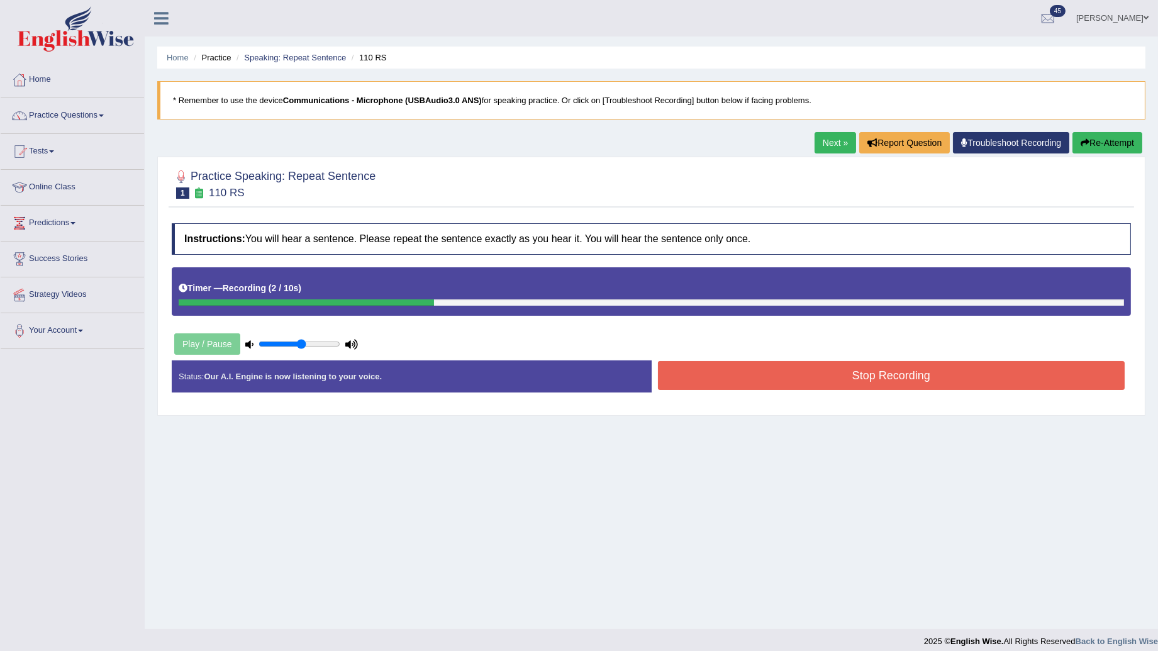
drag, startPoint x: 721, startPoint y: 357, endPoint x: 734, endPoint y: 387, distance: 33.5
click at [734, 387] on div "Instructions: You will hear a sentence. Please repeat the sentence exactly as y…" at bounding box center [652, 313] width 966 height 192
click at [735, 382] on button "Stop Recording" at bounding box center [891, 375] width 467 height 29
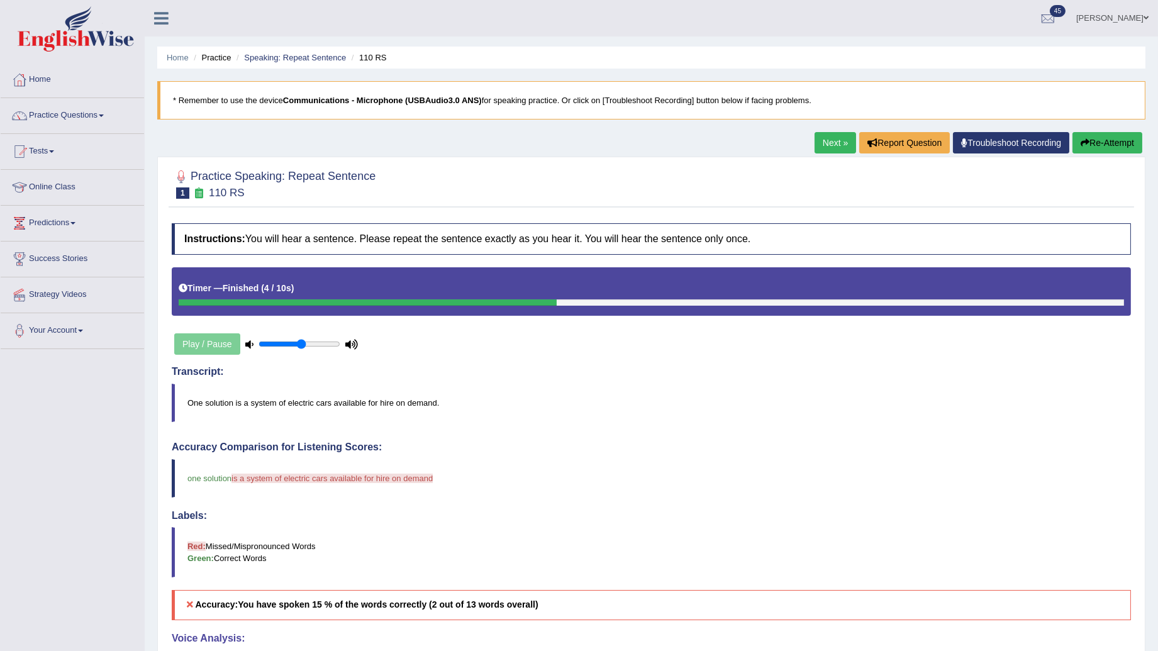
click at [833, 147] on link "Next »" at bounding box center [836, 142] width 42 height 21
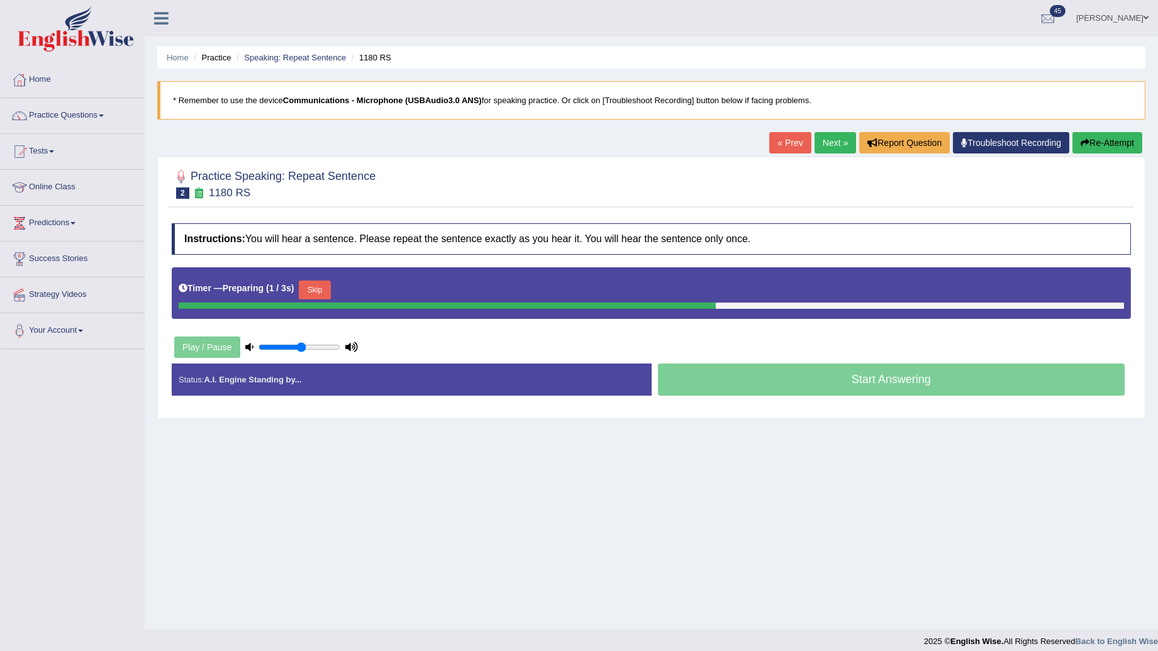
click at [318, 289] on button "Skip" at bounding box center [314, 290] width 31 height 19
click at [376, 294] on button "Skip" at bounding box center [369, 290] width 31 height 19
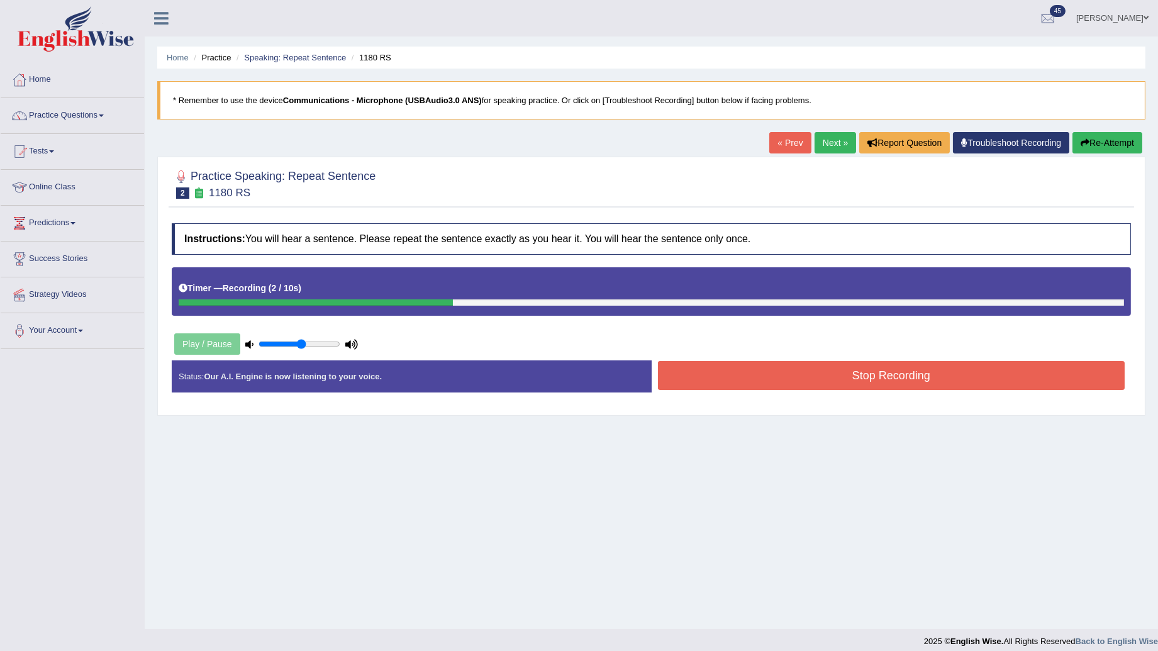
click at [800, 379] on button "Stop Recording" at bounding box center [891, 375] width 467 height 29
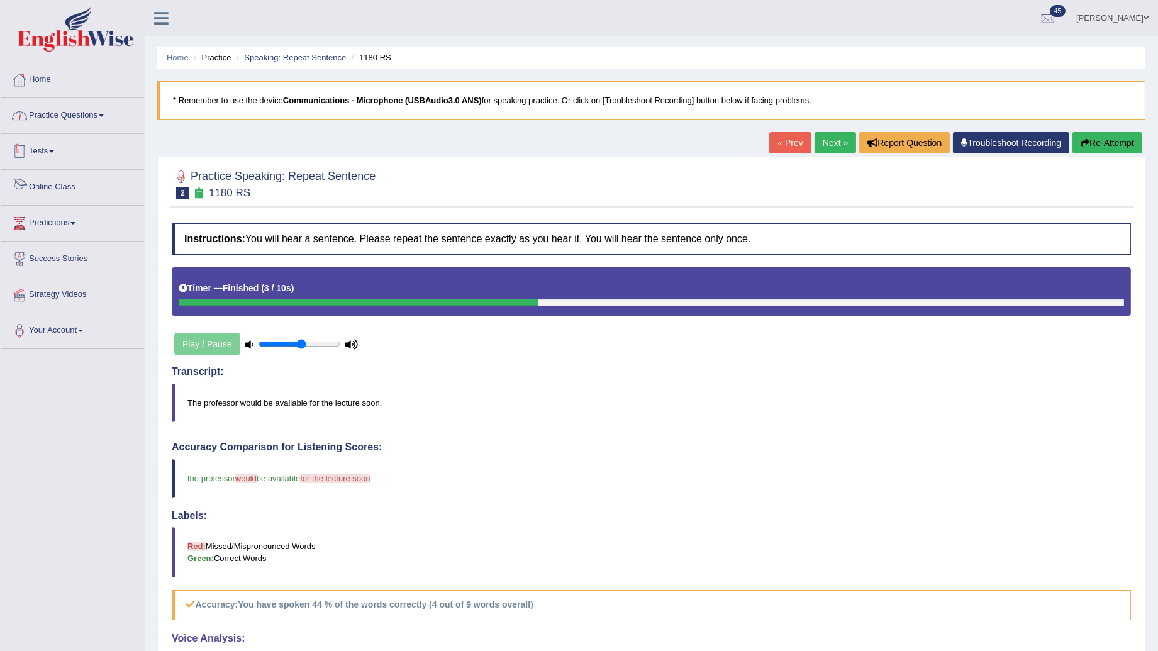
click at [70, 109] on link "Practice Questions" at bounding box center [72, 113] width 143 height 31
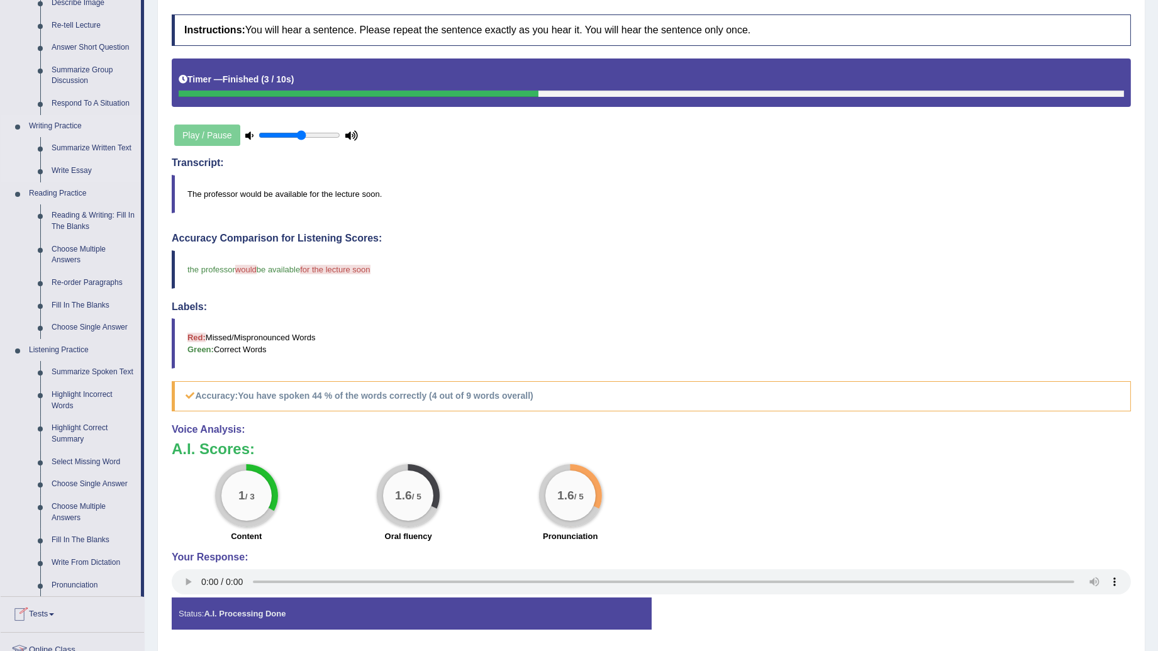
scroll to position [209, 0]
click at [67, 209] on link "Reading & Writing: Fill In The Blanks" at bounding box center [93, 220] width 95 height 33
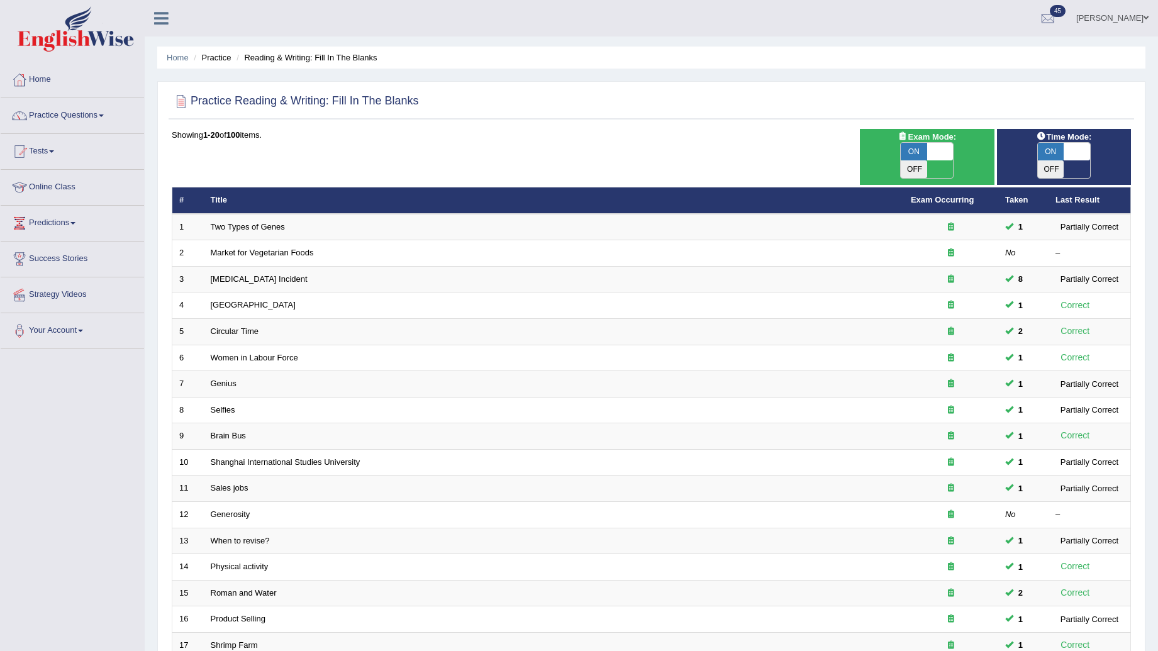
click at [1068, 139] on span "Time Mode:" at bounding box center [1063, 136] width 65 height 13
click at [1073, 147] on span at bounding box center [1077, 152] width 26 height 18
checkbox input "false"
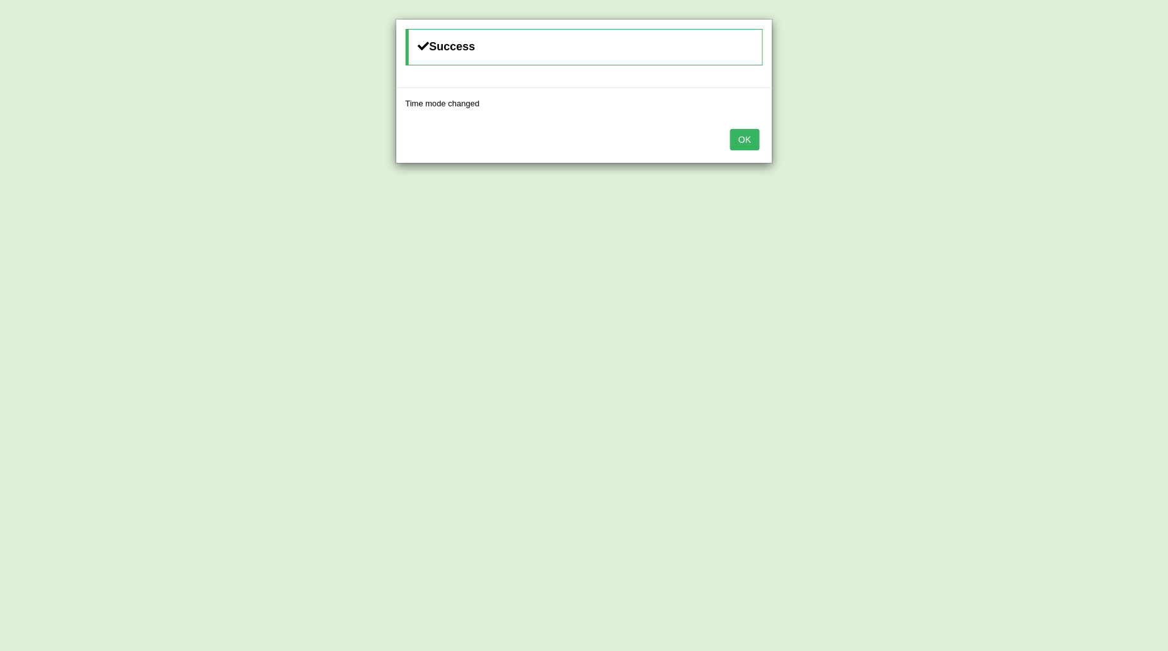
click at [736, 149] on button "OK" at bounding box center [744, 139] width 29 height 21
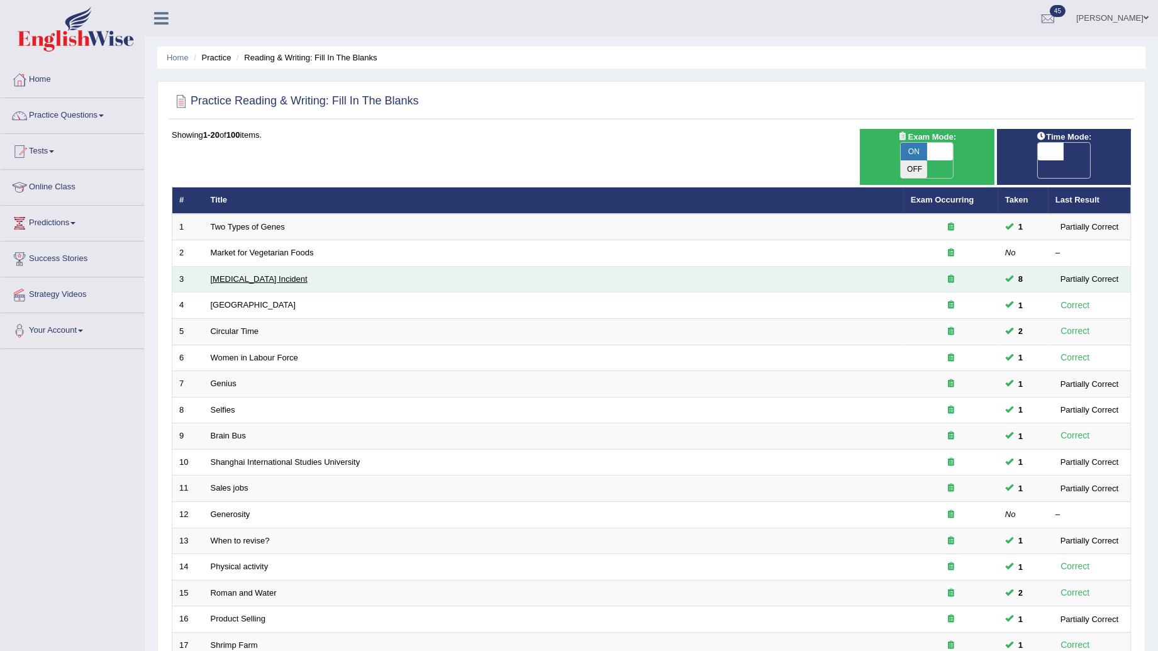
click at [260, 274] on link "[MEDICAL_DATA] Incident" at bounding box center [259, 278] width 97 height 9
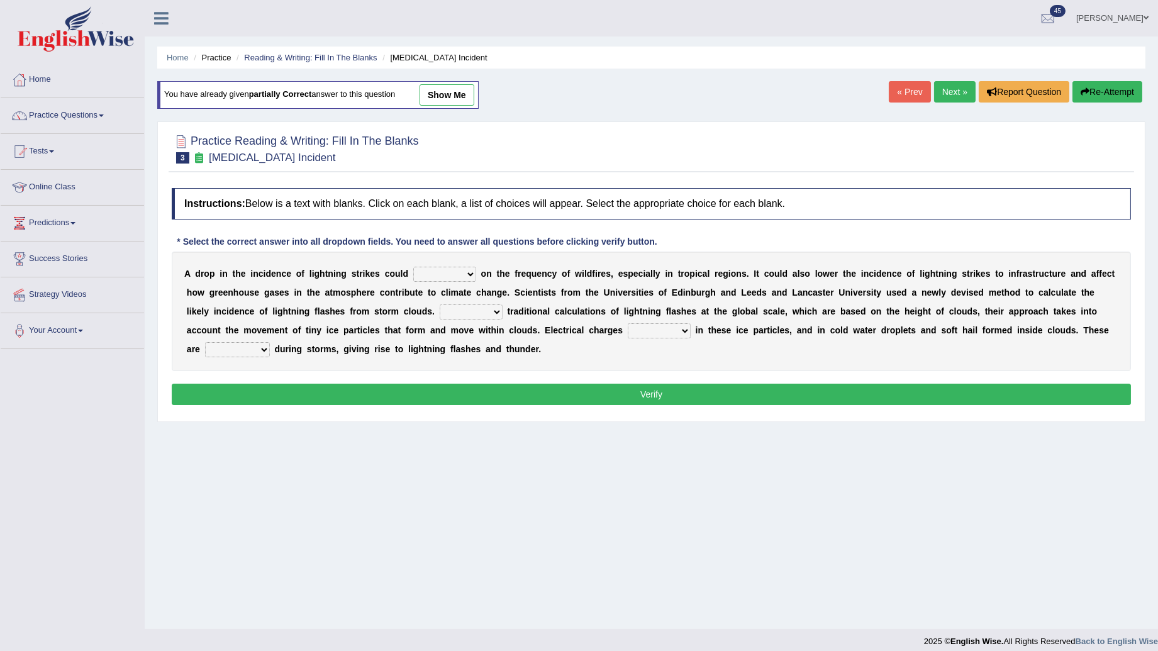
click at [455, 272] on select "dwell focus impact depend" at bounding box center [444, 274] width 63 height 15
click at [570, 621] on div "Home Practice Reading & Writing: Fill In The Blanks [MEDICAL_DATA] Incident You…" at bounding box center [651, 314] width 1013 height 629
click at [429, 272] on select "dwell focus impact depend" at bounding box center [444, 274] width 63 height 15
click at [500, 401] on button "Verify" at bounding box center [651, 394] width 959 height 21
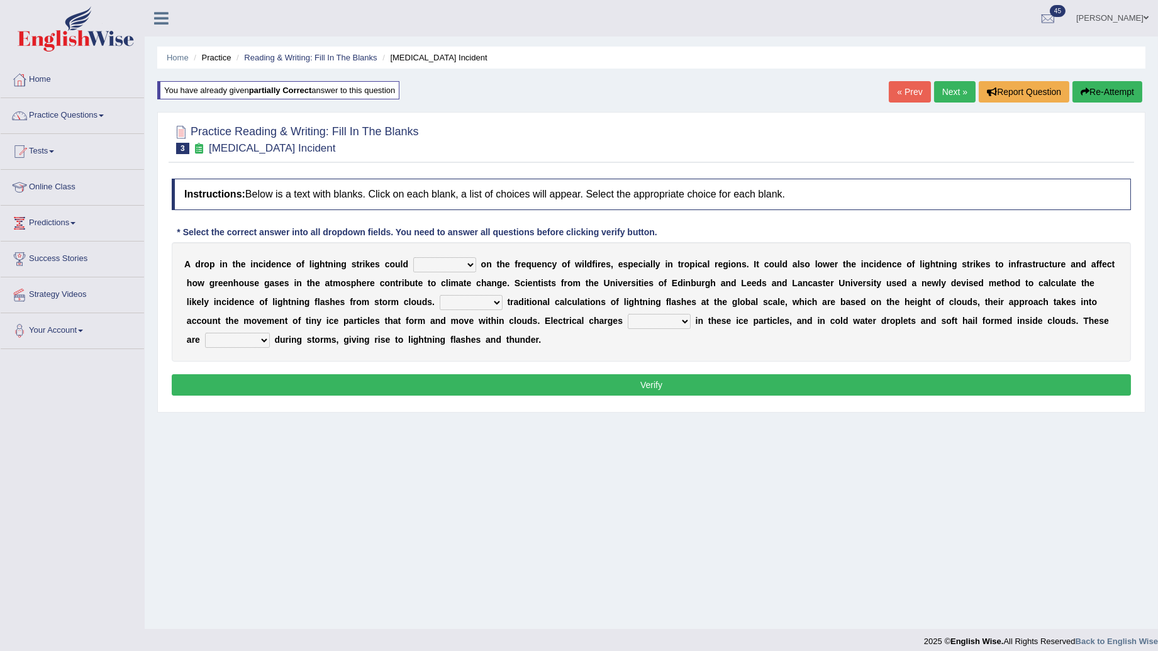
click at [440, 300] on select "Unlike Unless Except Besides" at bounding box center [471, 302] width 63 height 15
click at [438, 261] on select "dwell focus impact depend" at bounding box center [444, 264] width 63 height 15
select select "impact"
click at [413, 258] on select "dwell focus impact depend" at bounding box center [444, 264] width 63 height 15
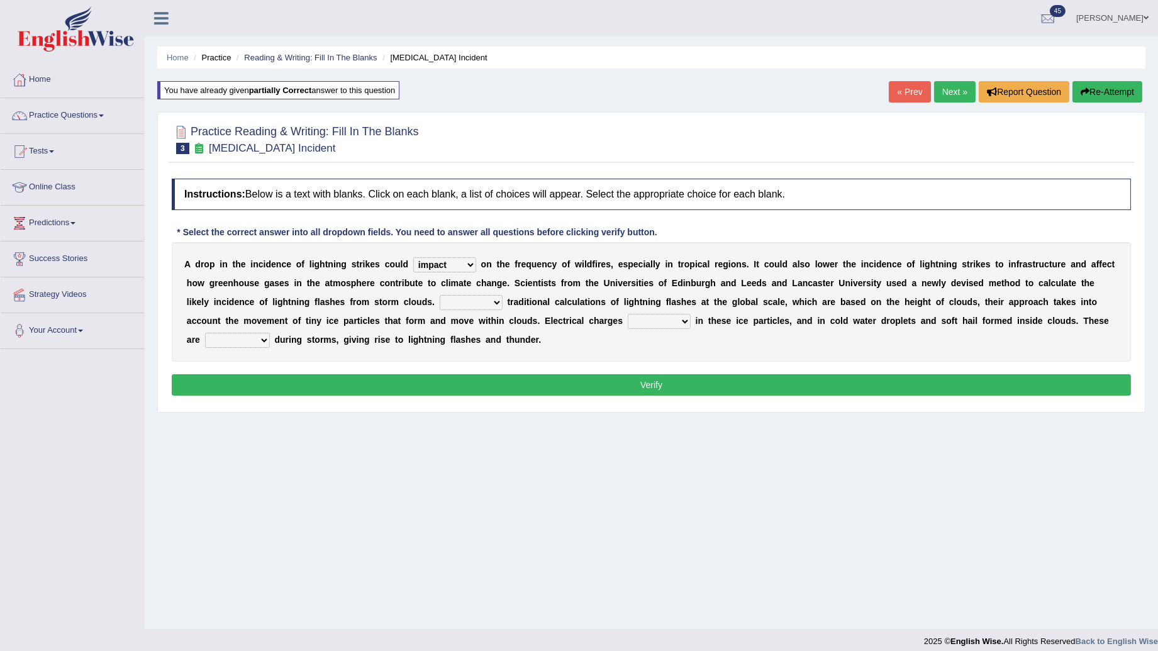
click at [442, 262] on select "dwell focus impact depend" at bounding box center [444, 264] width 63 height 15
click at [649, 283] on b "s" at bounding box center [651, 283] width 5 height 10
click at [440, 301] on select "Unlike Unless Except Besides" at bounding box center [471, 302] width 63 height 15
select select "Besides"
click at [440, 296] on select "Unlike Unless Except Besides" at bounding box center [471, 302] width 63 height 15
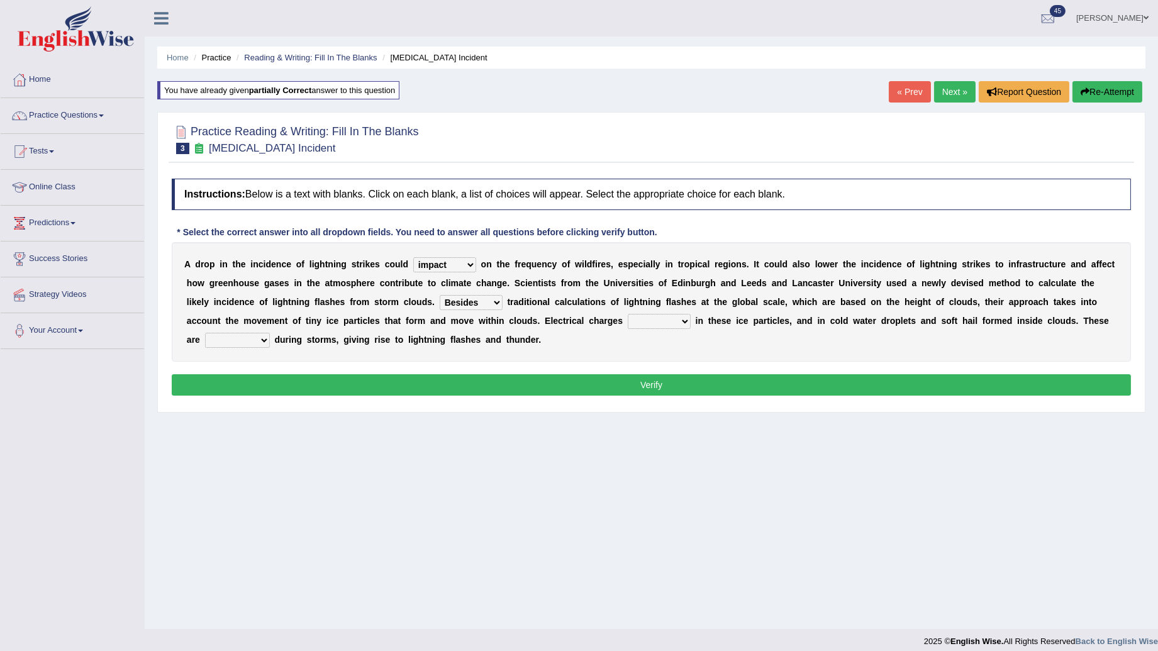
click at [628, 321] on select "run off build up mess up zoom in" at bounding box center [659, 321] width 63 height 15
select select "build up"
click at [628, 315] on select "run off build up mess up zoom in" at bounding box center [659, 321] width 63 height 15
click at [270, 333] on select "collected diverted rounded discharged" at bounding box center [237, 340] width 65 height 15
select select "collected"
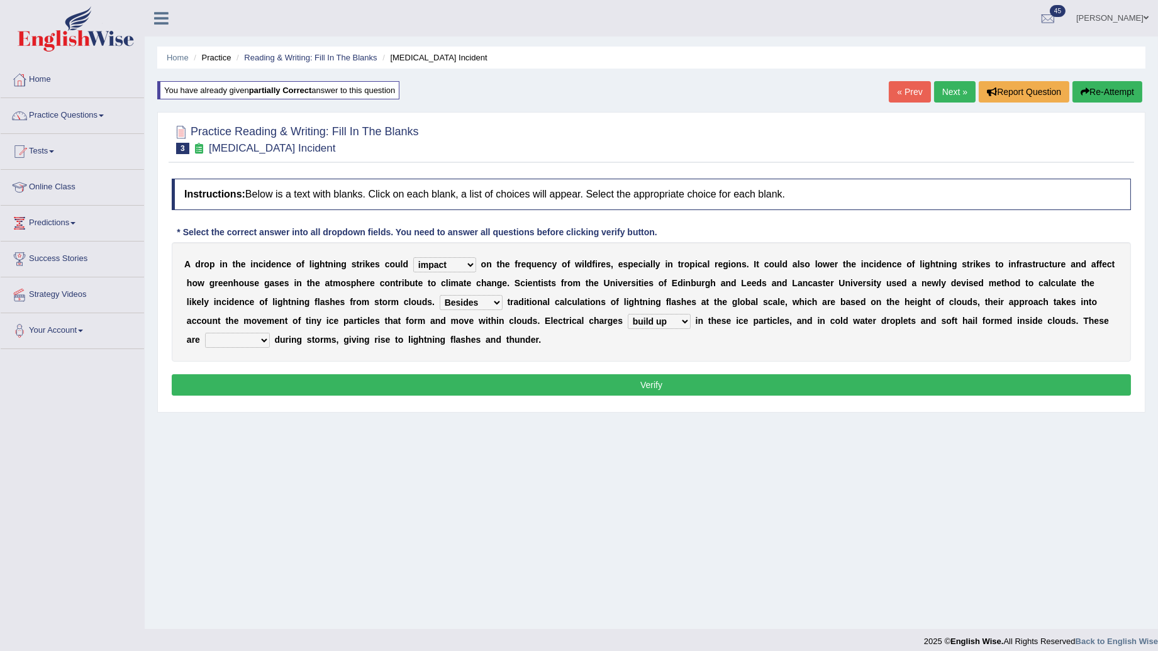
click at [270, 333] on select "collected diverted rounded discharged" at bounding box center [237, 340] width 65 height 15
click at [889, 382] on button "Verify" at bounding box center [651, 384] width 959 height 21
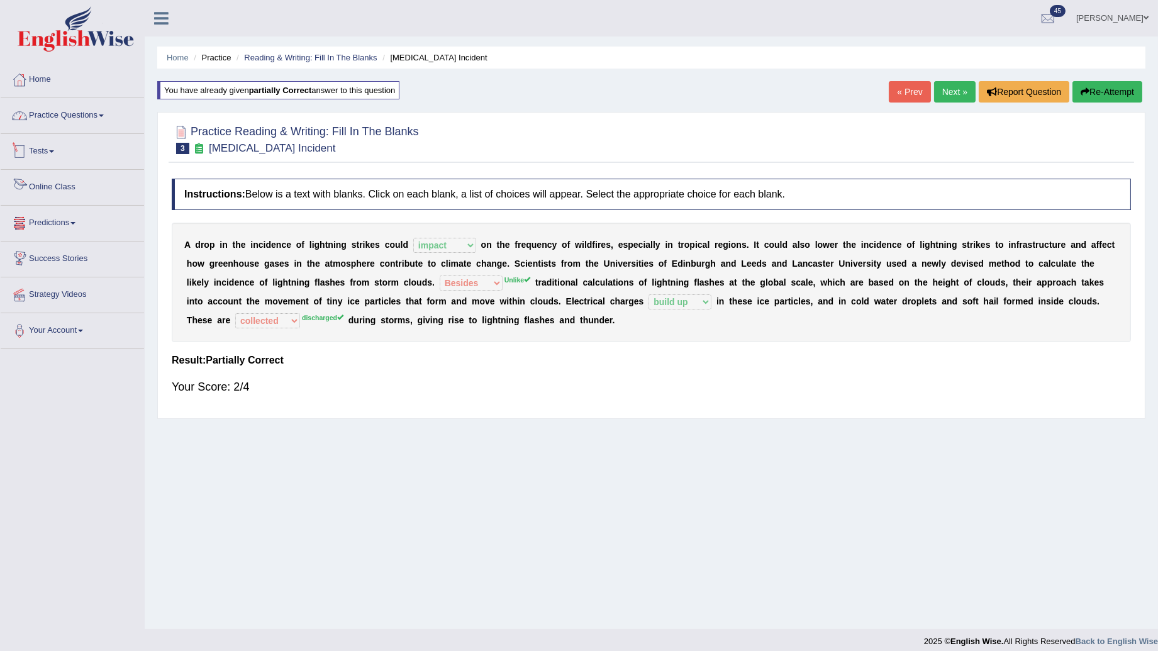
click at [82, 123] on link "Practice Questions" at bounding box center [72, 113] width 143 height 31
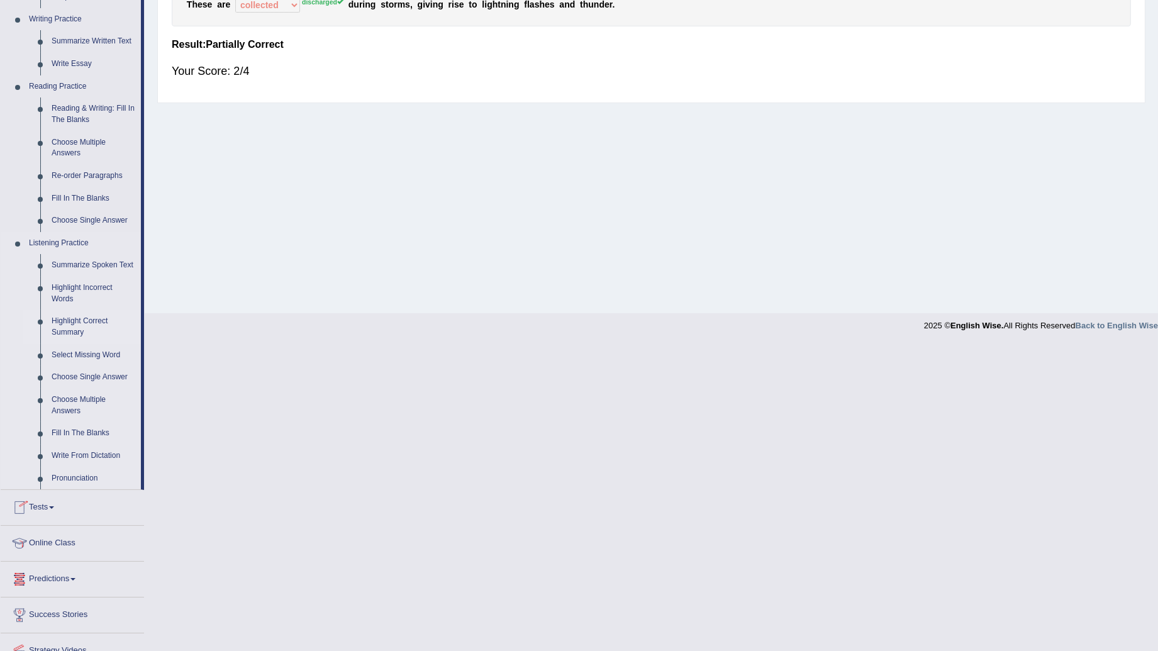
scroll to position [370, 0]
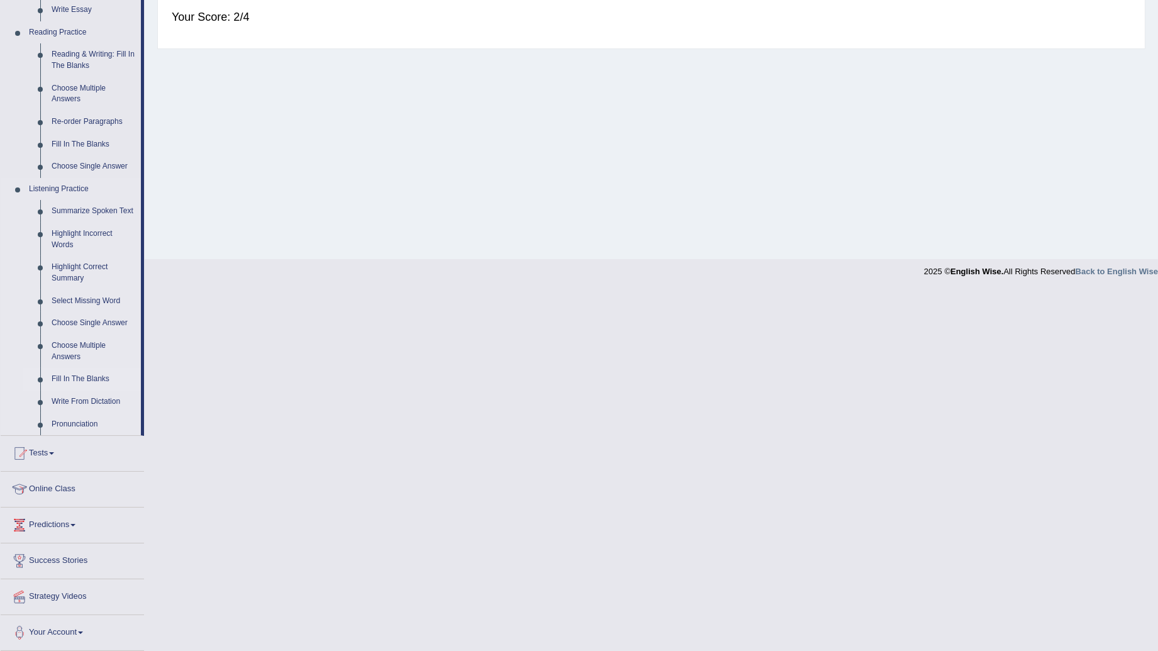
click at [72, 379] on link "Fill In The Blanks" at bounding box center [93, 379] width 95 height 23
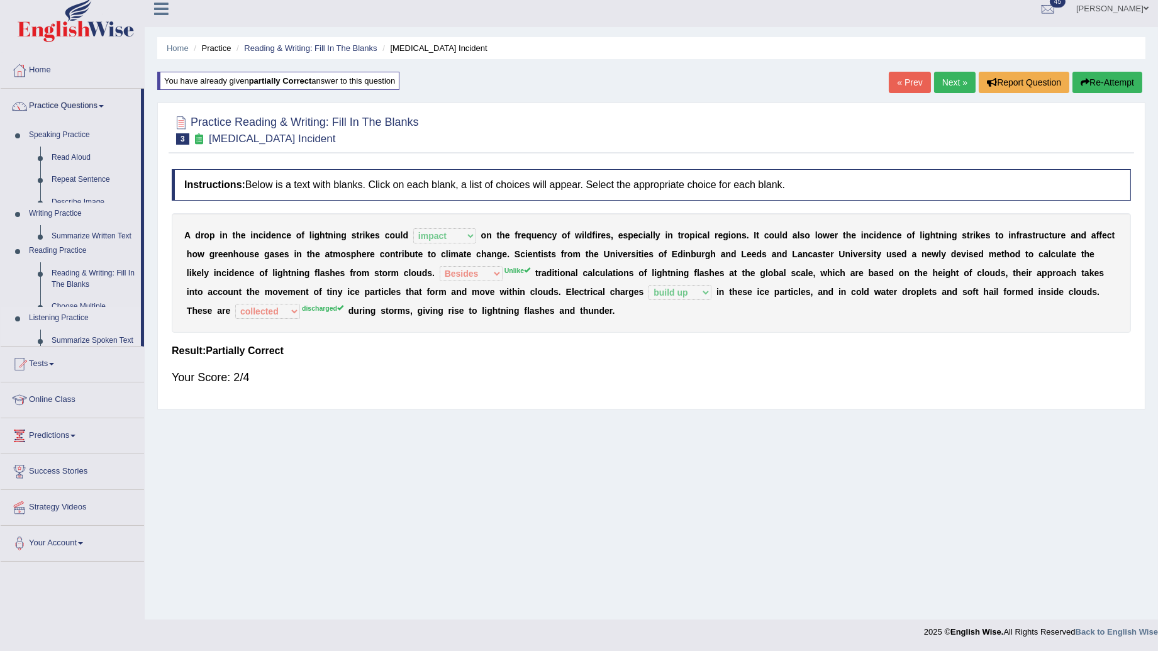
scroll to position [9, 0]
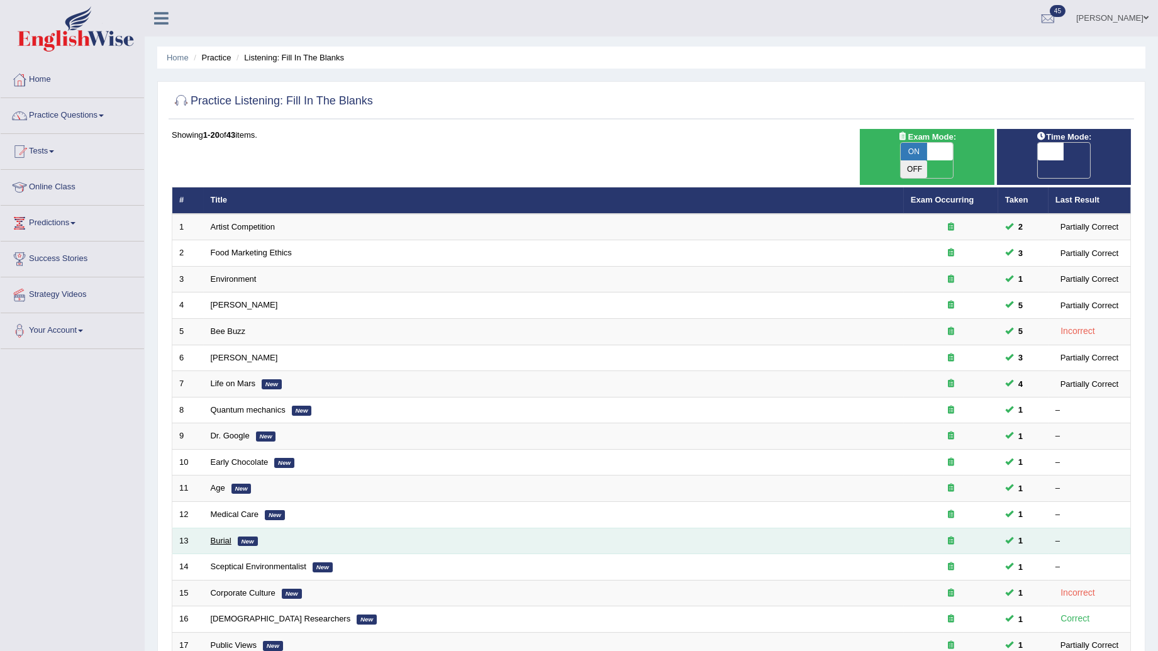
click at [225, 536] on link "Burial" at bounding box center [221, 540] width 21 height 9
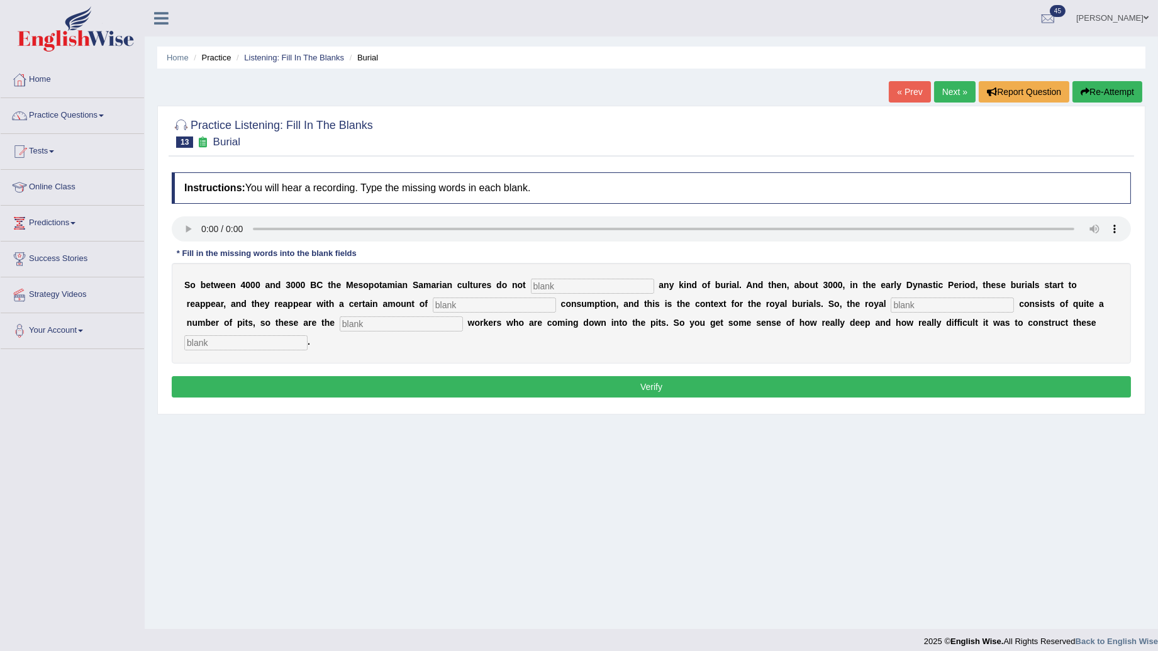
click at [564, 290] on input "text" at bounding box center [592, 286] width 123 height 15
type input "PRACTICE"
click at [891, 303] on input "text" at bounding box center [952, 305] width 123 height 15
type input "BARRIEL"
click at [340, 317] on input "text" at bounding box center [401, 323] width 123 height 15
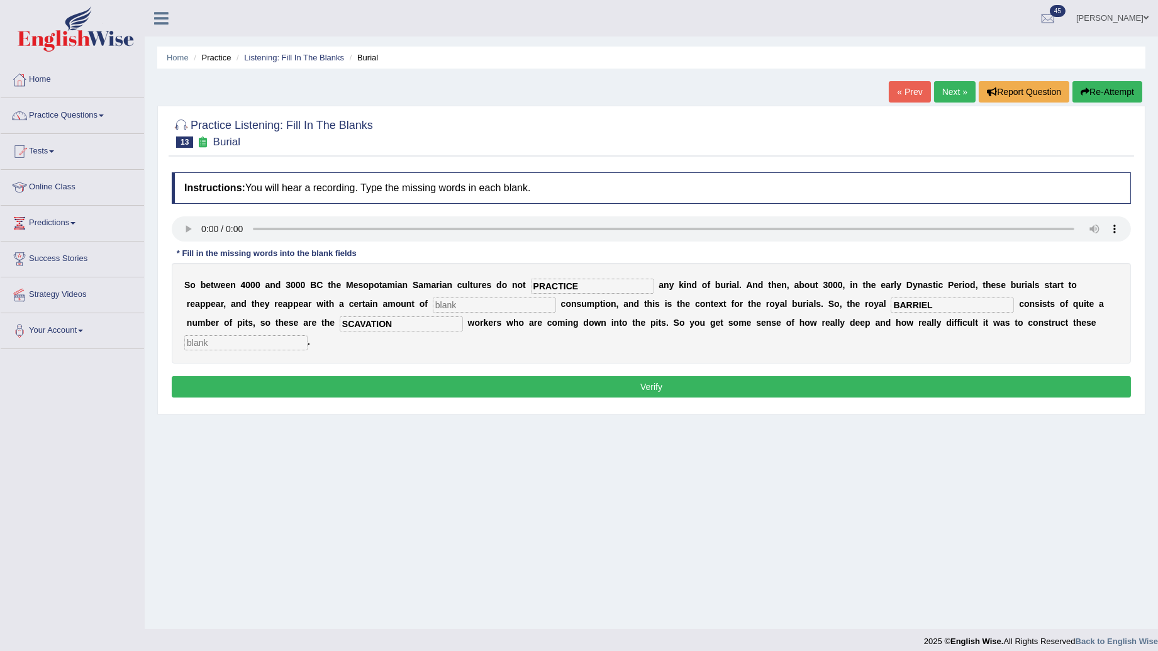
type input "SCAVATION"
click at [308, 335] on input "text" at bounding box center [245, 342] width 123 height 15
type input "CHAMBERS"
click at [698, 378] on button "Verify" at bounding box center [651, 386] width 959 height 21
click at [433, 311] on input "text" at bounding box center [494, 305] width 123 height 15
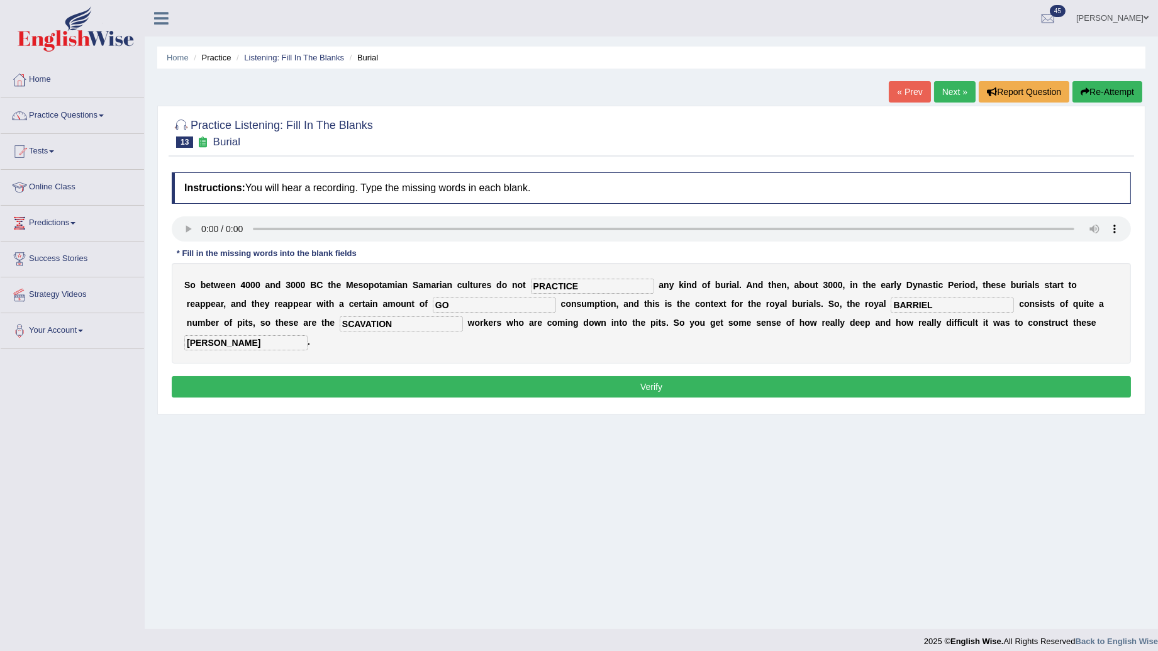
type input "GO"
click at [549, 376] on button "Verify" at bounding box center [651, 386] width 959 height 21
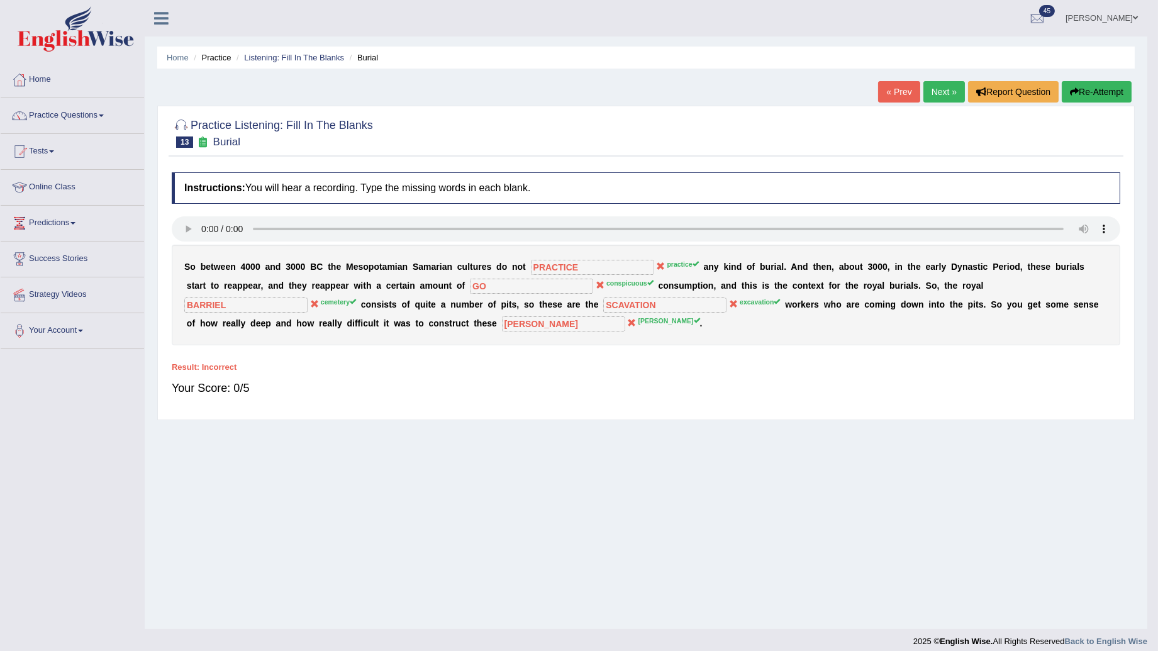
click at [549, 365] on div "Instructions: You will hear a recording. Type the missing words in each blank. …" at bounding box center [646, 289] width 955 height 247
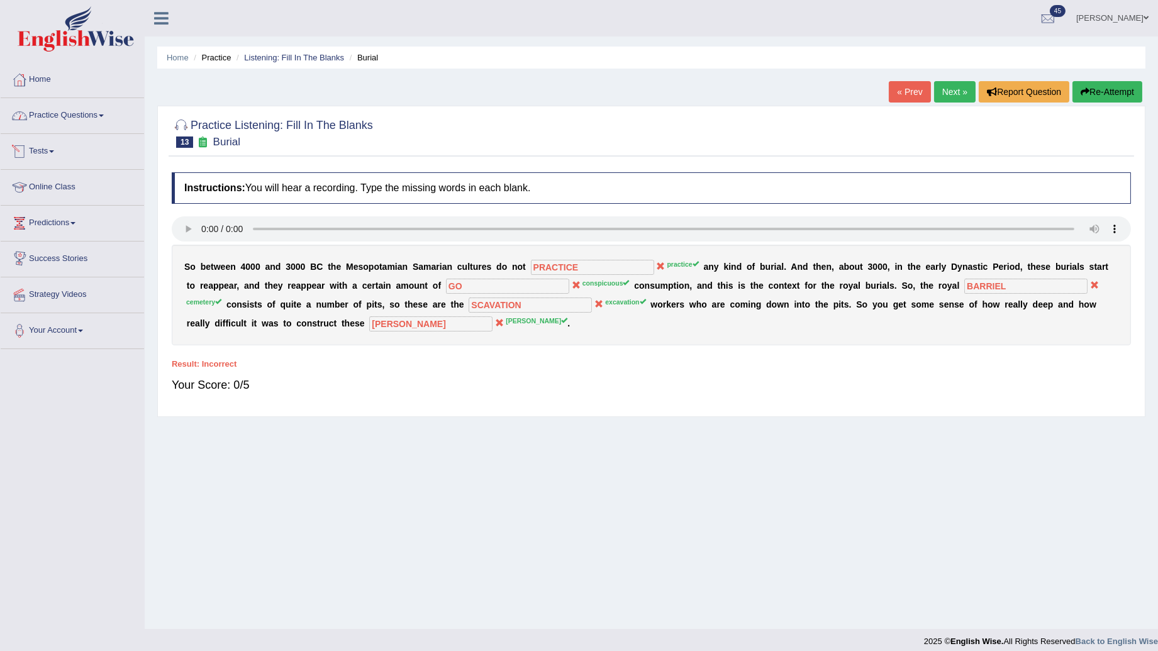
click at [92, 115] on link "Practice Questions" at bounding box center [72, 113] width 143 height 31
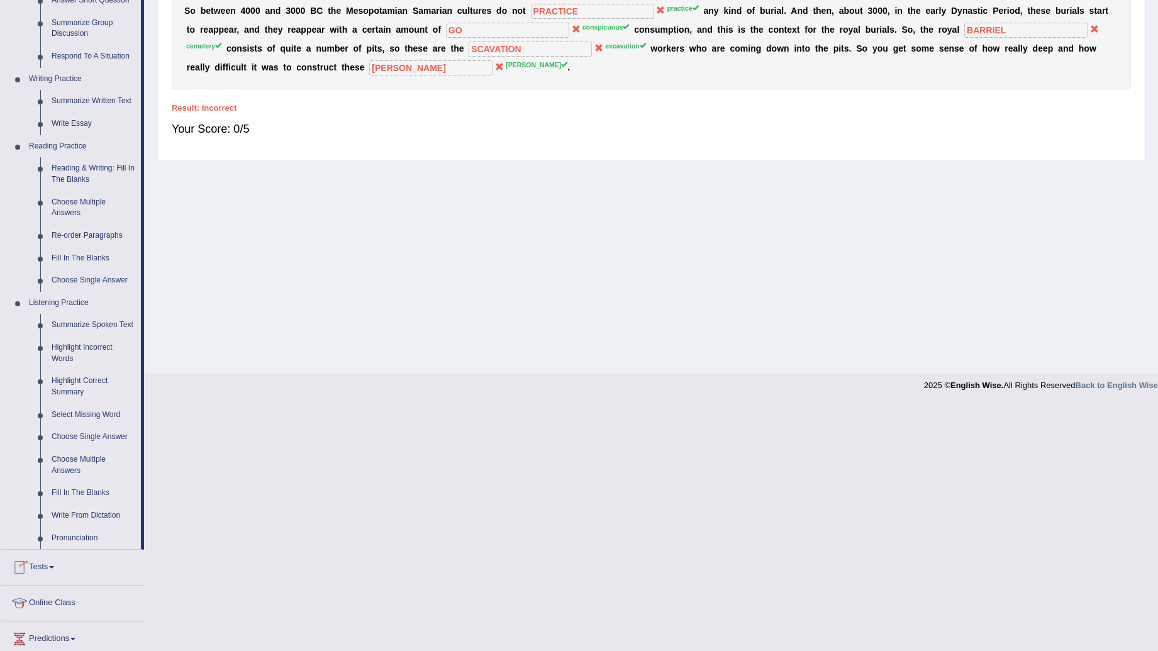
scroll to position [370, 0]
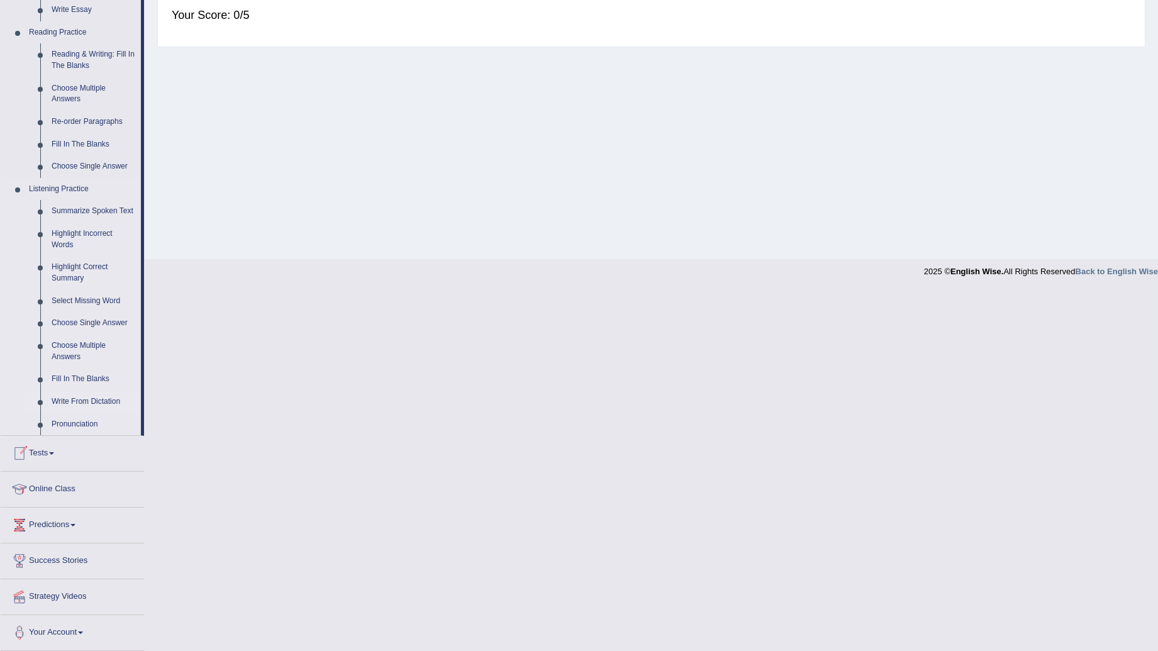
click at [101, 400] on link "Write From Dictation" at bounding box center [93, 402] width 95 height 23
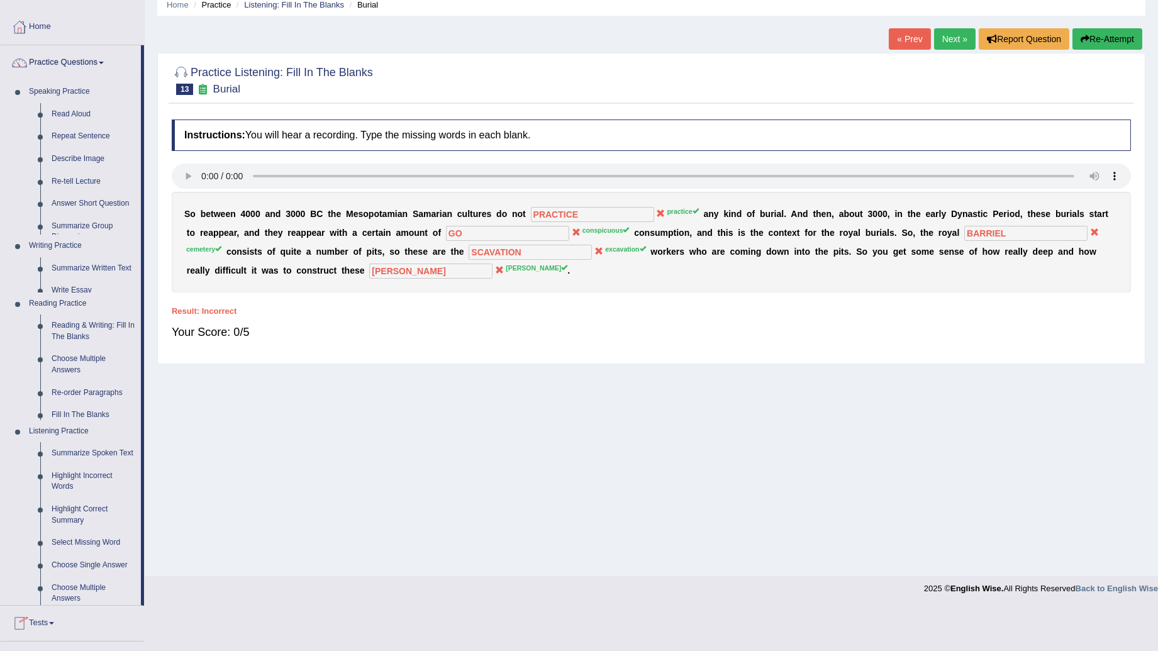
scroll to position [9, 0]
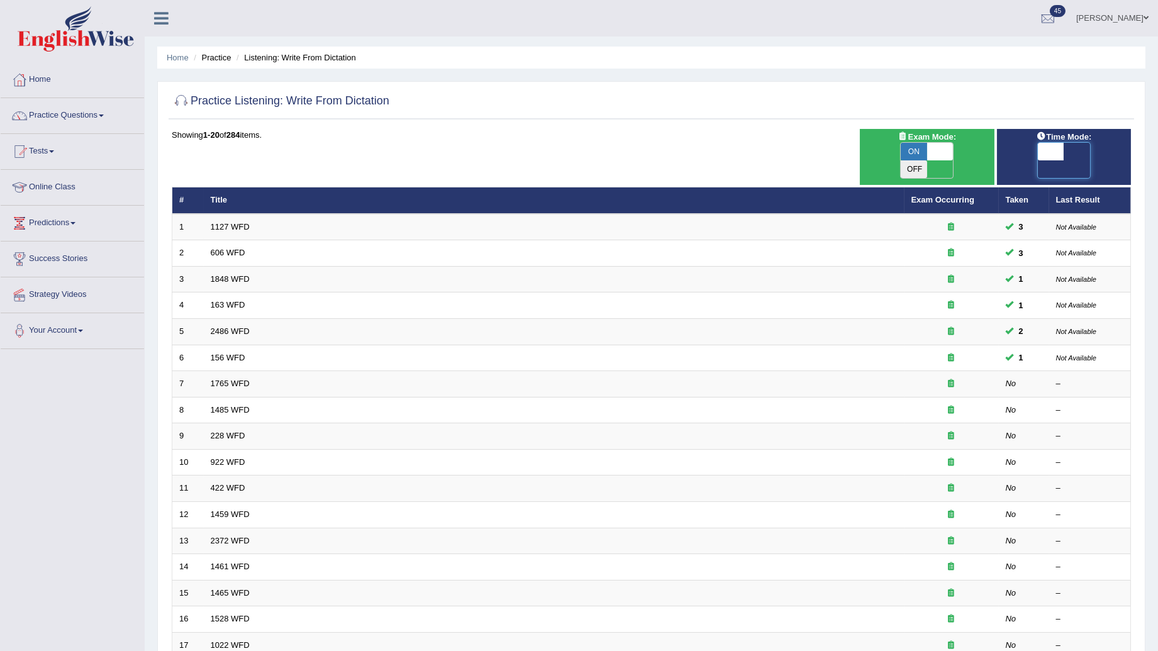
click at [1040, 153] on span at bounding box center [1051, 152] width 26 height 18
checkbox input "true"
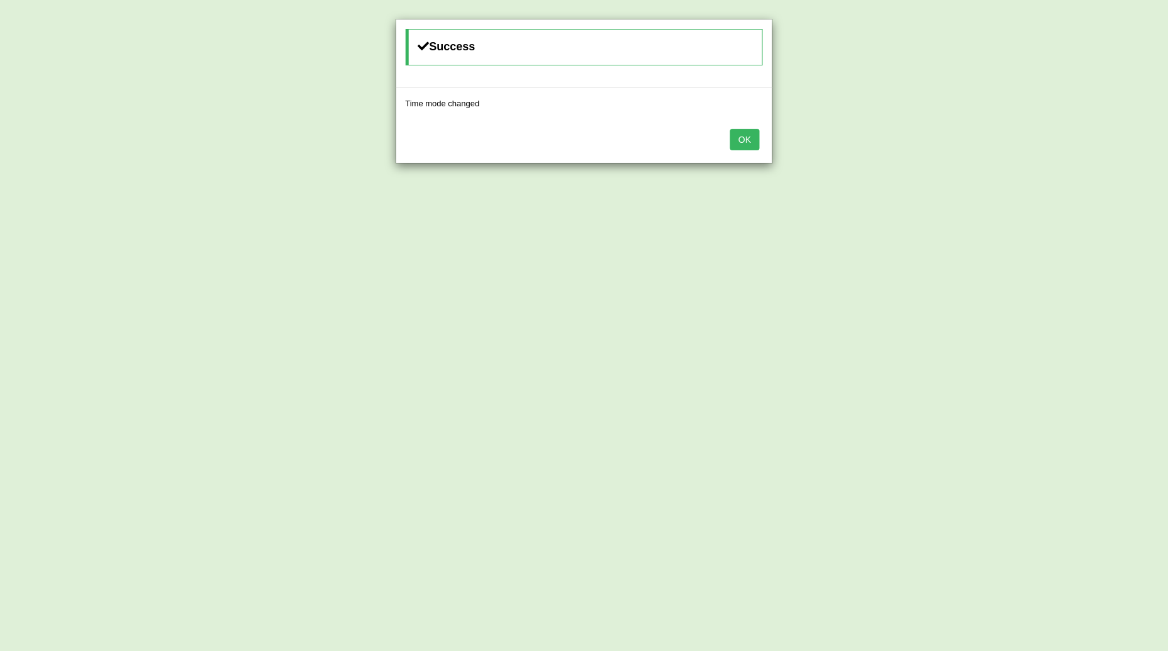
click at [752, 141] on button "OK" at bounding box center [744, 139] width 29 height 21
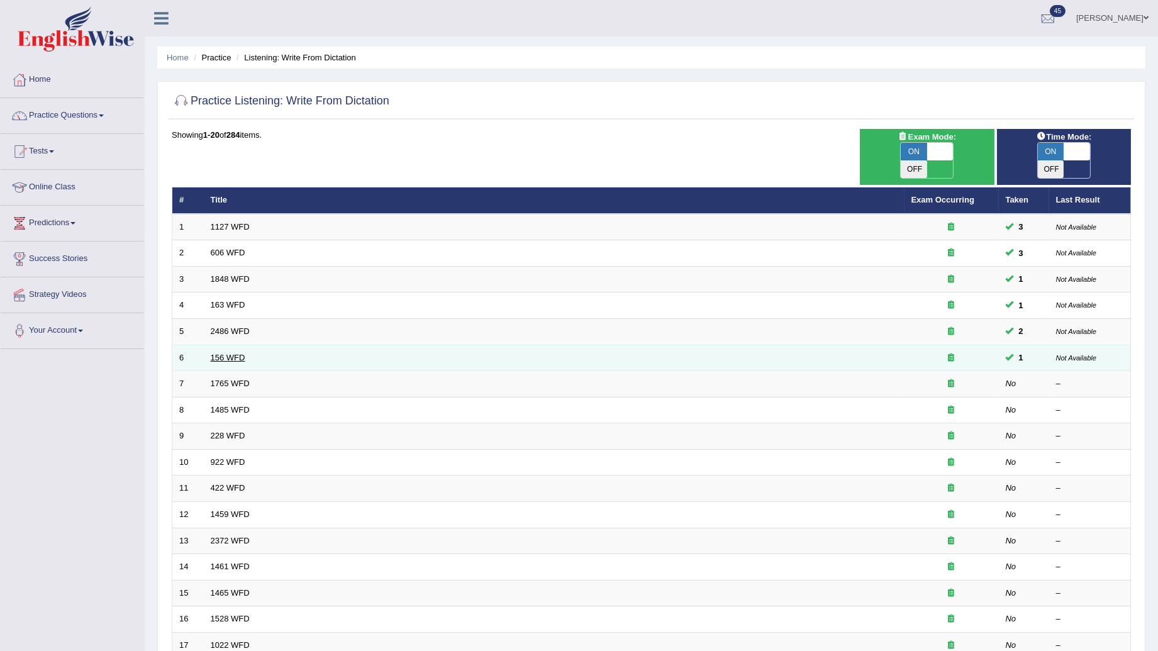
click at [230, 353] on link "156 WFD" at bounding box center [228, 357] width 35 height 9
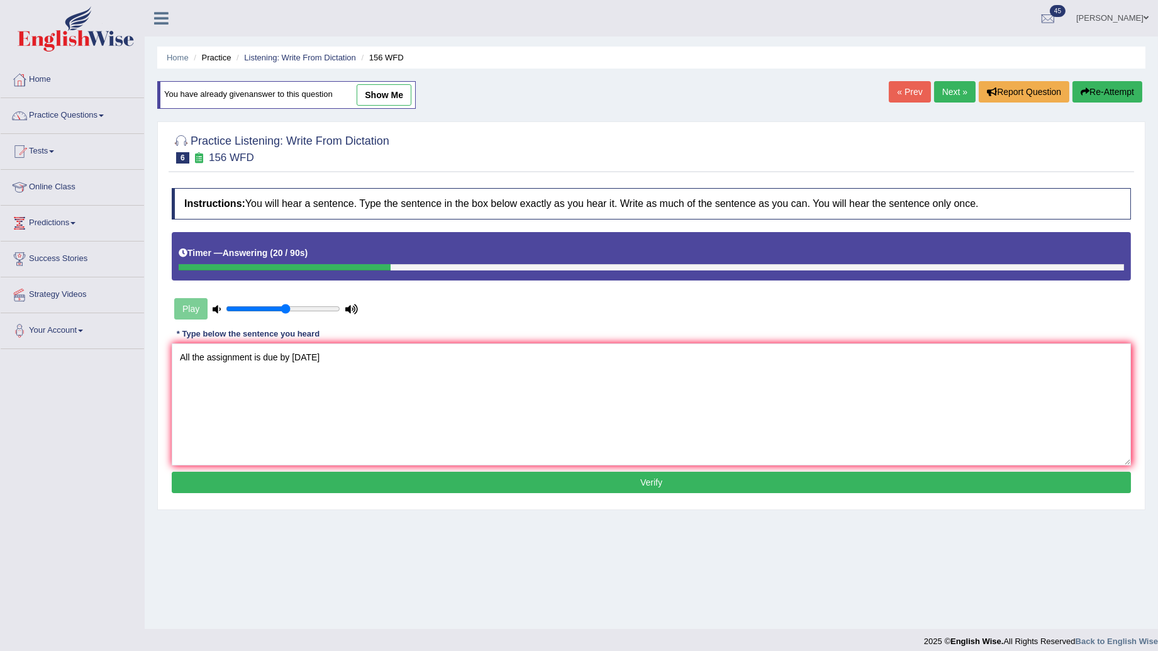
type textarea "All the assignment is due by [DATE]"
click at [555, 483] on button "Verify" at bounding box center [651, 482] width 959 height 21
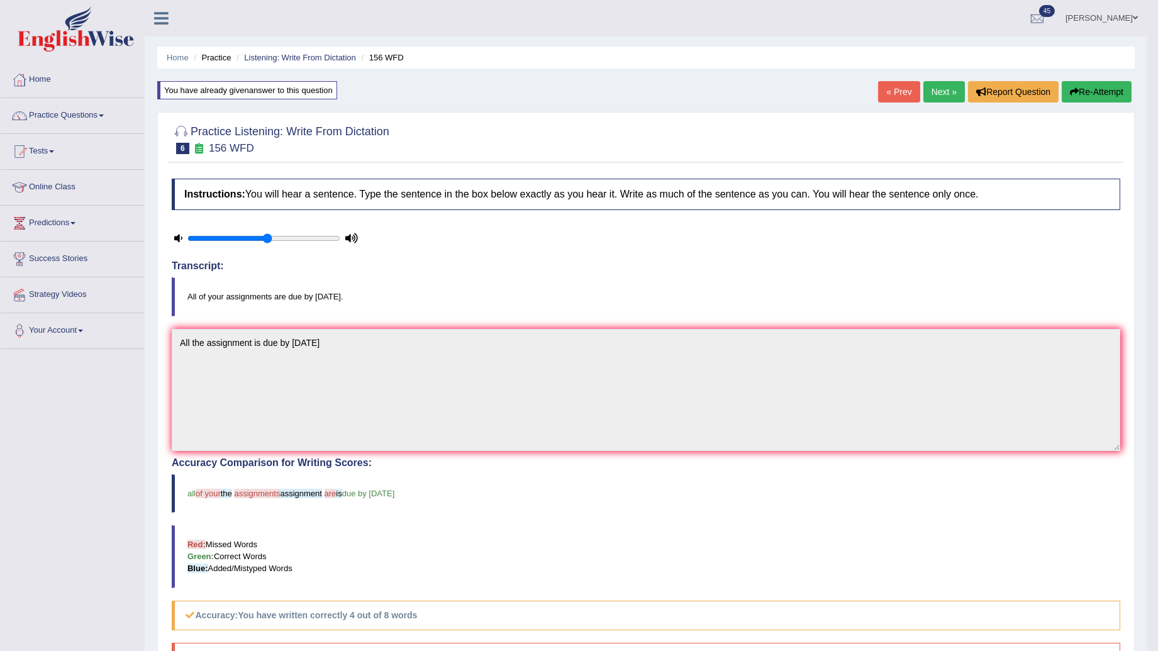
click at [945, 97] on link "Next »" at bounding box center [944, 91] width 42 height 21
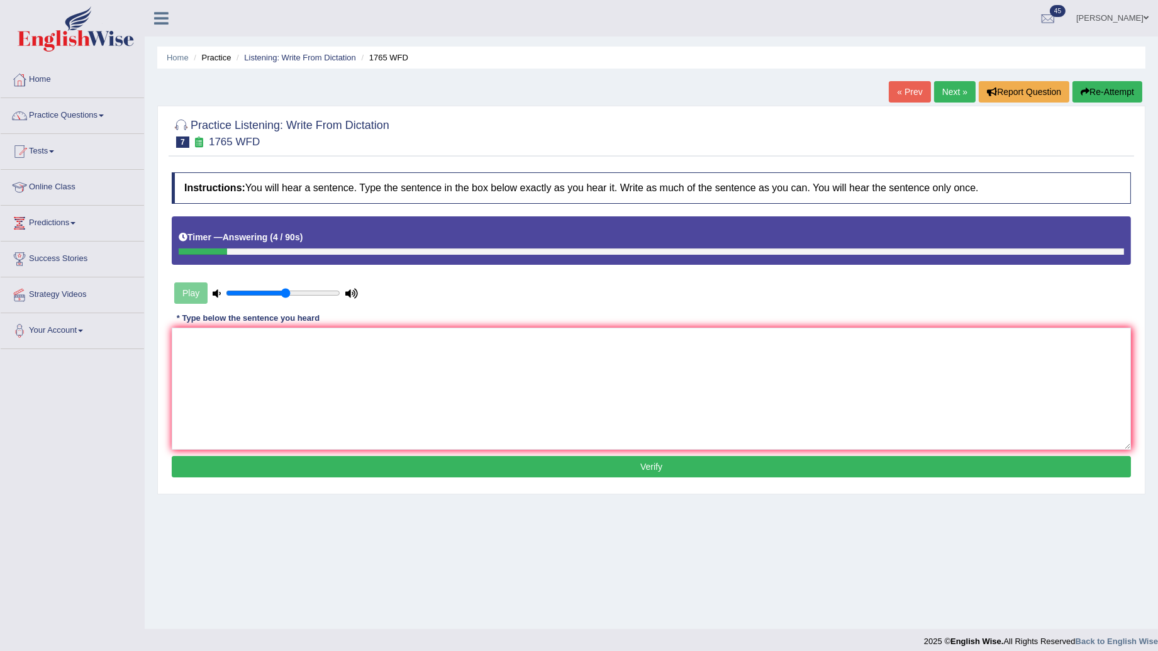
scroll to position [9, 0]
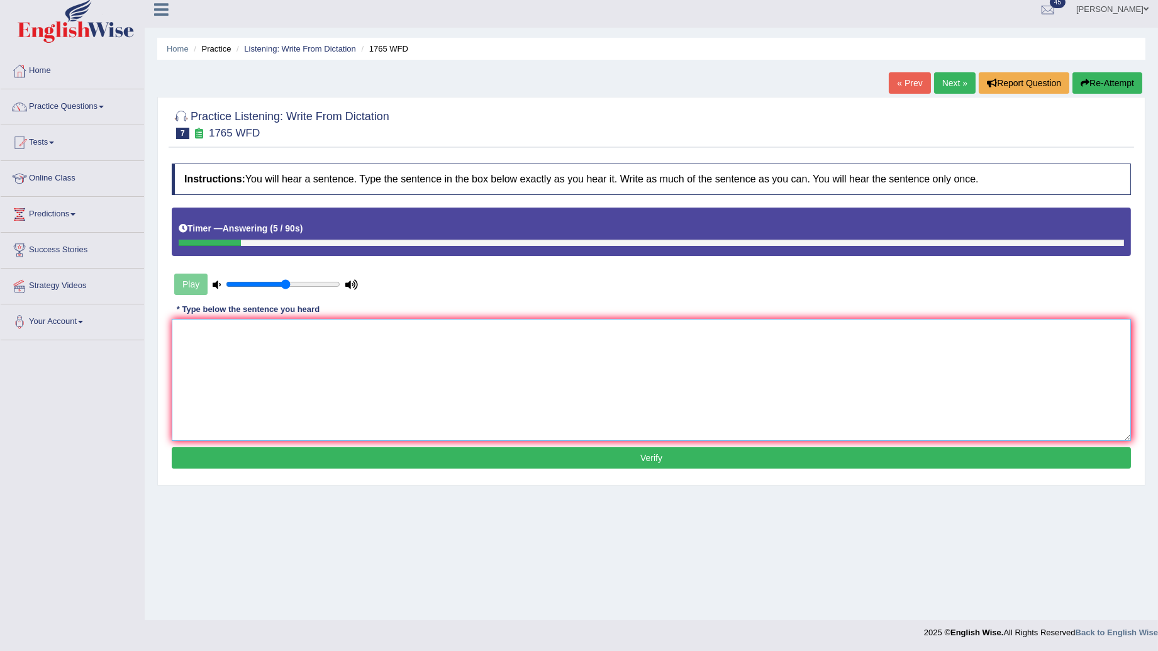
click at [213, 357] on textarea at bounding box center [651, 380] width 959 height 122
type textarea "Application form must be submit [DATE] in advance."
click at [401, 467] on button "Verify" at bounding box center [651, 457] width 959 height 21
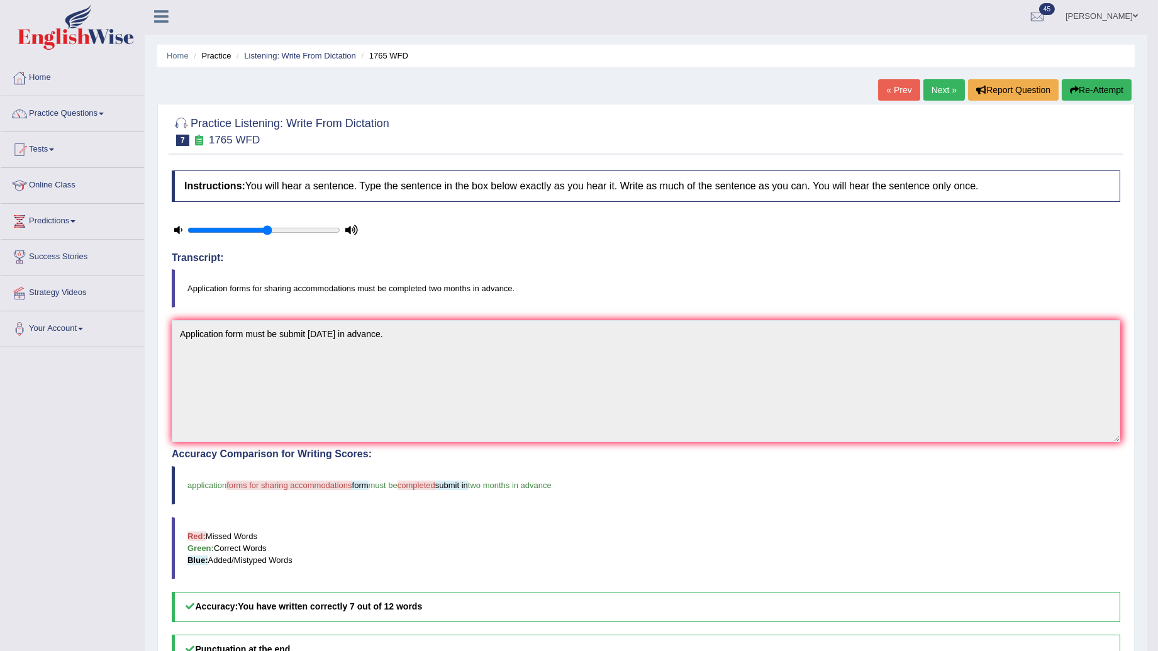
scroll to position [0, 0]
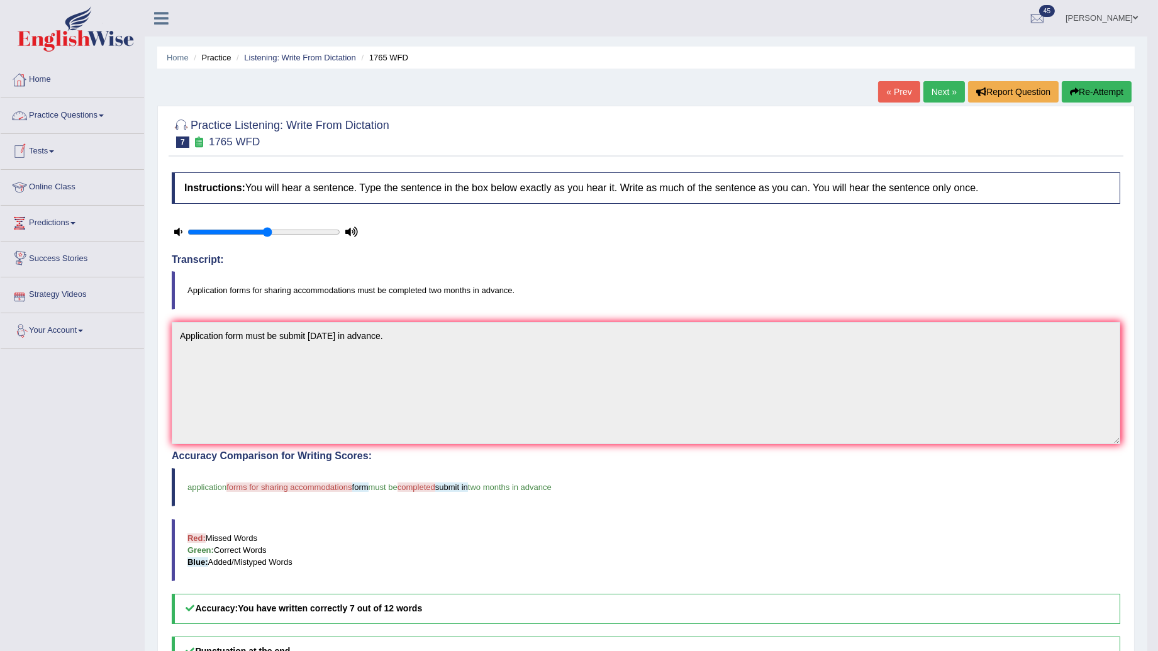
click at [72, 125] on link "Practice Questions" at bounding box center [72, 113] width 143 height 31
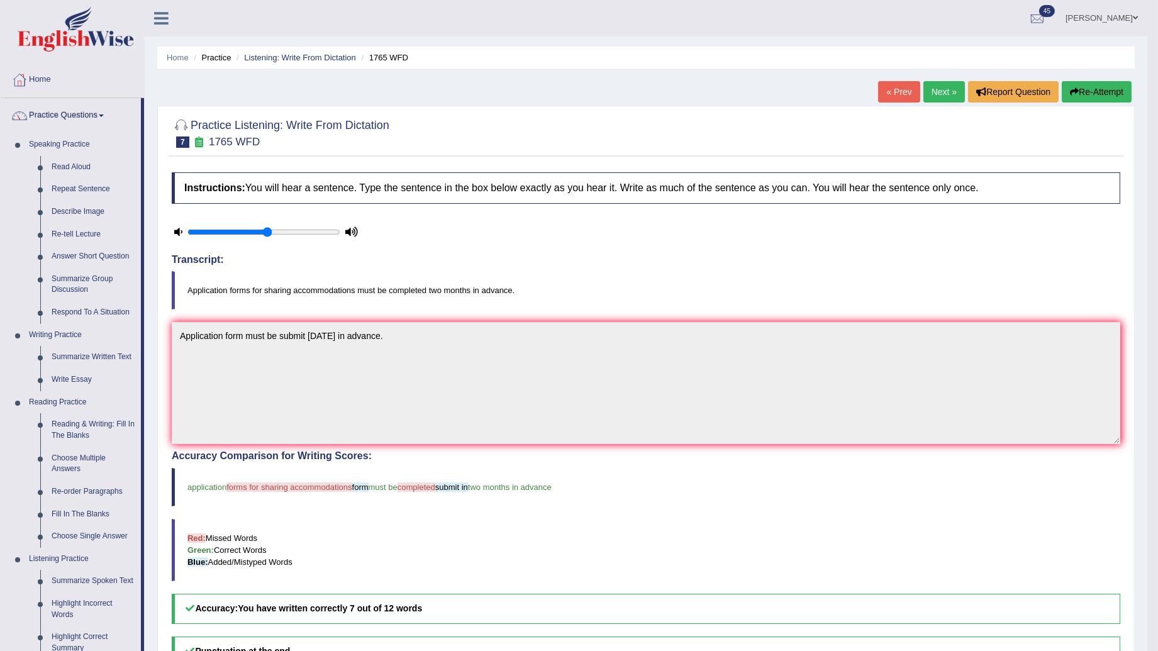
click at [72, 125] on link "Practice Questions" at bounding box center [71, 113] width 140 height 31
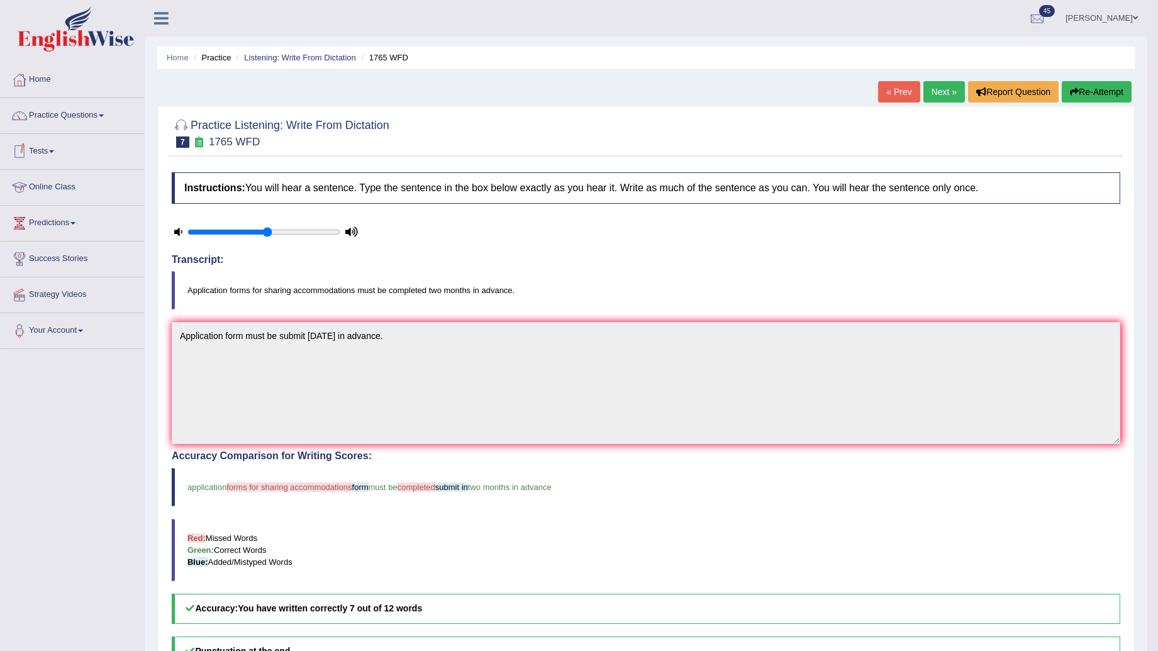
click at [42, 150] on link "Tests" at bounding box center [72, 149] width 143 height 31
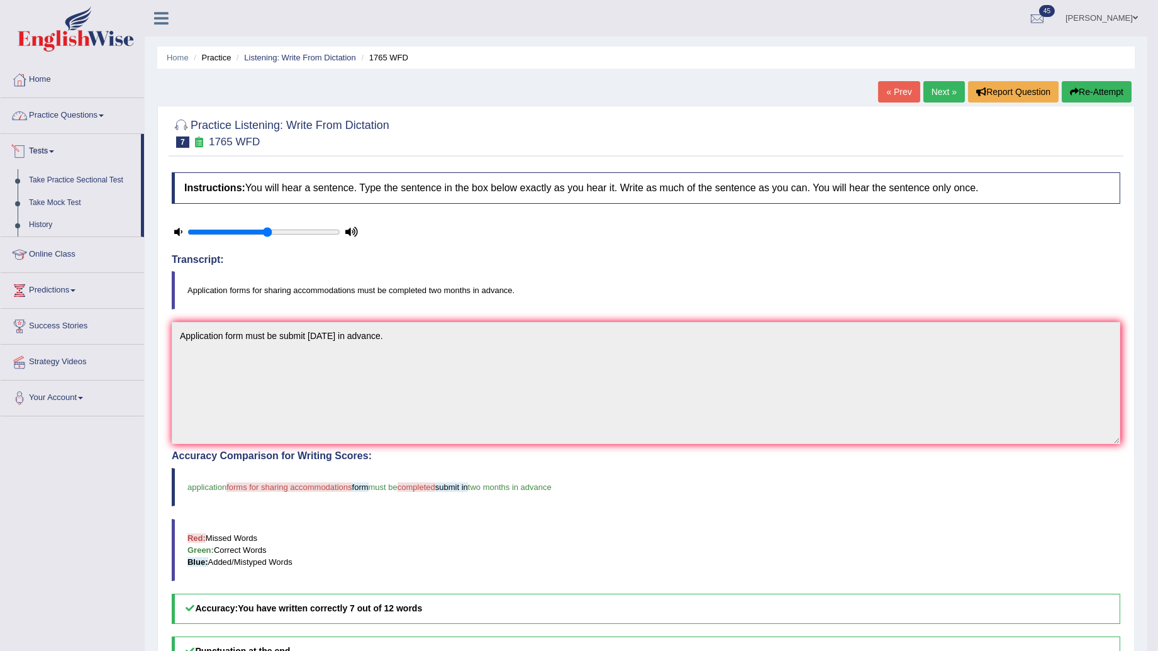
click at [63, 127] on link "Practice Questions" at bounding box center [72, 113] width 143 height 31
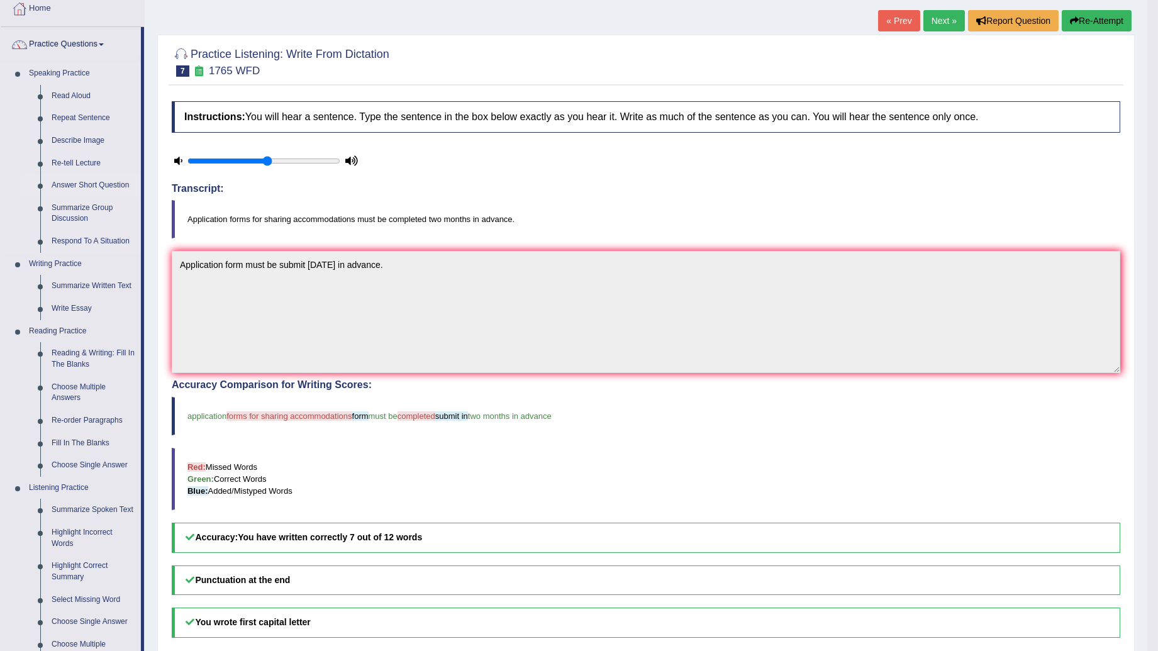
scroll to position [70, 0]
click at [68, 97] on link "Read Aloud" at bounding box center [93, 97] width 95 height 23
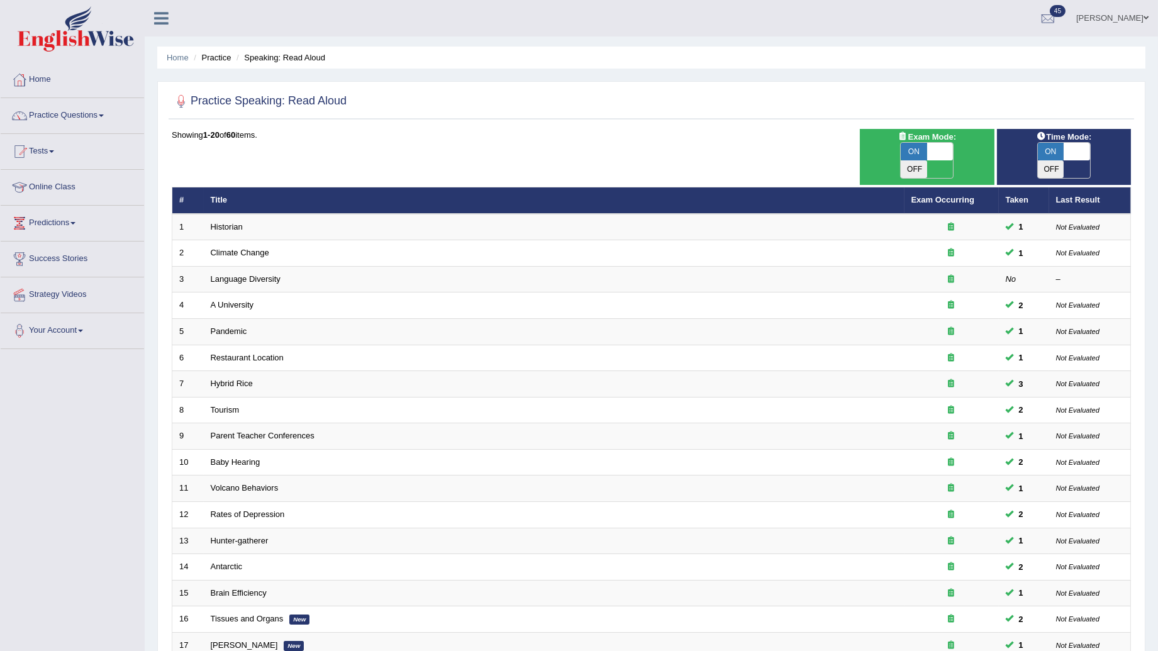
click at [1066, 167] on div "Time Mode: ON OFF" at bounding box center [1064, 157] width 135 height 56
click at [1072, 148] on span at bounding box center [1077, 152] width 26 height 18
checkbox input "false"
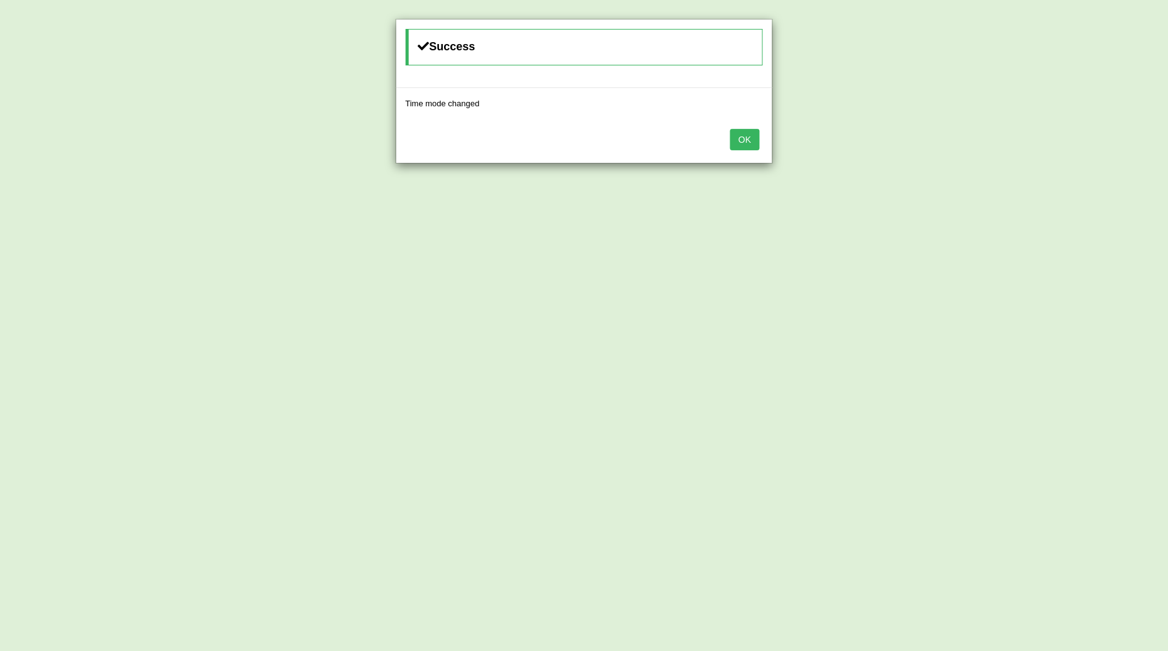
click at [742, 140] on button "OK" at bounding box center [744, 139] width 29 height 21
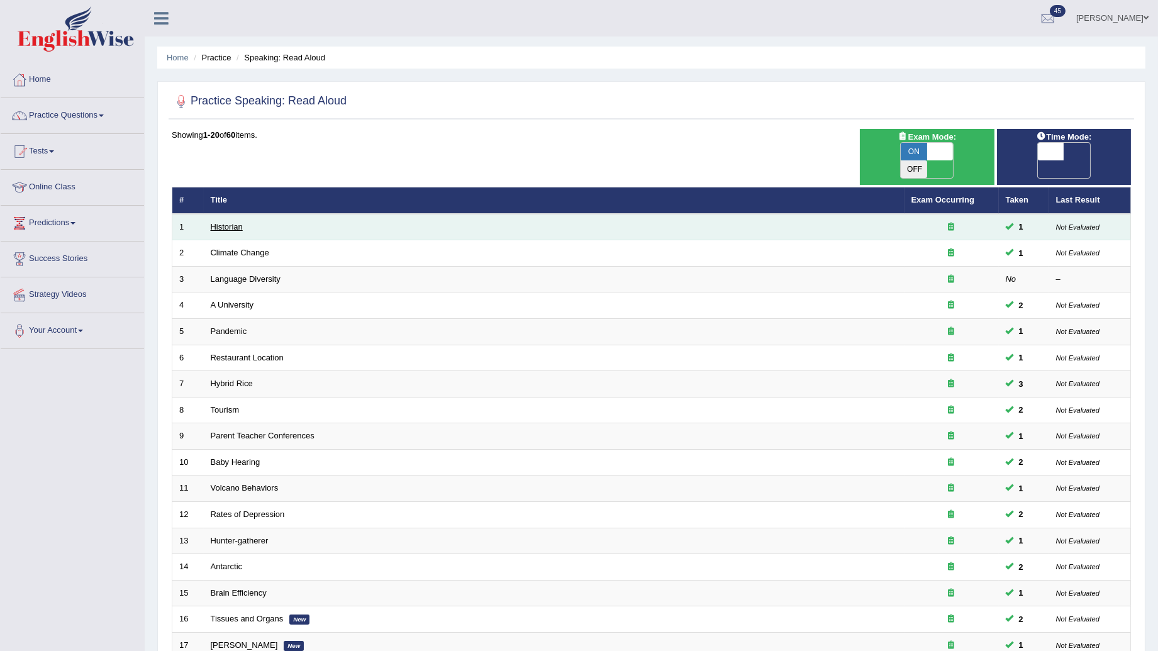
click at [233, 222] on link "Historian" at bounding box center [227, 226] width 32 height 9
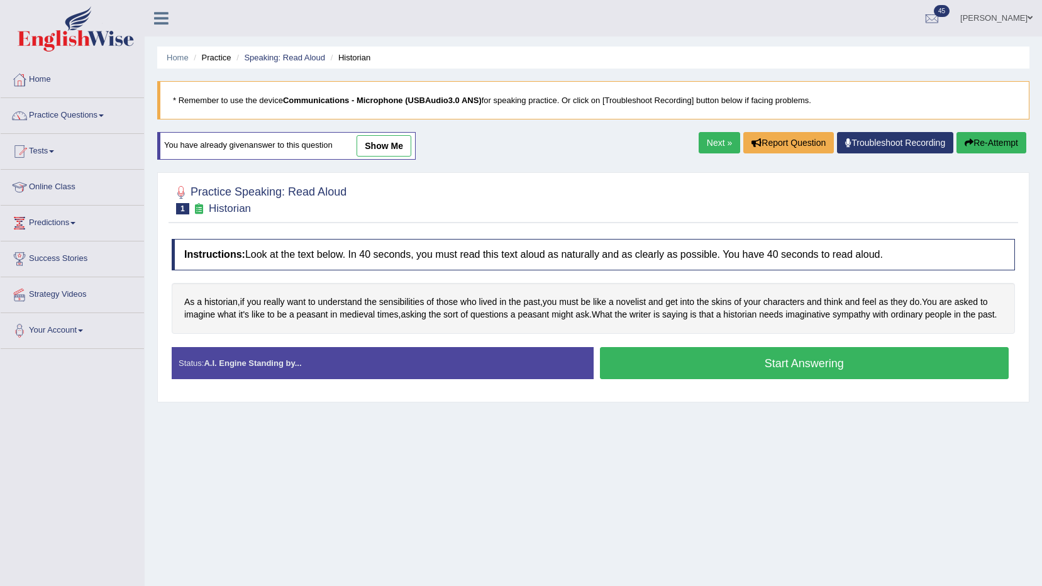
click at [830, 373] on button "Start Answering" at bounding box center [804, 363] width 409 height 32
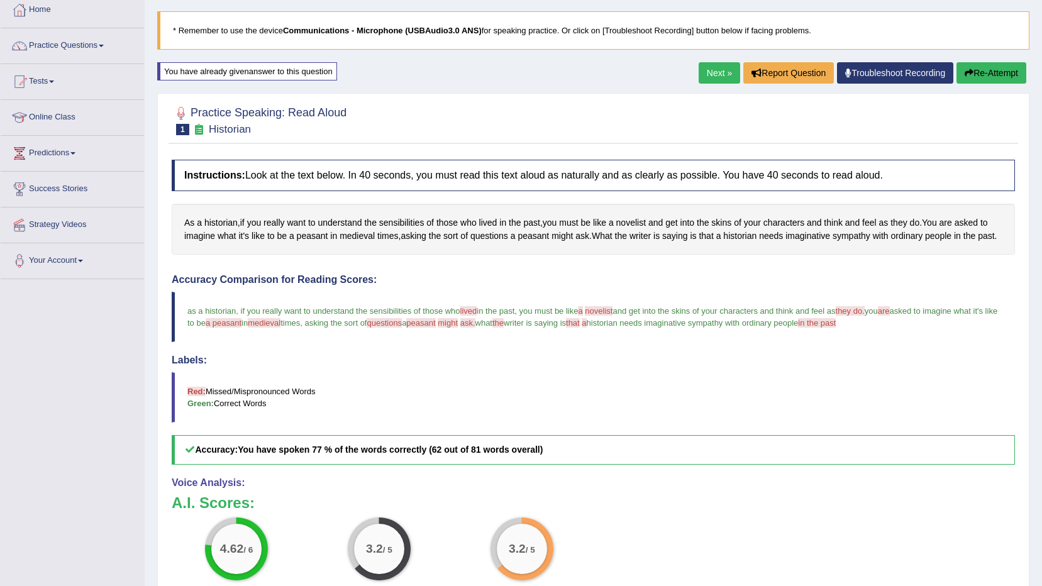
scroll to position [63, 0]
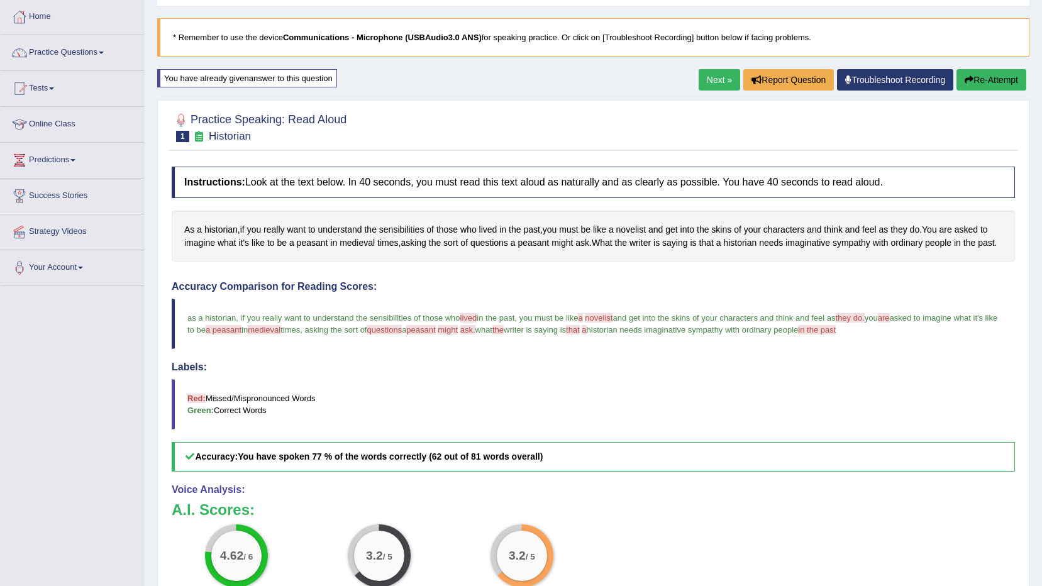
click at [711, 84] on link "Next »" at bounding box center [720, 79] width 42 height 21
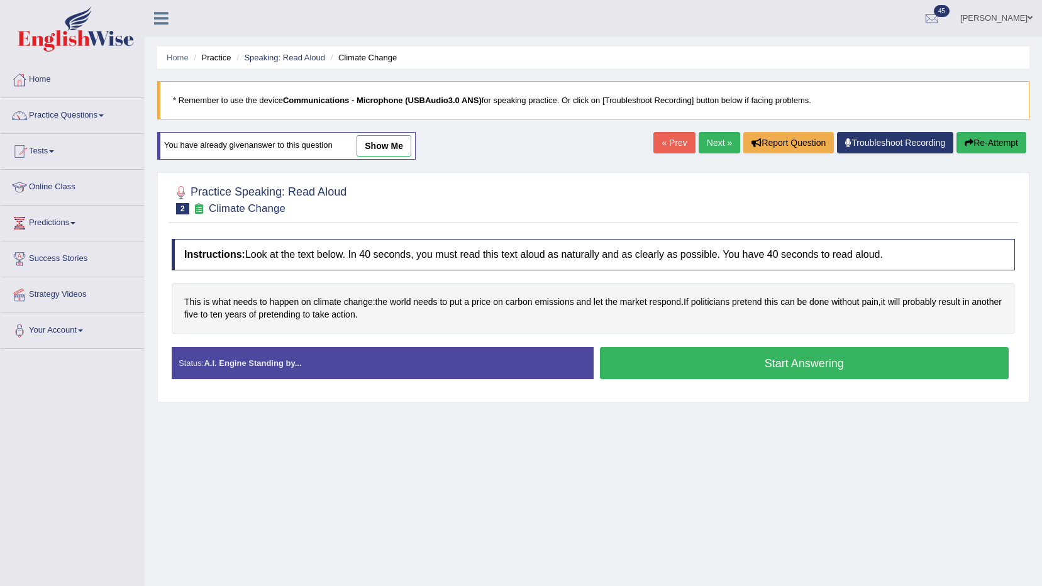
click at [644, 364] on button "Start Answering" at bounding box center [804, 363] width 409 height 32
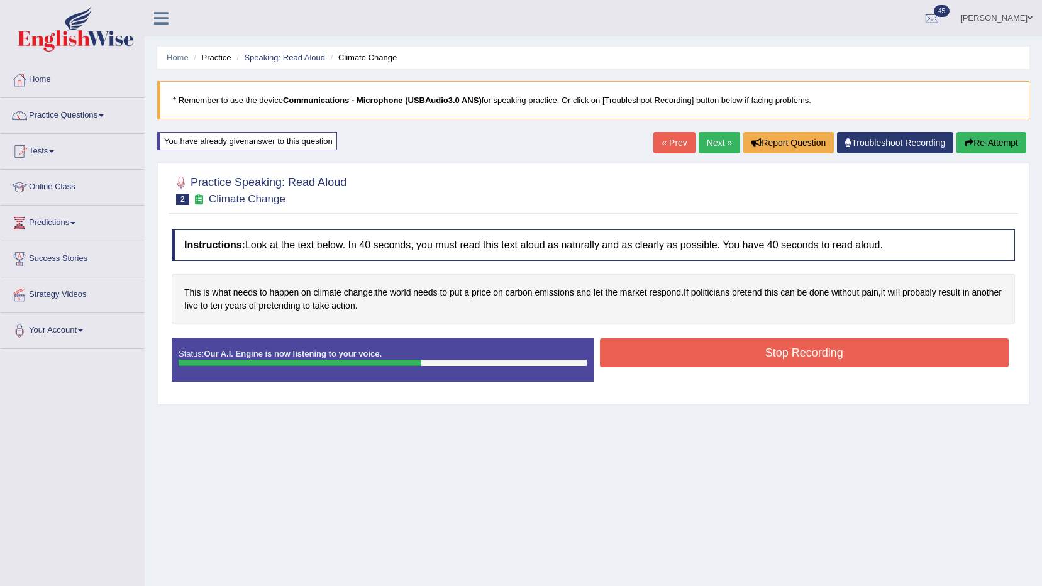
click at [770, 365] on button "Stop Recording" at bounding box center [804, 352] width 409 height 29
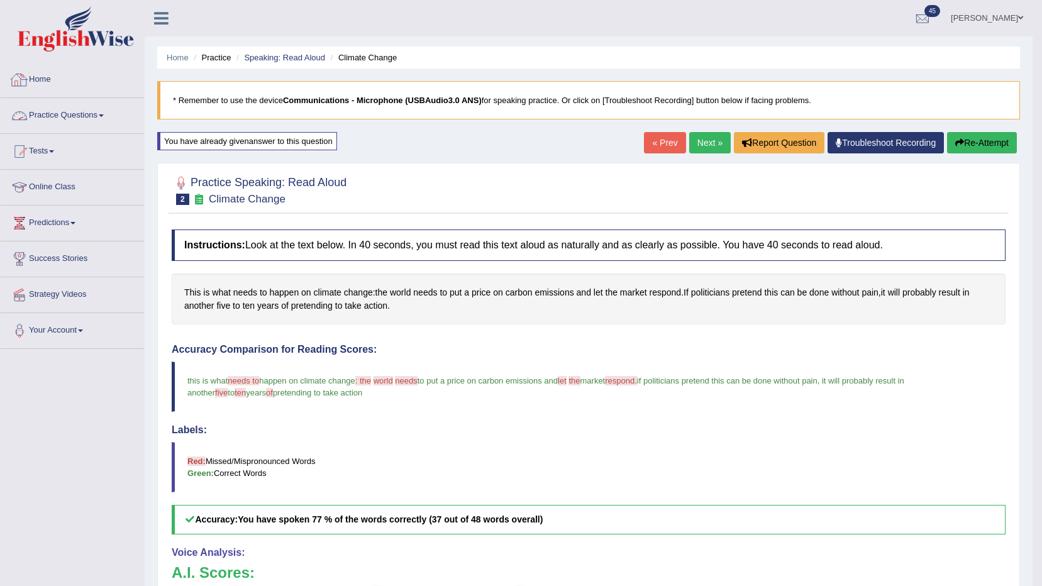
drag, startPoint x: 96, startPoint y: 125, endPoint x: 61, endPoint y: 134, distance: 36.3
click at [94, 125] on link "Practice Questions" at bounding box center [72, 113] width 143 height 31
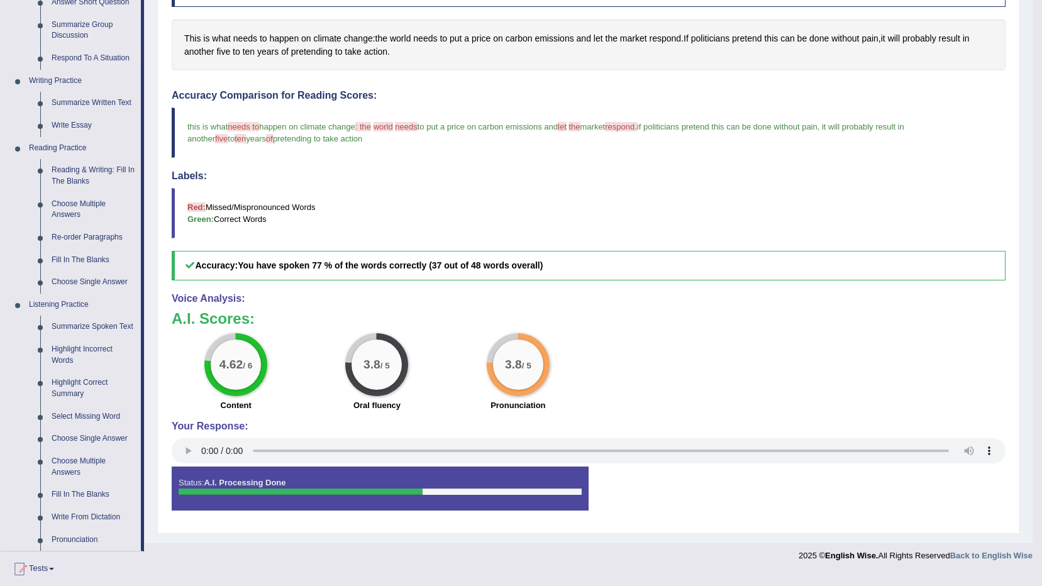
scroll to position [315, 0]
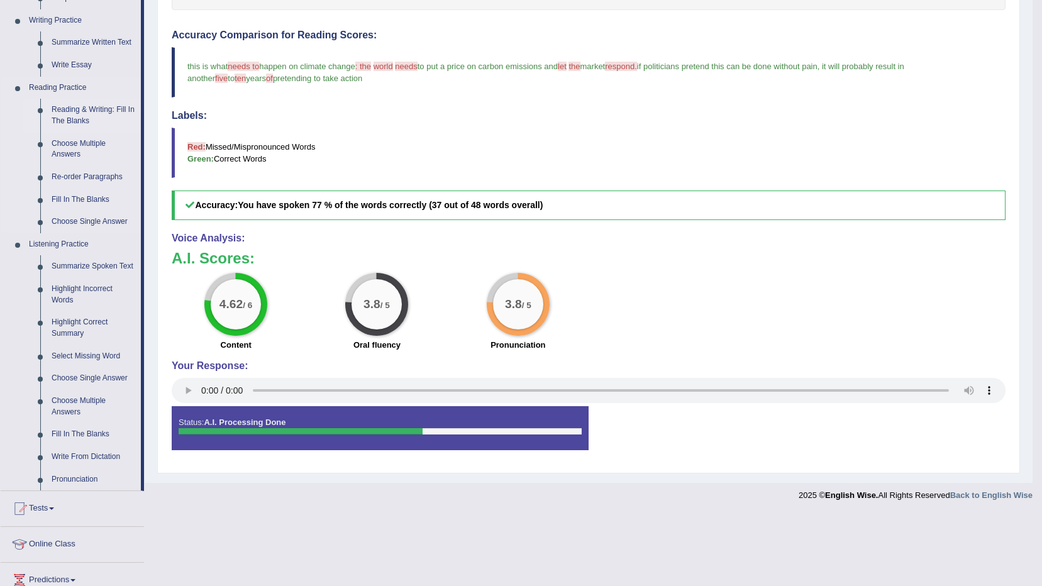
click at [96, 108] on link "Reading & Writing: Fill In The Blanks" at bounding box center [93, 115] width 95 height 33
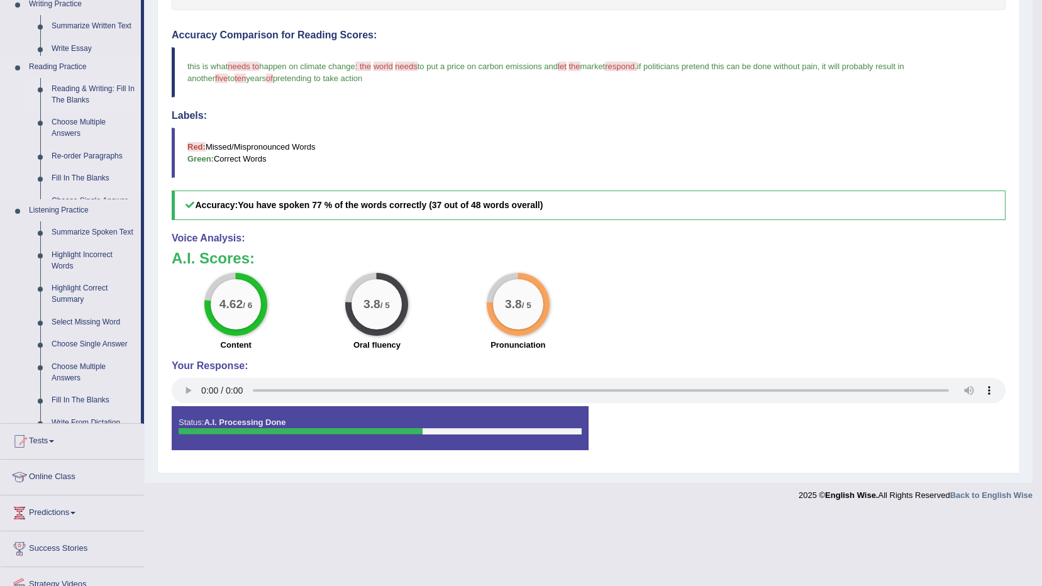
scroll to position [243, 0]
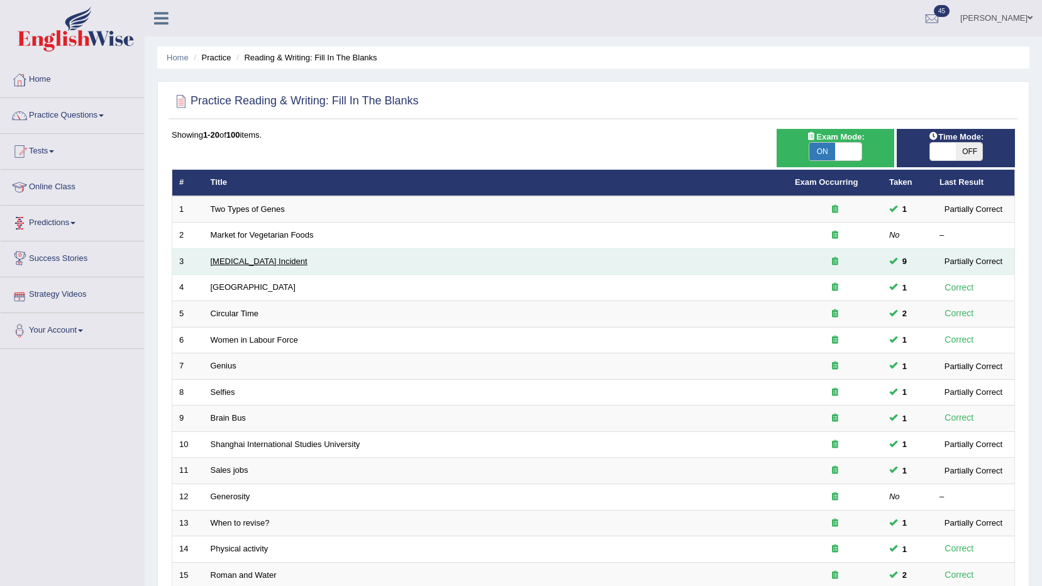
click at [282, 257] on link "[MEDICAL_DATA] Incident" at bounding box center [259, 261] width 97 height 9
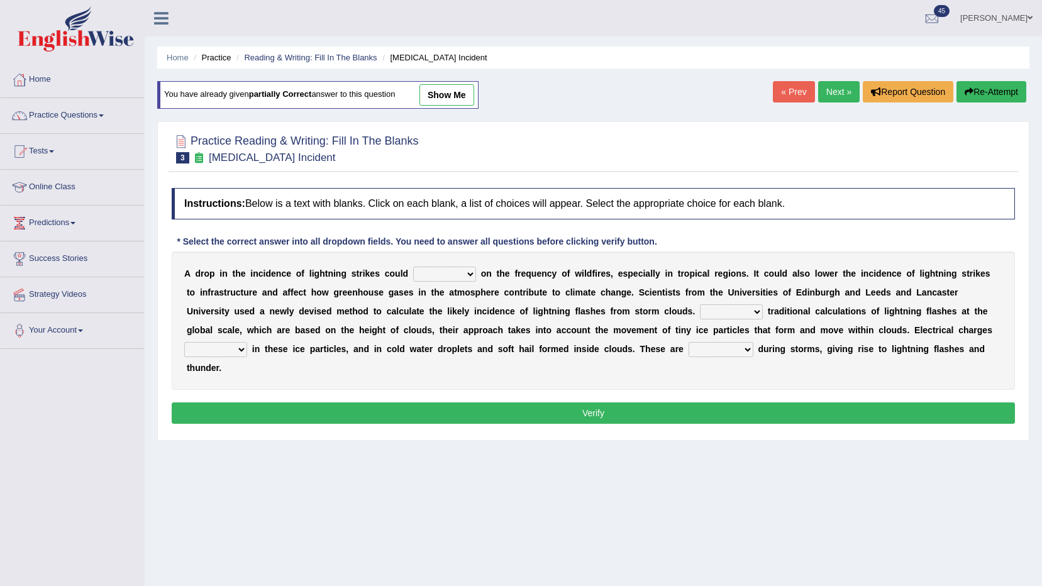
click at [440, 274] on select "dwell focus impact depend" at bounding box center [444, 274] width 63 height 15
select select "impact"
click at [413, 267] on select "dwell focus impact depend" at bounding box center [444, 274] width 63 height 15
click at [700, 309] on select "Unlike Unless Except Besides" at bounding box center [731, 311] width 63 height 15
select select "Except"
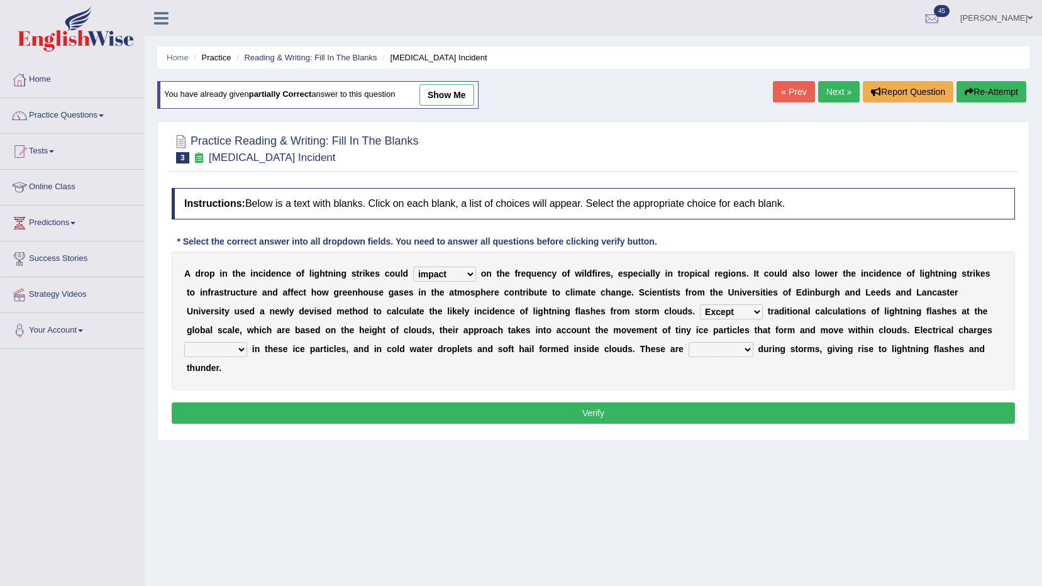
click at [700, 304] on select "Unlike Unless Except Besides" at bounding box center [731, 311] width 63 height 15
click at [247, 342] on select "run off build up mess up zoom in" at bounding box center [215, 349] width 63 height 15
select select "build up"
click at [247, 342] on select "run off build up mess up zoom in" at bounding box center [215, 349] width 63 height 15
click at [689, 350] on select "collected diverted rounded discharged" at bounding box center [721, 349] width 65 height 15
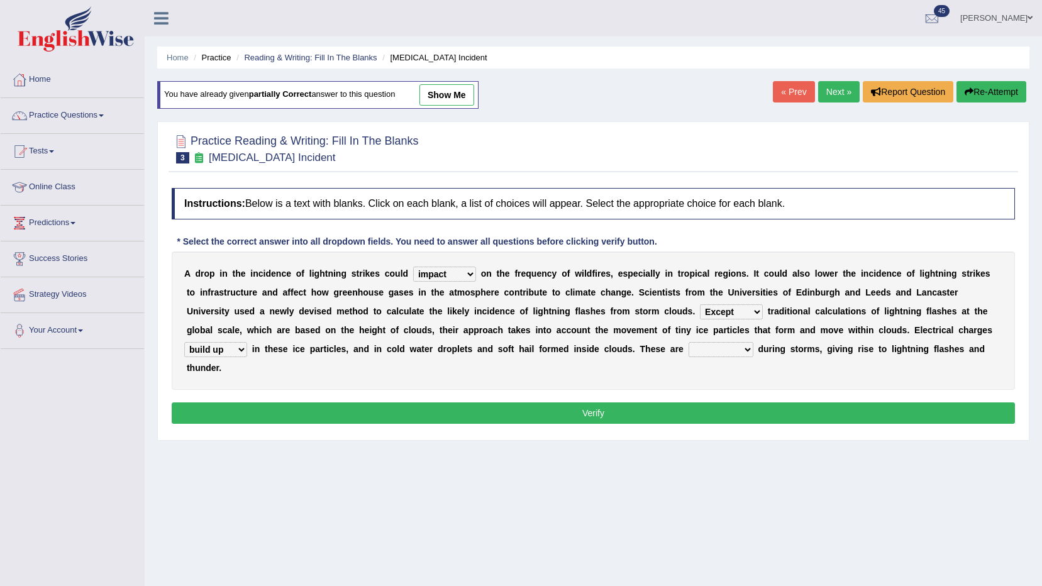
select select "diverted"
click at [689, 342] on select "collected diverted rounded discharged" at bounding box center [721, 349] width 65 height 15
click at [526, 403] on button "Verify" at bounding box center [594, 413] width 844 height 21
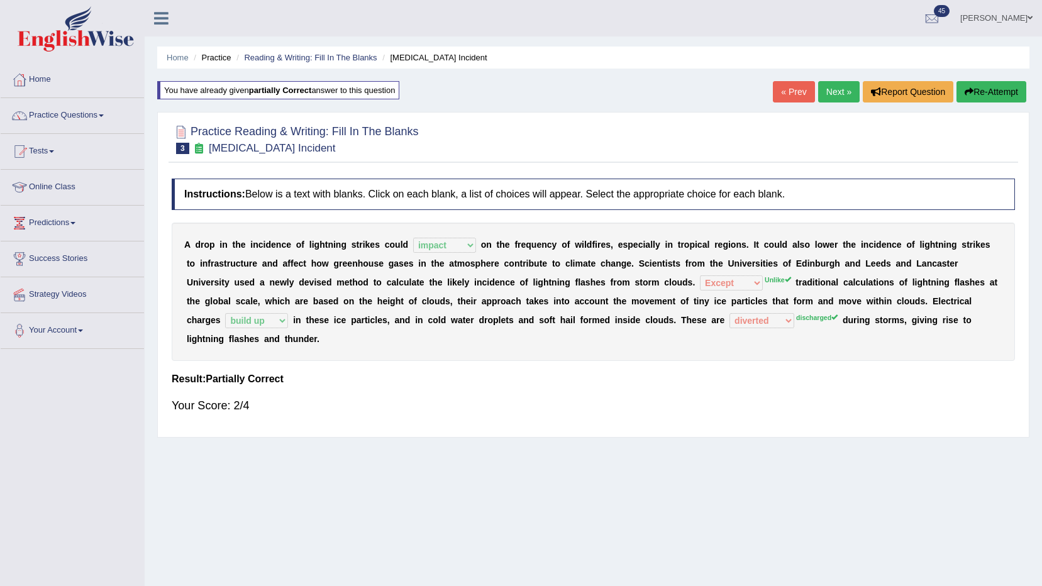
click at [1016, 97] on button "Re-Attempt" at bounding box center [992, 91] width 70 height 21
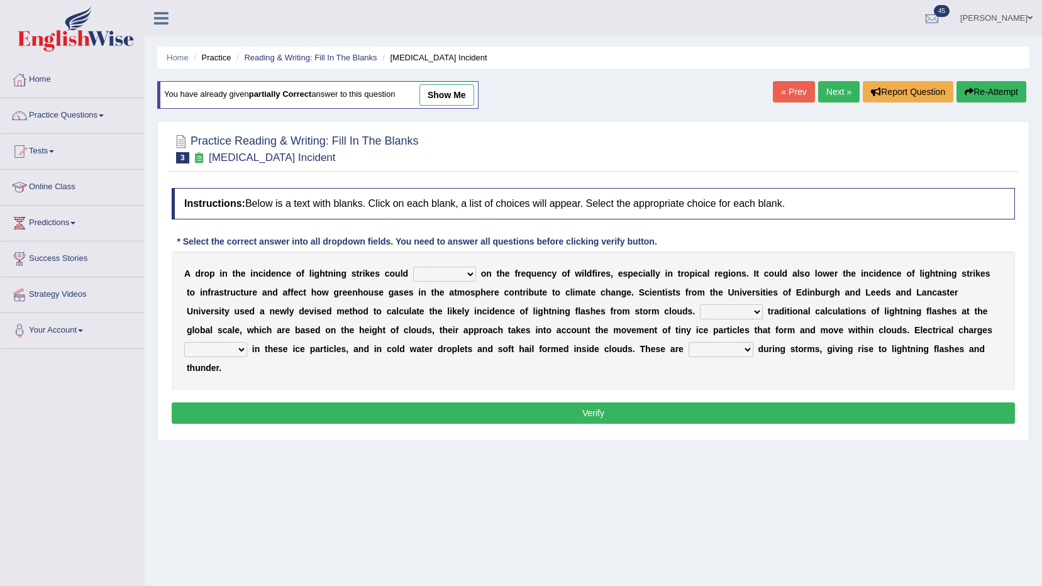
click at [454, 97] on link "show me" at bounding box center [447, 94] width 55 height 21
select select "impact"
select select "Except"
select select "build up"
select select "diverted"
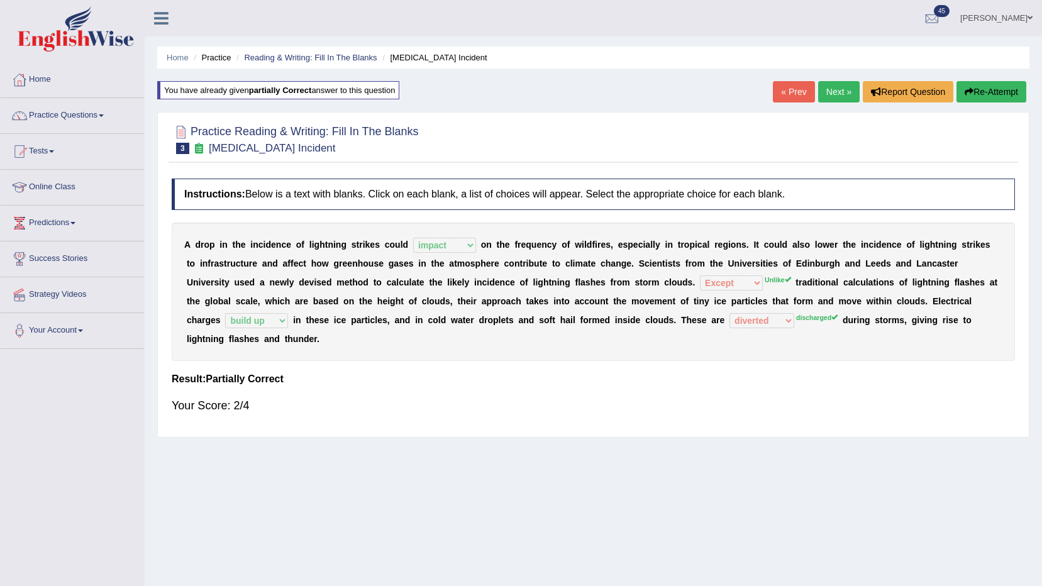
click at [825, 86] on link "Next »" at bounding box center [839, 91] width 42 height 21
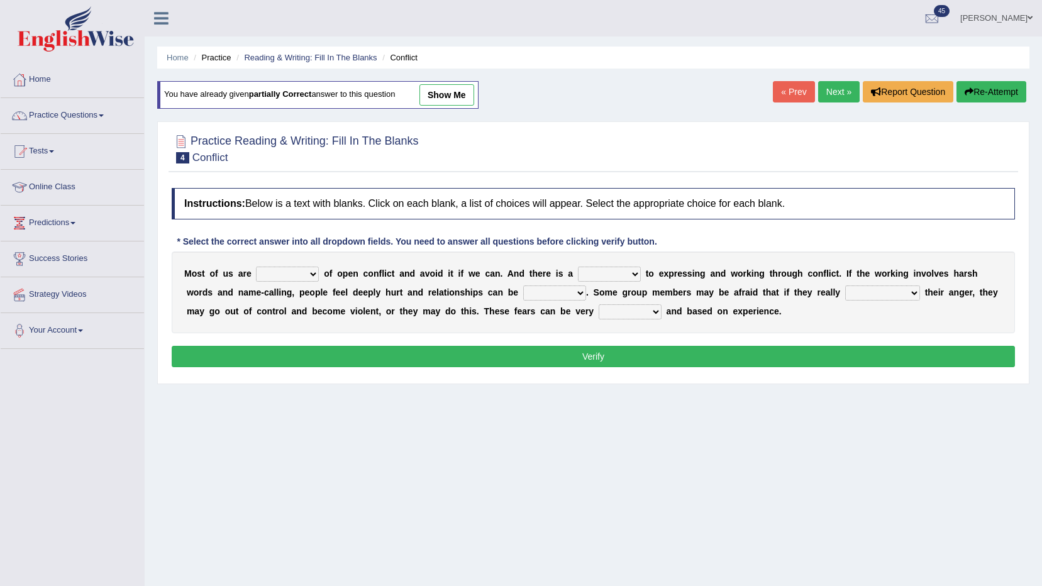
click at [265, 274] on select "panic scared horrible fear" at bounding box center [287, 274] width 63 height 15
click at [314, 494] on div "Home Practice Reading & Writing: Fill In The Blanks Conflict You have already g…" at bounding box center [594, 314] width 898 height 629
click at [312, 272] on select "panic scared horrible fear" at bounding box center [287, 274] width 63 height 15
select select "fear"
click at [256, 267] on select "panic scared horrible fear" at bounding box center [287, 274] width 63 height 15
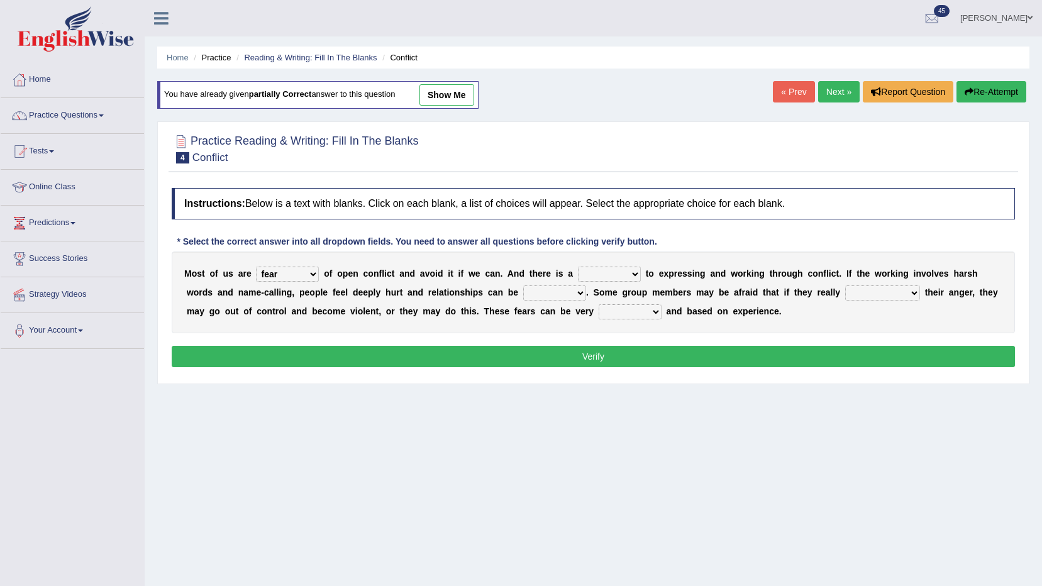
click at [615, 274] on select "hazard challenge risk danger" at bounding box center [609, 274] width 63 height 15
select select "risk"
click at [578, 267] on select "hazard challenge risk danger" at bounding box center [609, 274] width 63 height 15
click at [523, 292] on select "injured opted impaired damaged" at bounding box center [554, 293] width 63 height 15
select select "damaged"
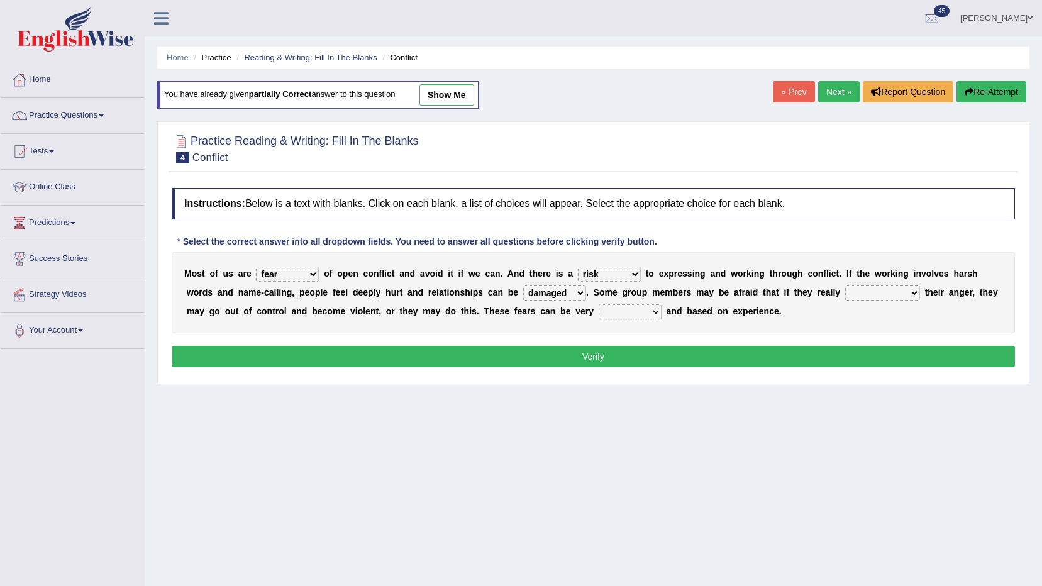
click at [523, 286] on select "injured opted impaired damaged" at bounding box center [554, 293] width 63 height 15
click at [845, 292] on select "express say communicate hide" at bounding box center [882, 293] width 75 height 15
click at [599, 312] on select "real vivid tangible concrete" at bounding box center [630, 311] width 63 height 15
select select "real"
click at [599, 304] on select "real vivid tangible concrete" at bounding box center [630, 311] width 63 height 15
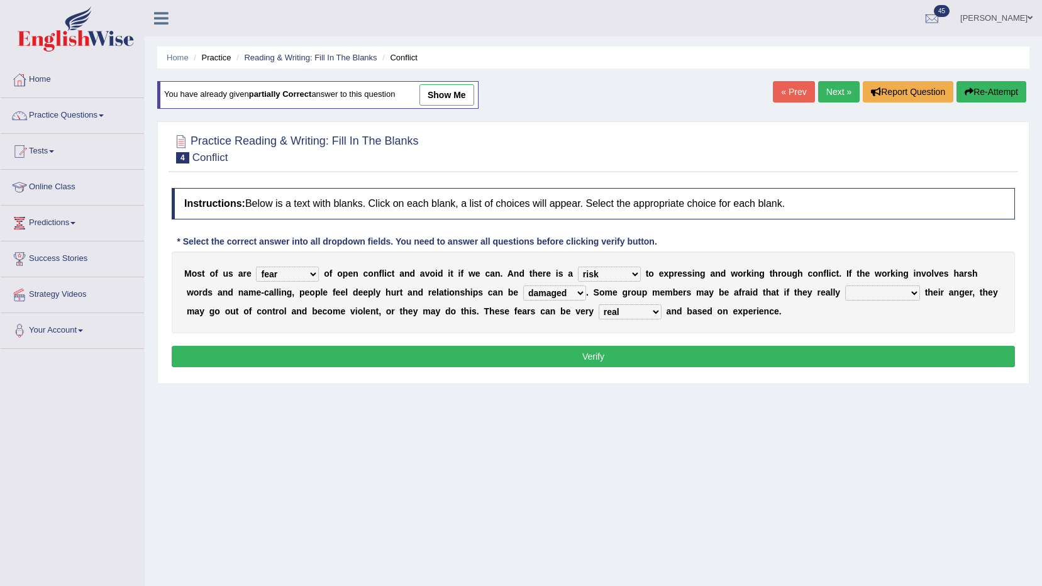
click at [845, 294] on select "express say communicate hide" at bounding box center [882, 293] width 75 height 15
select select "express"
click at [845, 286] on select "express say communicate hide" at bounding box center [882, 293] width 75 height 15
click at [711, 362] on button "Verify" at bounding box center [594, 356] width 844 height 21
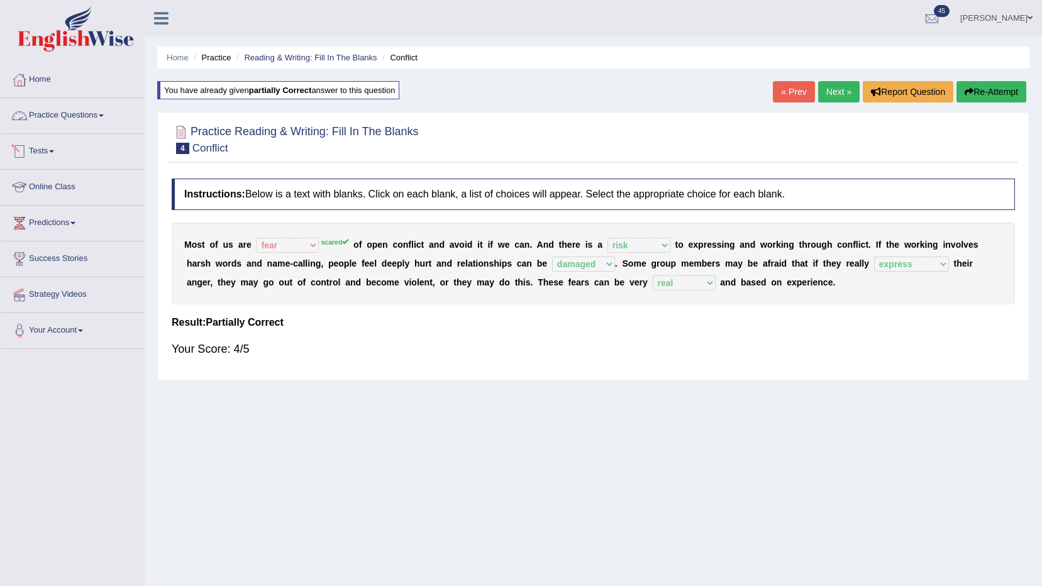
click at [37, 122] on link "Practice Questions" at bounding box center [72, 113] width 143 height 31
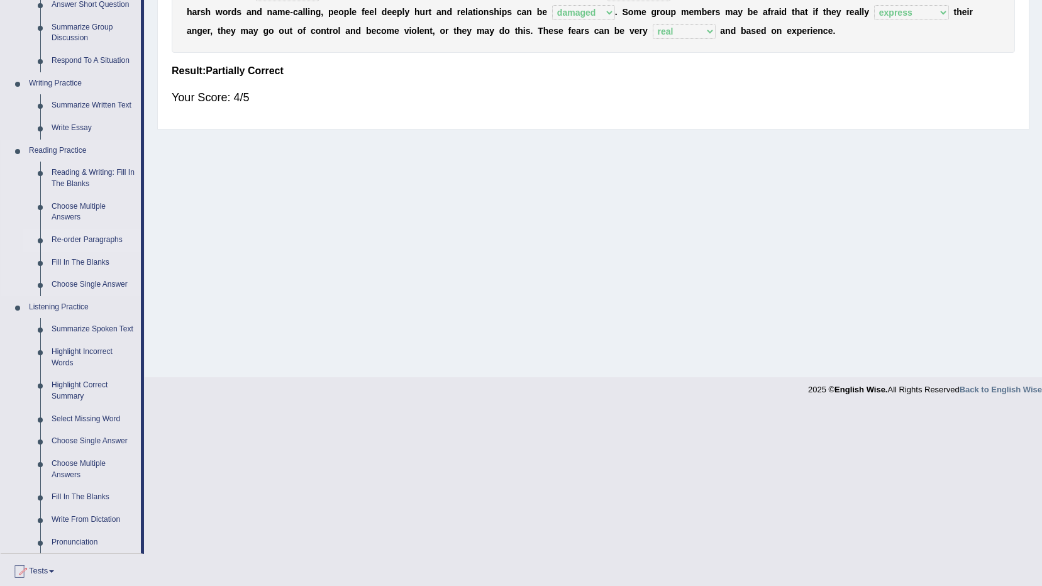
scroll to position [435, 0]
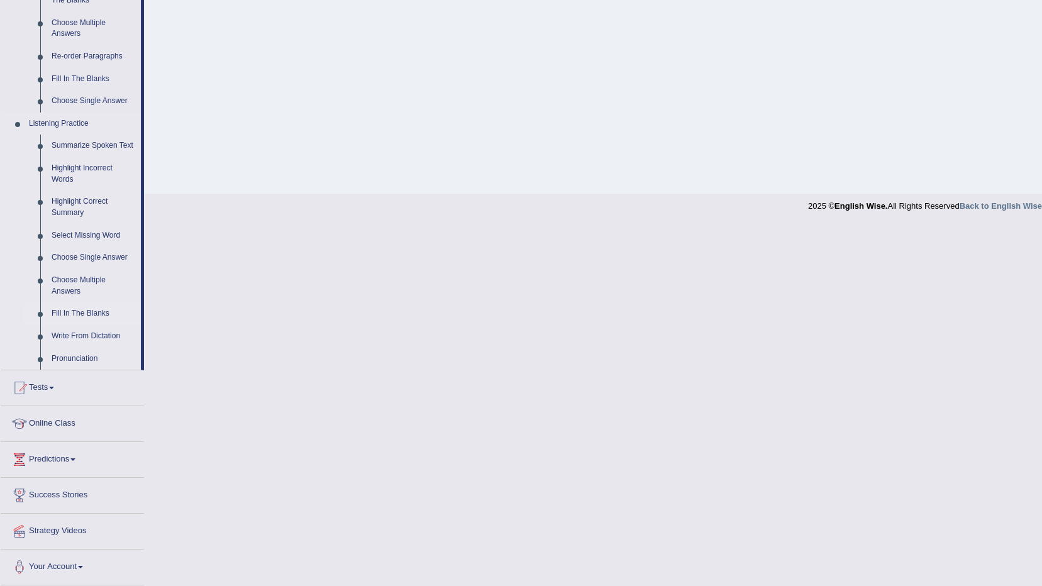
click at [87, 313] on link "Fill In The Blanks" at bounding box center [93, 314] width 95 height 23
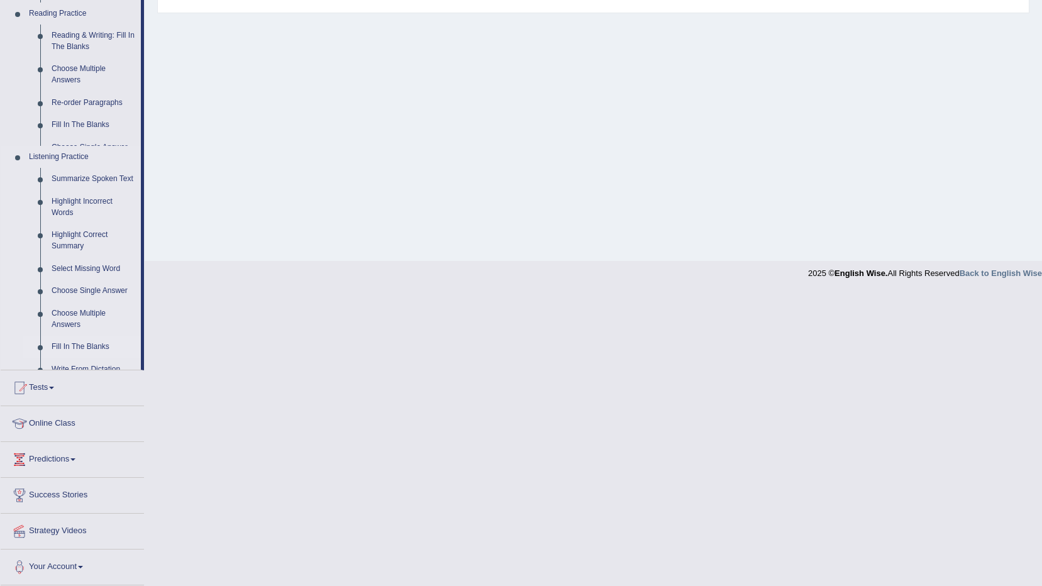
scroll to position [74, 0]
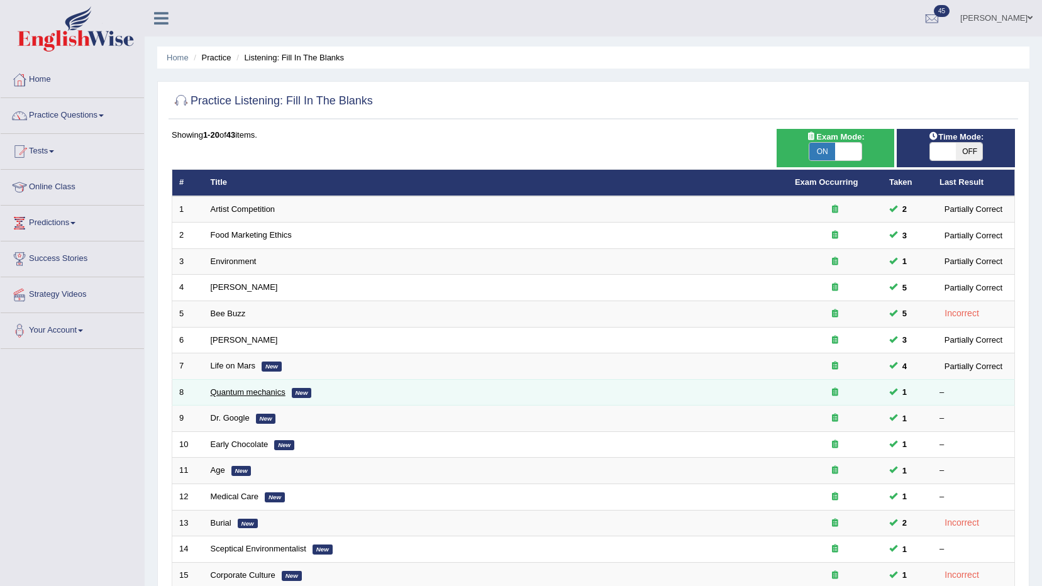
click at [220, 392] on link "Quantum mechanics" at bounding box center [248, 391] width 75 height 9
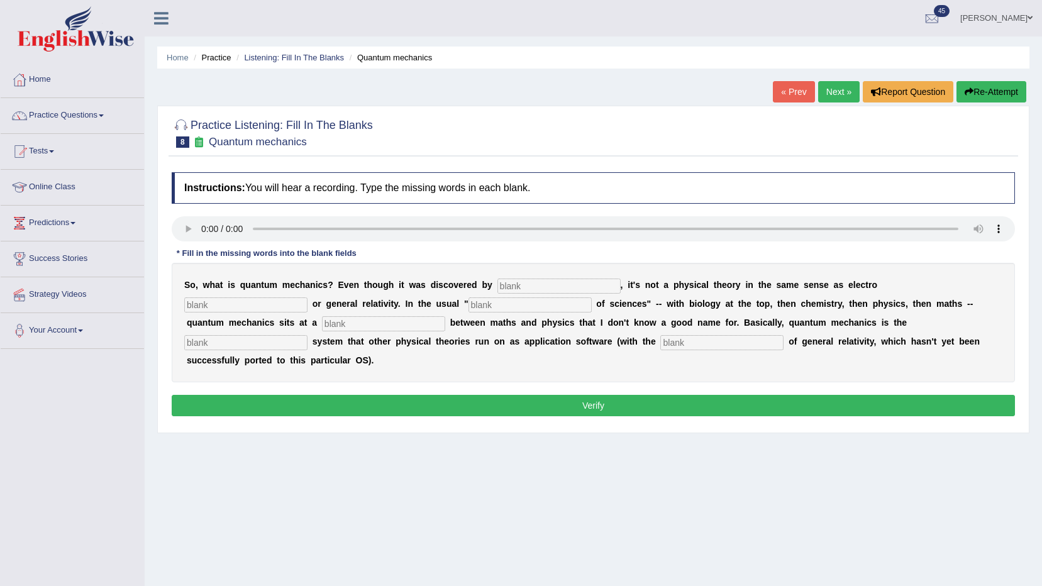
click at [487, 277] on div "S o , w h a t i s q u a n t u m m e c h a n i c s ? E v e n t h o u g h i t w a…" at bounding box center [594, 323] width 844 height 120
click at [524, 289] on input "text" at bounding box center [559, 286] width 123 height 15
type input "physisium"
click at [308, 298] on input "text" at bounding box center [245, 305] width 123 height 15
type input "magnetique"
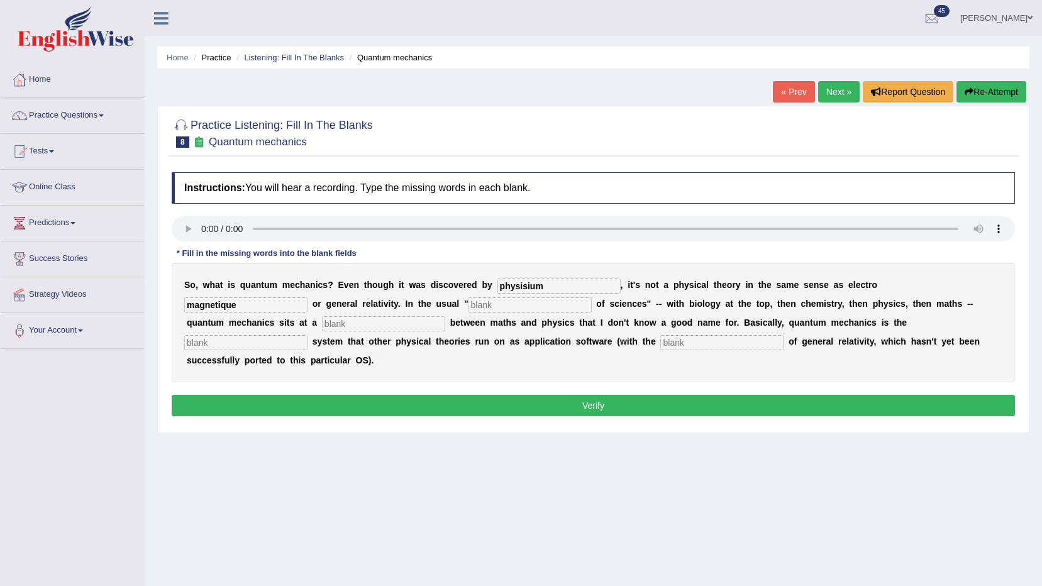
click at [469, 311] on input "text" at bounding box center [530, 305] width 123 height 15
click at [445, 316] on input "text" at bounding box center [383, 323] width 123 height 15
type input "level"
click at [308, 335] on input "text" at bounding box center [245, 342] width 123 height 15
type input "operating"
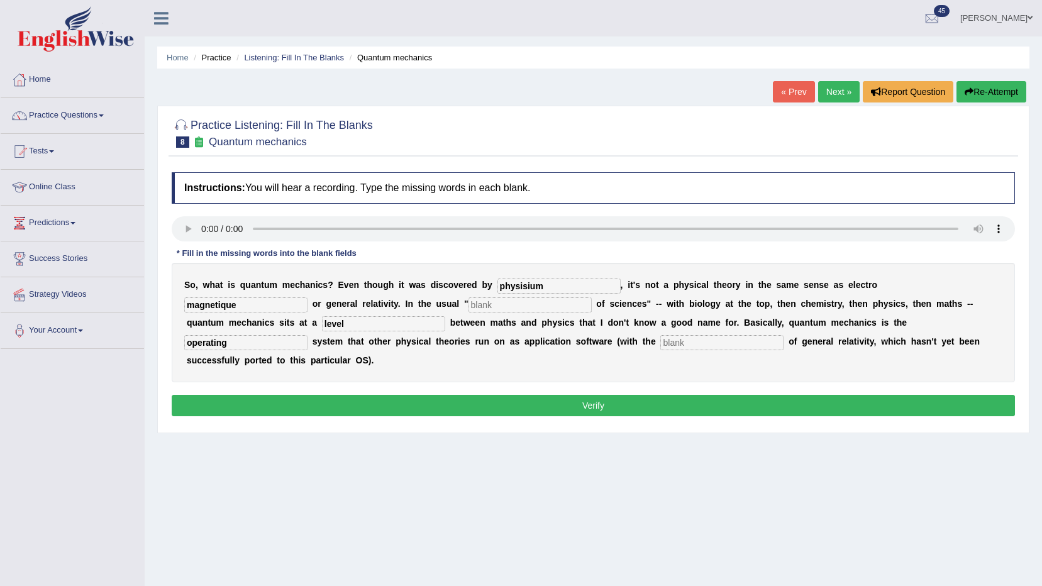
click at [660, 343] on input "text" at bounding box center [721, 342] width 123 height 15
type input "exception"
click at [506, 395] on button "Verify" at bounding box center [594, 405] width 844 height 21
click at [534, 395] on button "Verify" at bounding box center [594, 405] width 844 height 21
click at [469, 305] on input "text" at bounding box center [530, 305] width 123 height 15
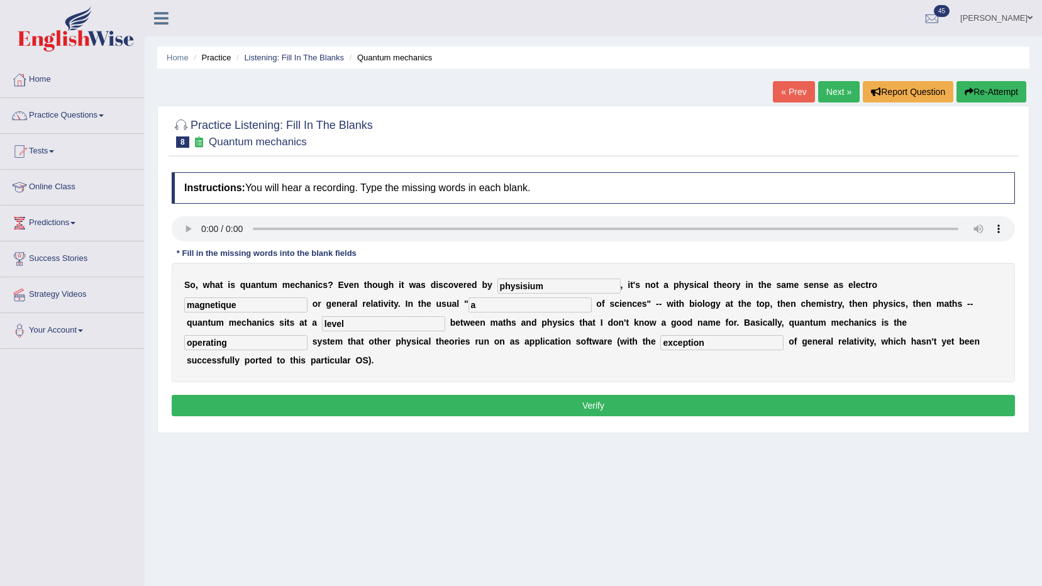
type input "a"
click at [418, 395] on button "Verify" at bounding box center [594, 405] width 844 height 21
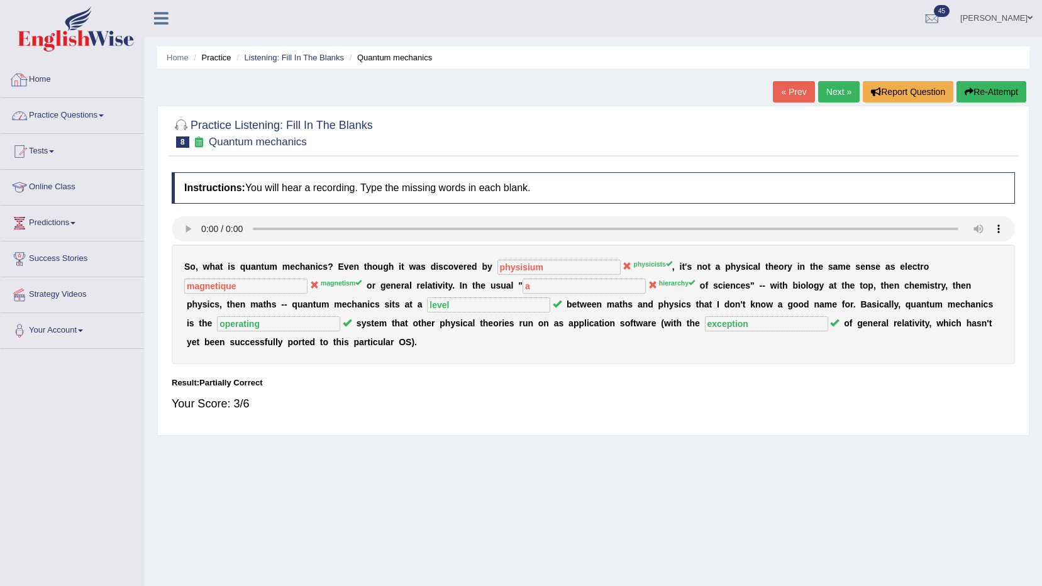
click at [67, 120] on link "Practice Questions" at bounding box center [72, 113] width 143 height 31
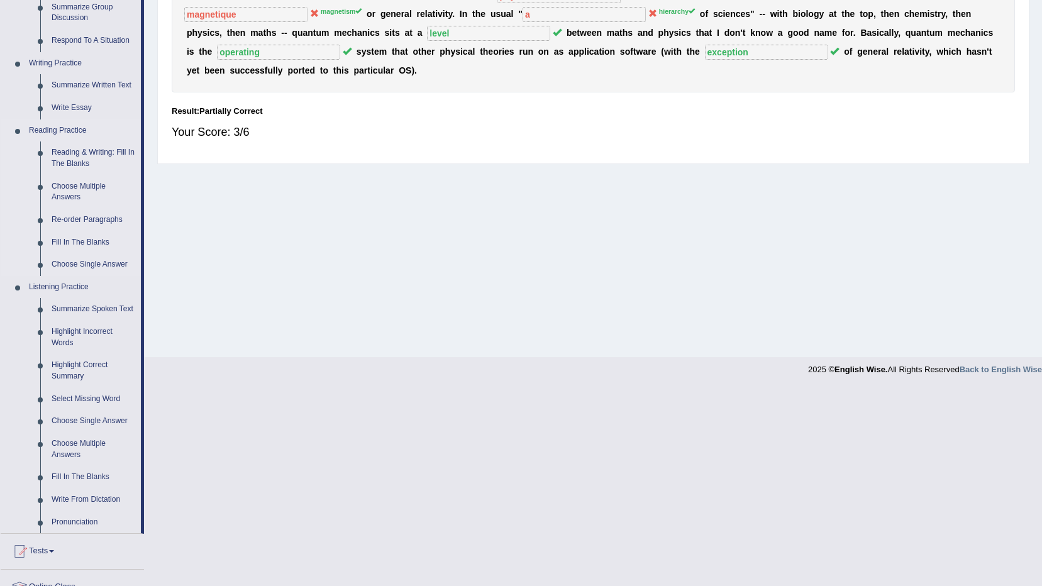
scroll to position [435, 0]
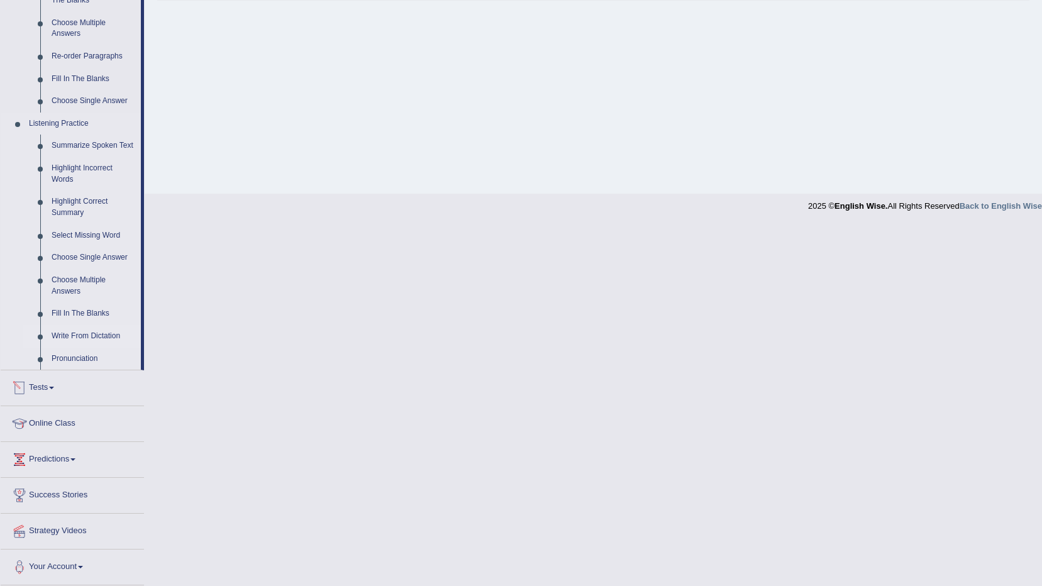
click at [80, 336] on link "Write From Dictation" at bounding box center [93, 336] width 95 height 23
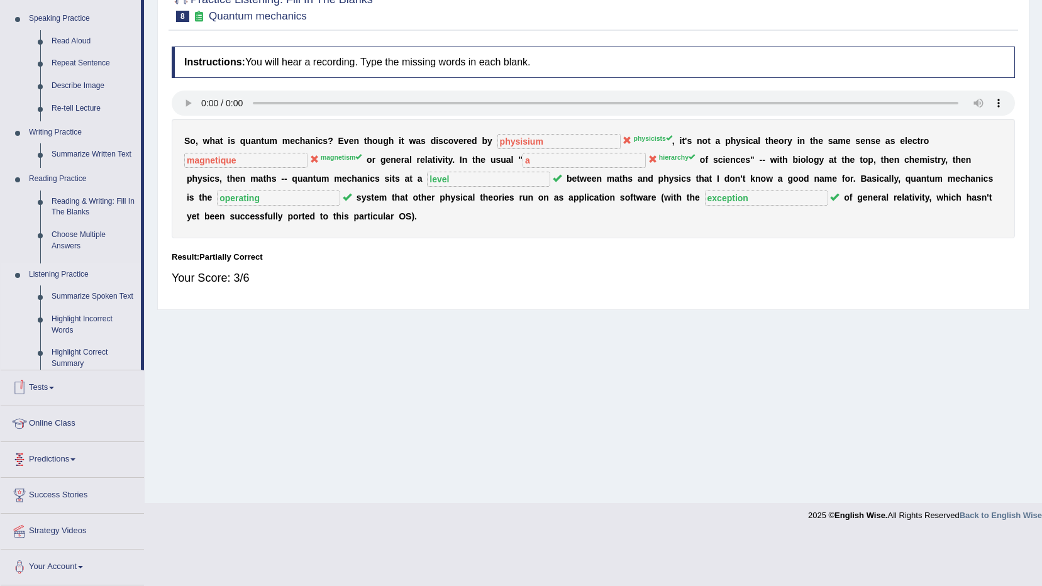
scroll to position [74, 0]
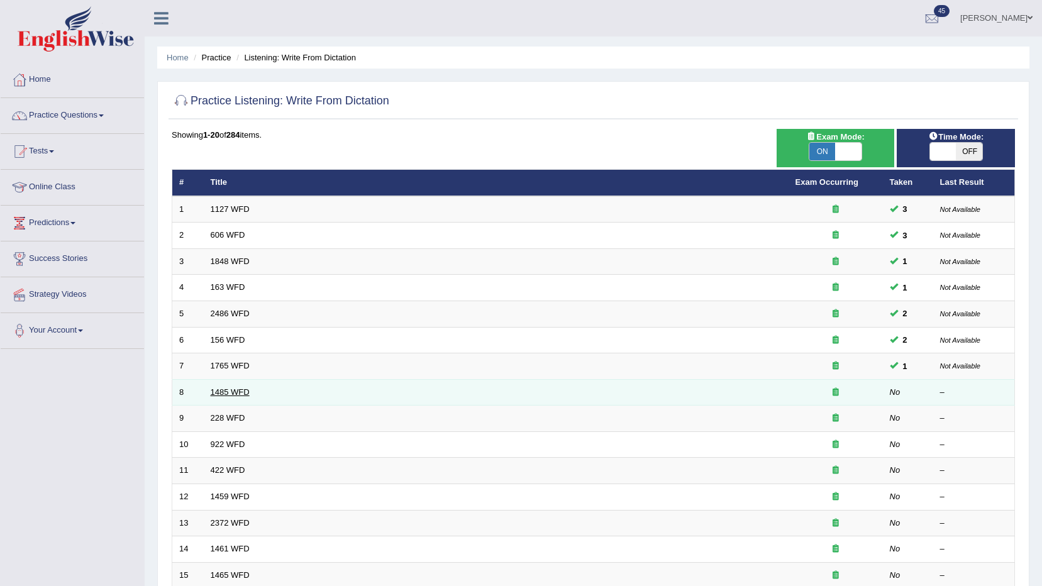
click at [230, 395] on link "1485 WFD" at bounding box center [230, 391] width 39 height 9
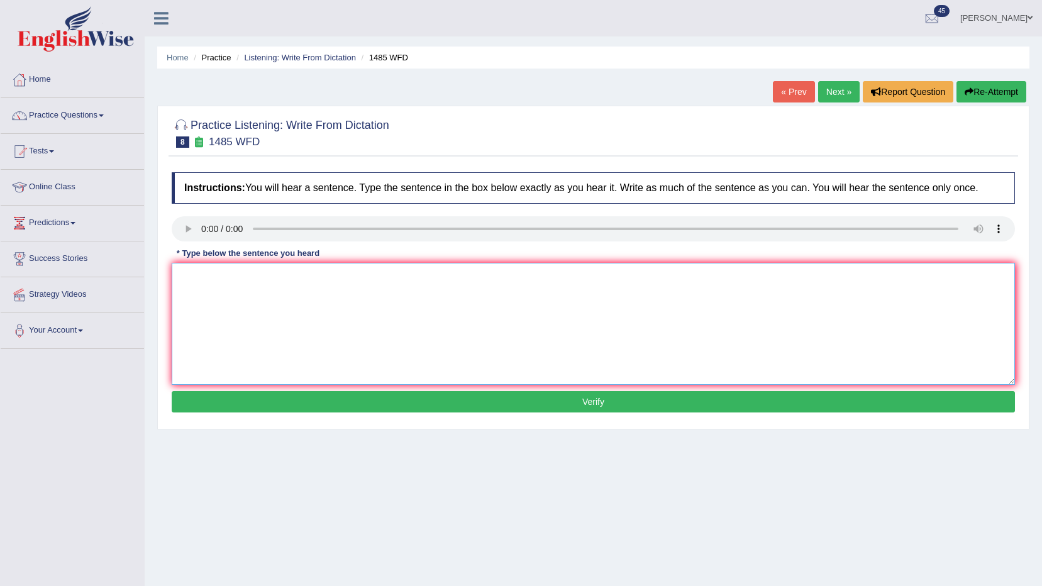
click at [221, 282] on textarea at bounding box center [594, 324] width 844 height 122
click at [238, 315] on textarea at bounding box center [594, 324] width 844 height 122
click at [253, 287] on textarea at bounding box center [594, 324] width 844 height 122
type textarea "cross word make student to explore the subject"
click at [361, 404] on button "Verify" at bounding box center [594, 401] width 844 height 21
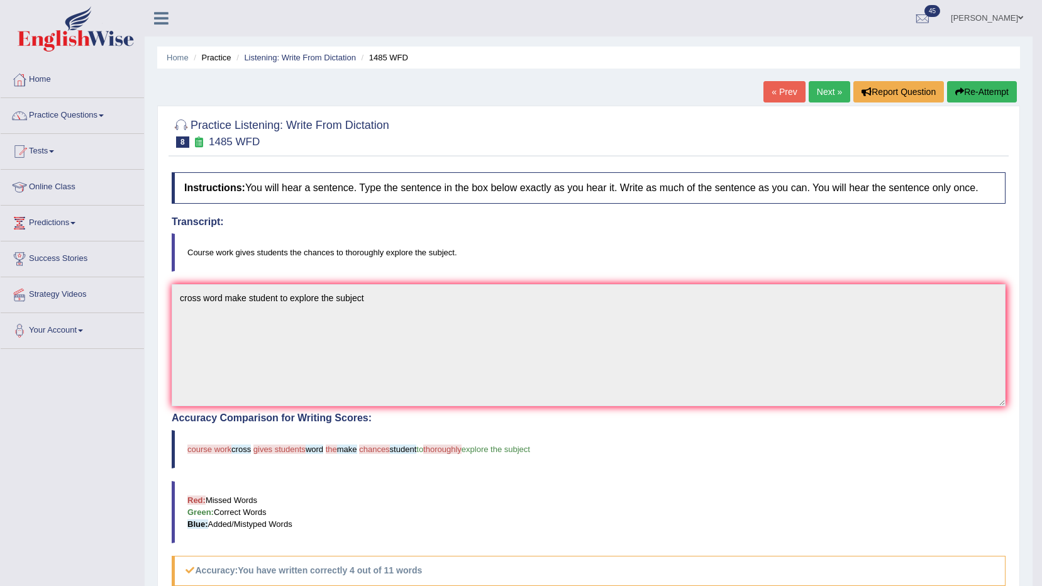
click at [837, 86] on link "Next »" at bounding box center [830, 91] width 42 height 21
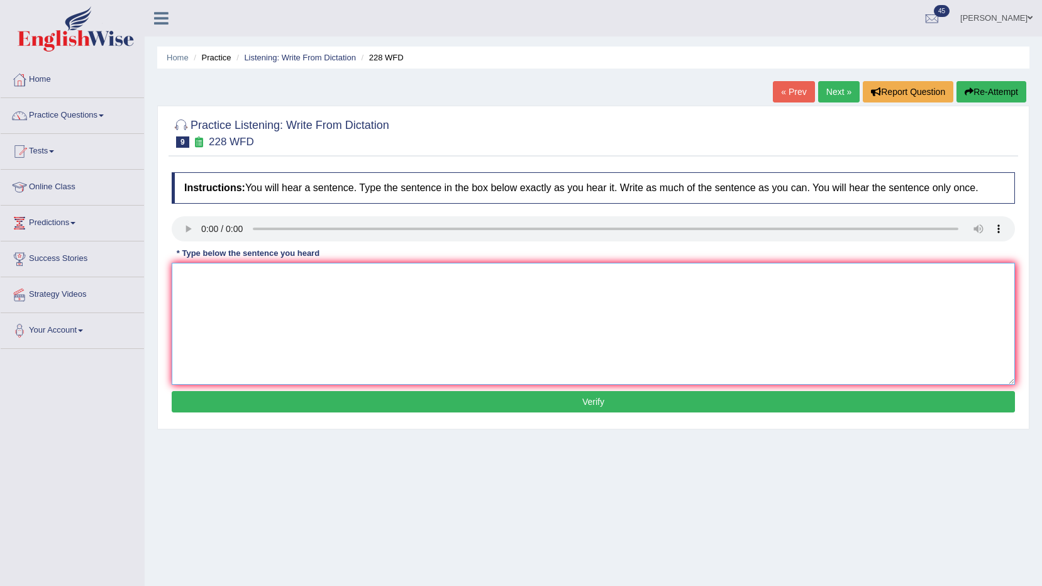
click at [276, 287] on textarea at bounding box center [594, 324] width 844 height 122
type textarea "Computer science become university course"
click at [523, 413] on button "Verify" at bounding box center [594, 401] width 844 height 21
